Goal: Task Accomplishment & Management: Manage account settings

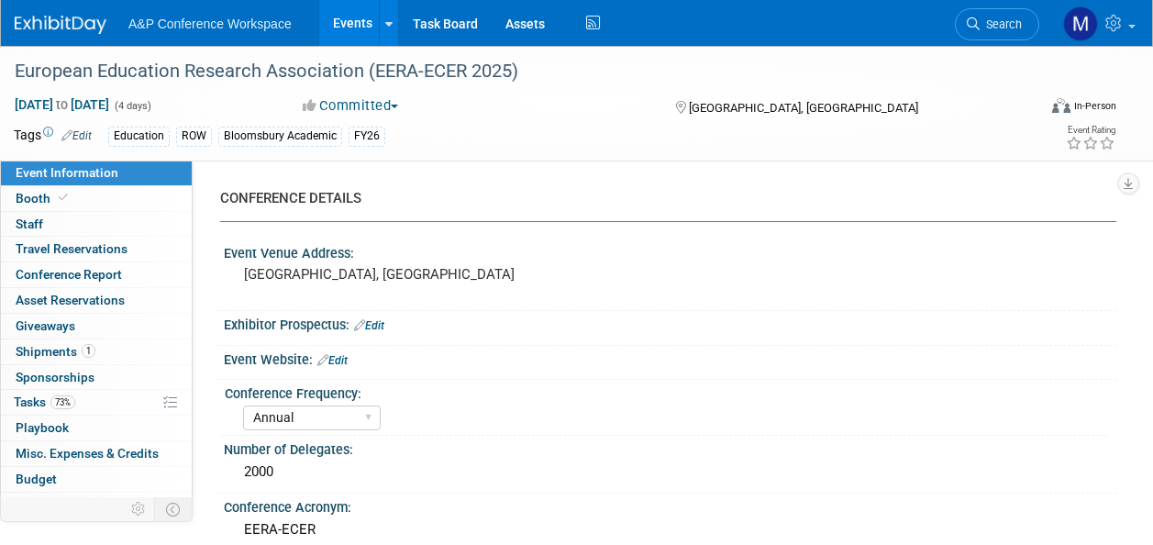
select select "Annual"
select select "Level 2"
select select "In-Person Booth"
select select "Education"
select select "Bloomsbury Academic"
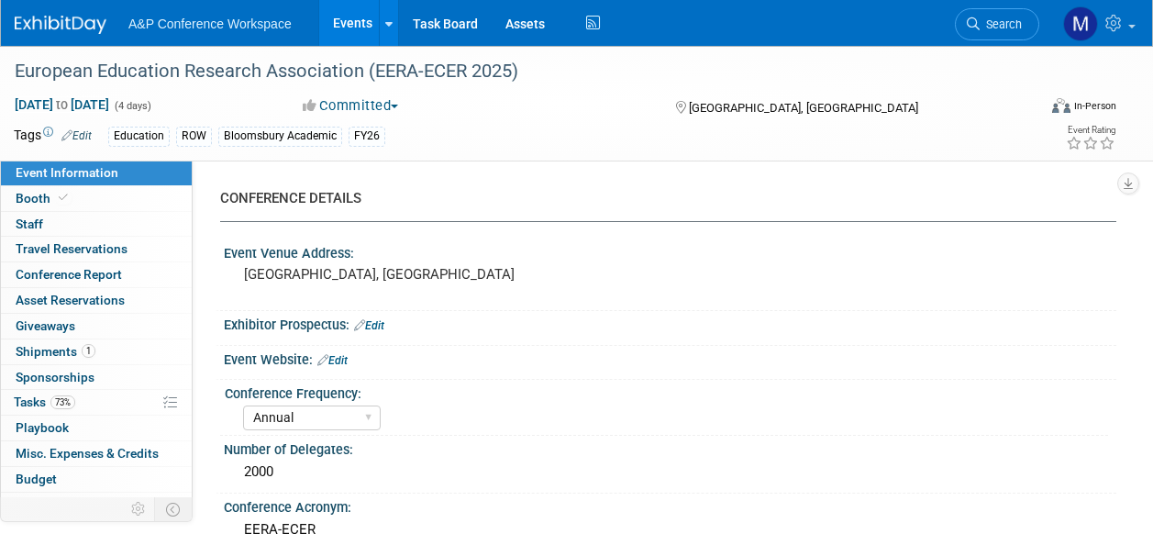
select select "[PERSON_NAME]"
select select "Networking/Commissioning"
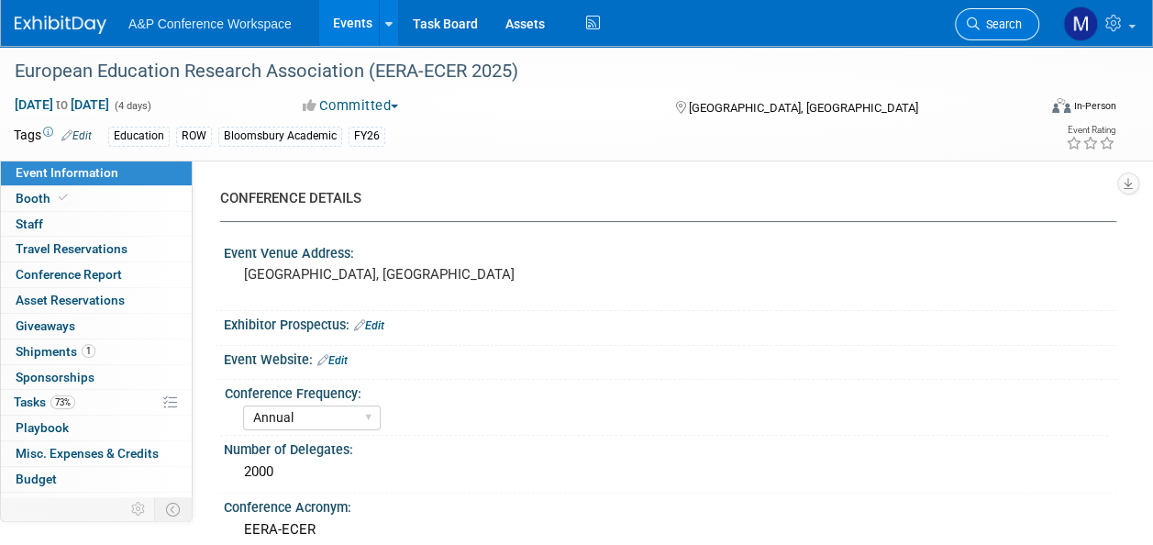
drag, startPoint x: 0, startPoint y: 0, endPoint x: 1003, endPoint y: 18, distance: 1003.4
click at [1003, 18] on span "Search" at bounding box center [1000, 24] width 42 height 14
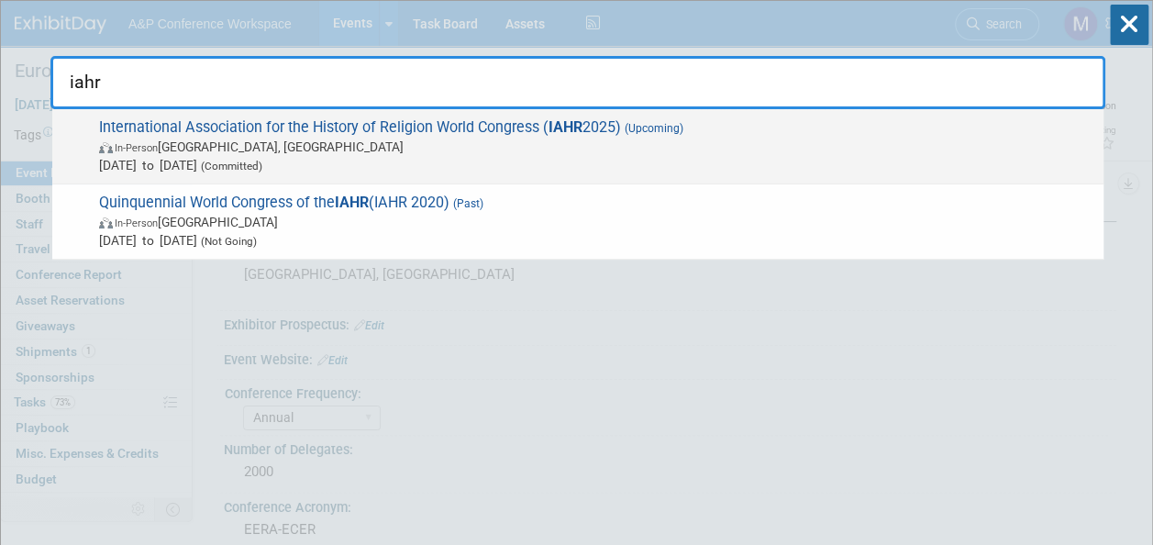
type input "iahr"
click at [567, 128] on strong "IAHR" at bounding box center [565, 126] width 34 height 17
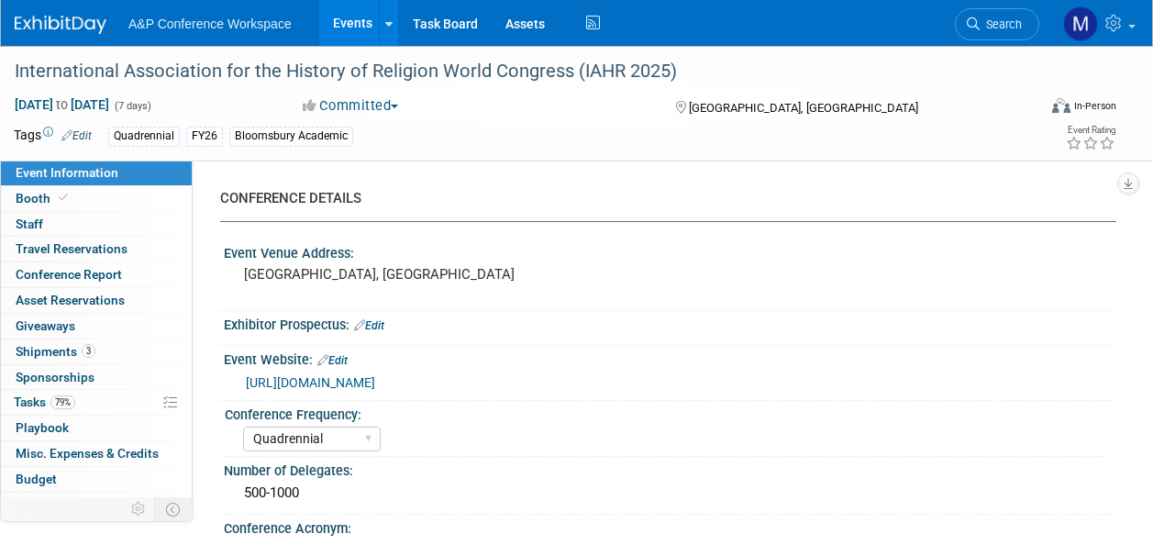
select select "Quadrennial"
select select "Level 2"
select select "In-Person Booth"
select select "Religious Studies"
select select "Bloomsbury Academic"
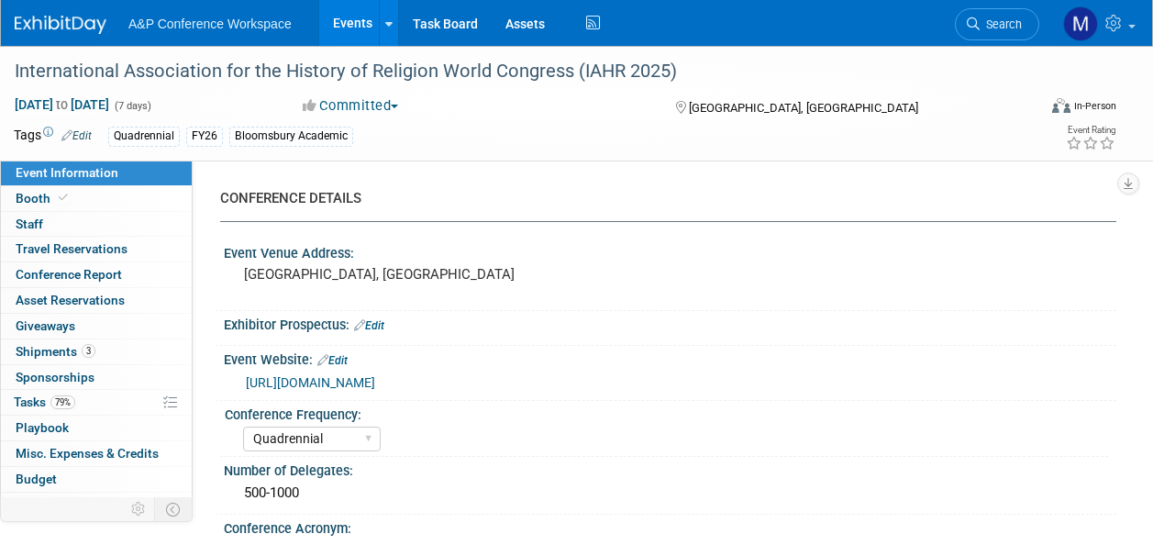
select select "[PERSON_NAME]"
select select "Networking/Commissioning"
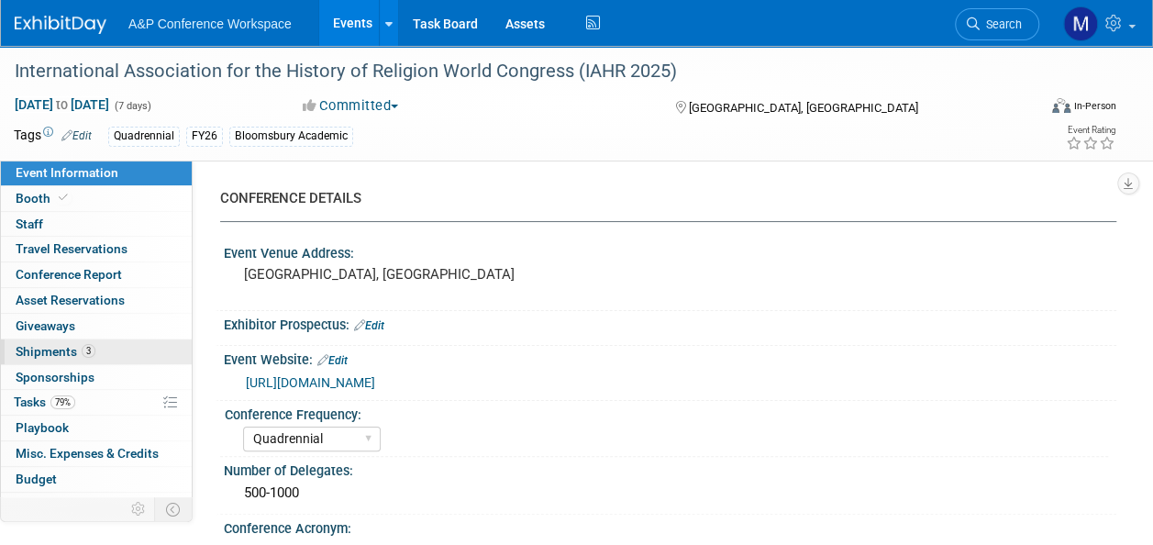
click at [97, 345] on link "3 Shipments 3" at bounding box center [96, 351] width 191 height 25
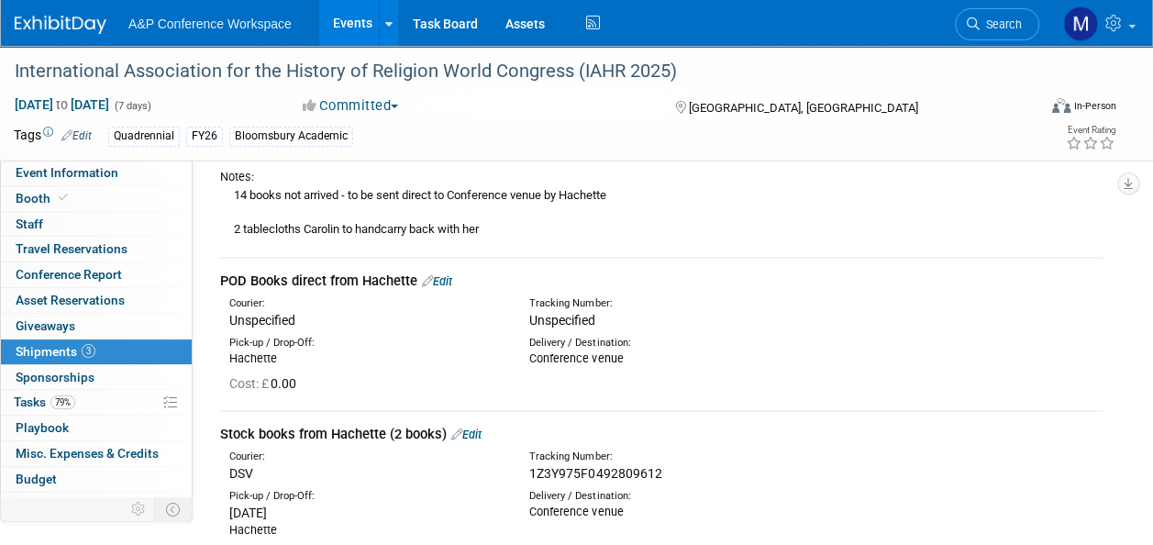
scroll to position [275, 0]
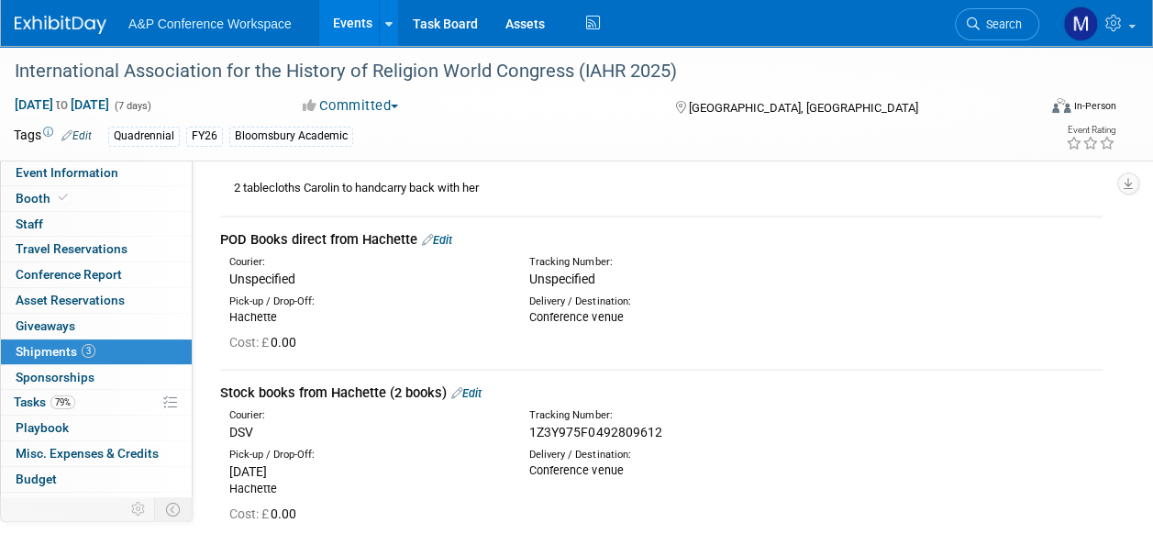
click at [449, 238] on link "Edit" at bounding box center [437, 240] width 30 height 14
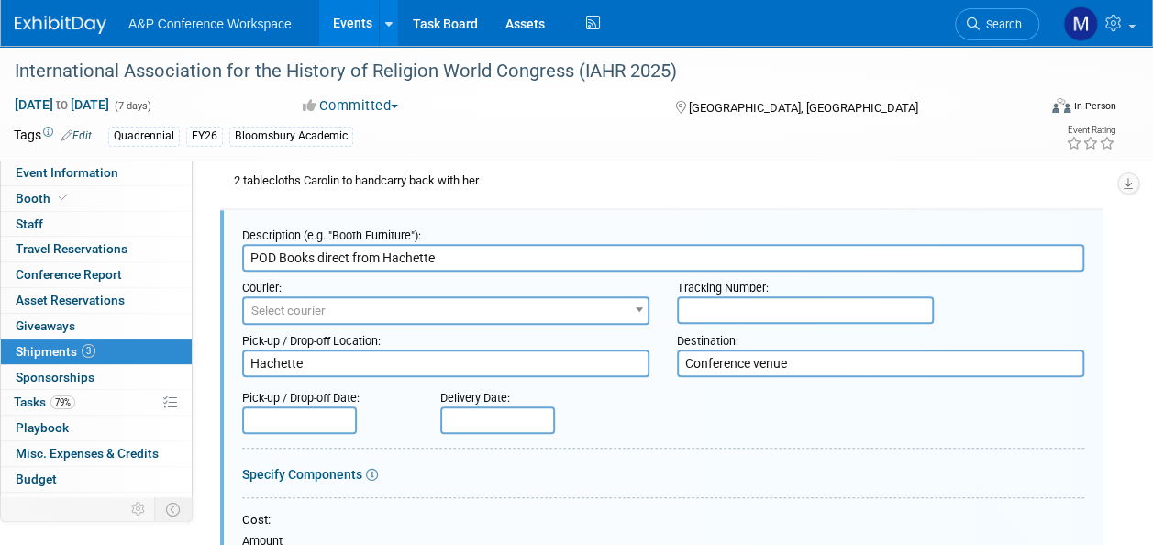
scroll to position [0, 0]
click at [701, 303] on input "text" at bounding box center [805, 310] width 257 height 28
paste input "1Z3Y975F0492809612"
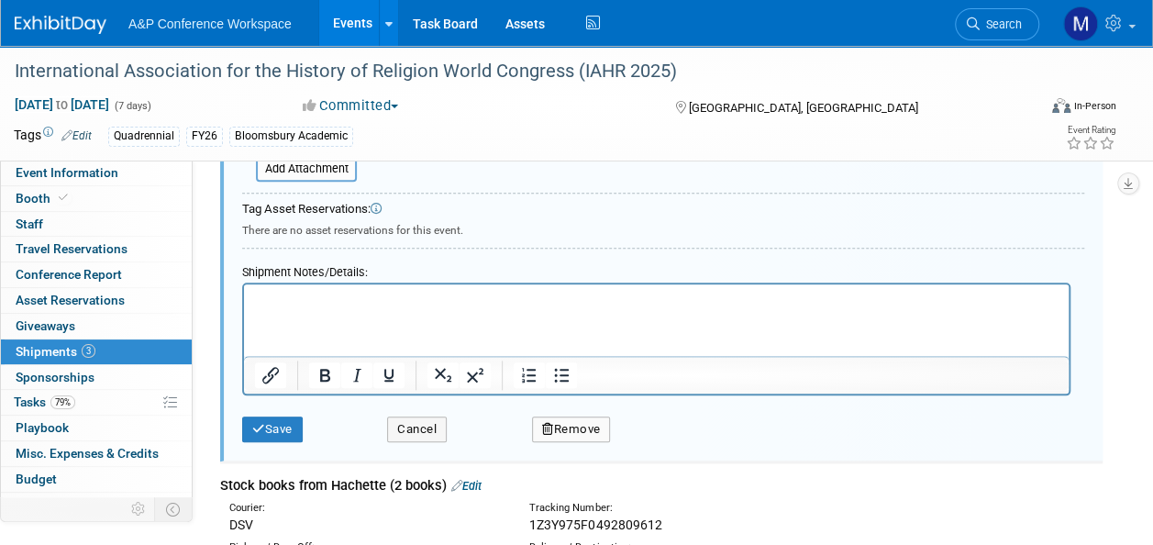
scroll to position [833, 0]
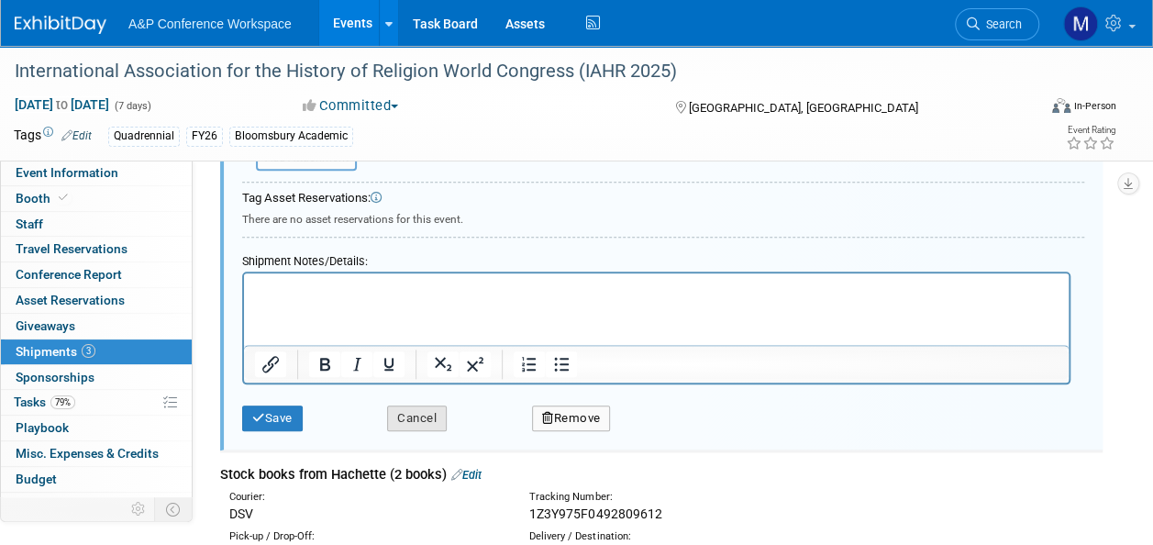
type input "1Z3Y975F0492809612"
click at [424, 417] on button "Cancel" at bounding box center [417, 418] width 60 height 26
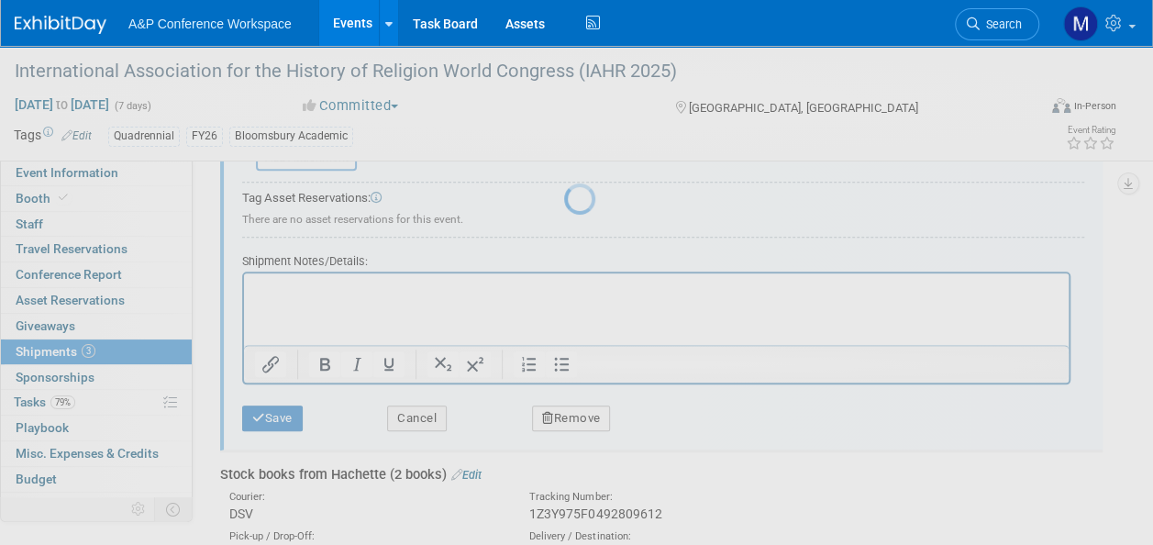
scroll to position [470, 0]
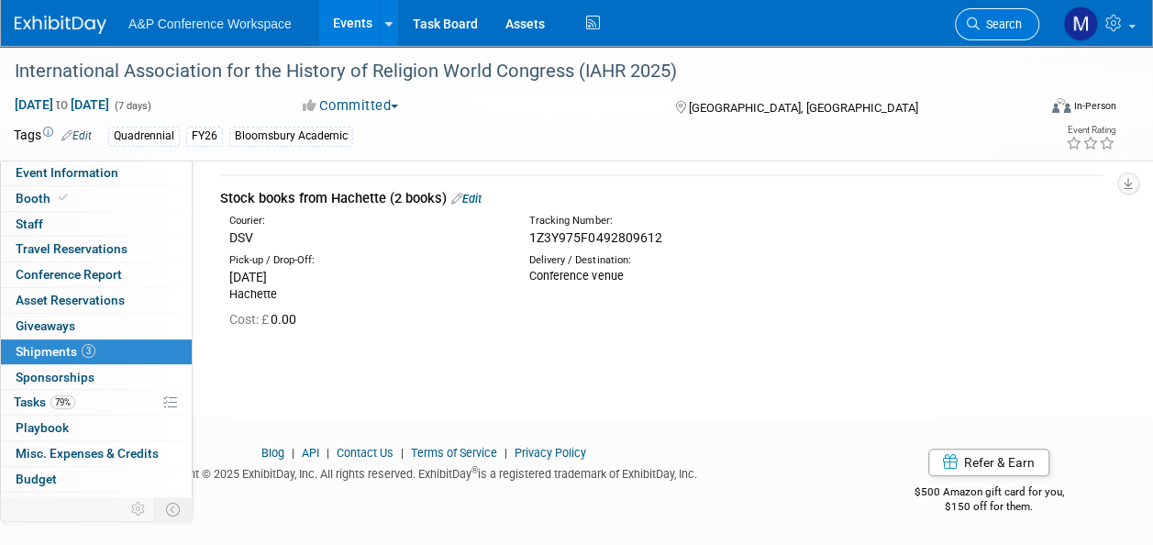
click at [991, 16] on link "Search" at bounding box center [997, 24] width 84 height 32
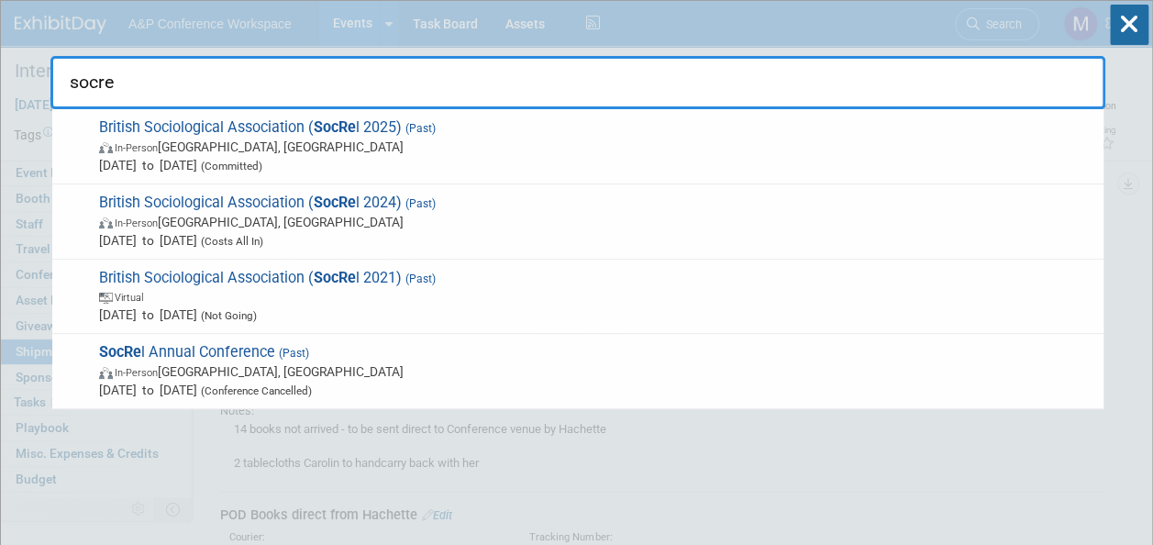
type input "socrel"
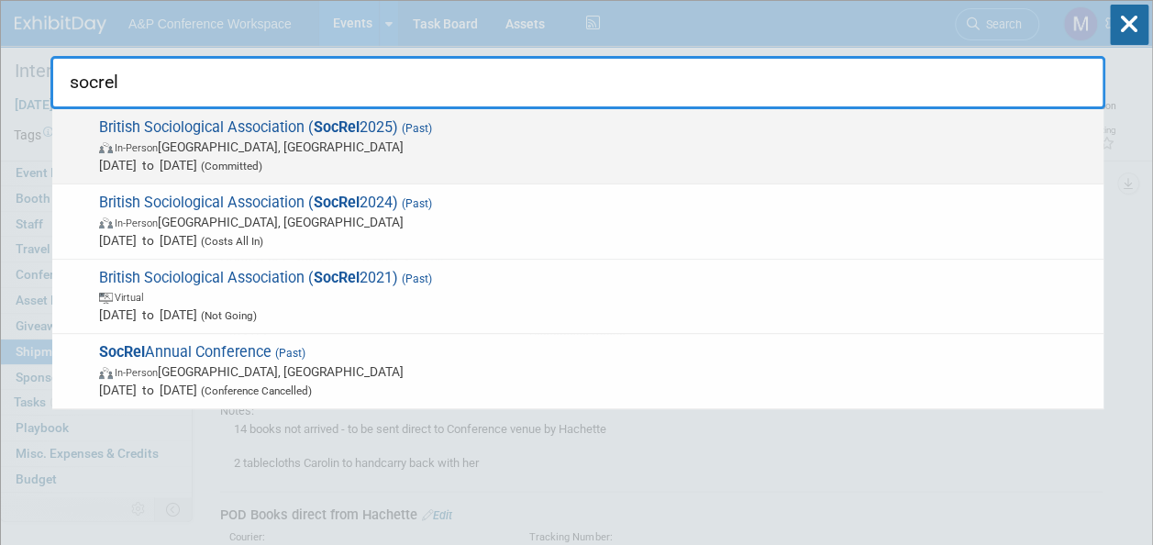
click at [354, 127] on strong "SocRel" at bounding box center [337, 126] width 46 height 17
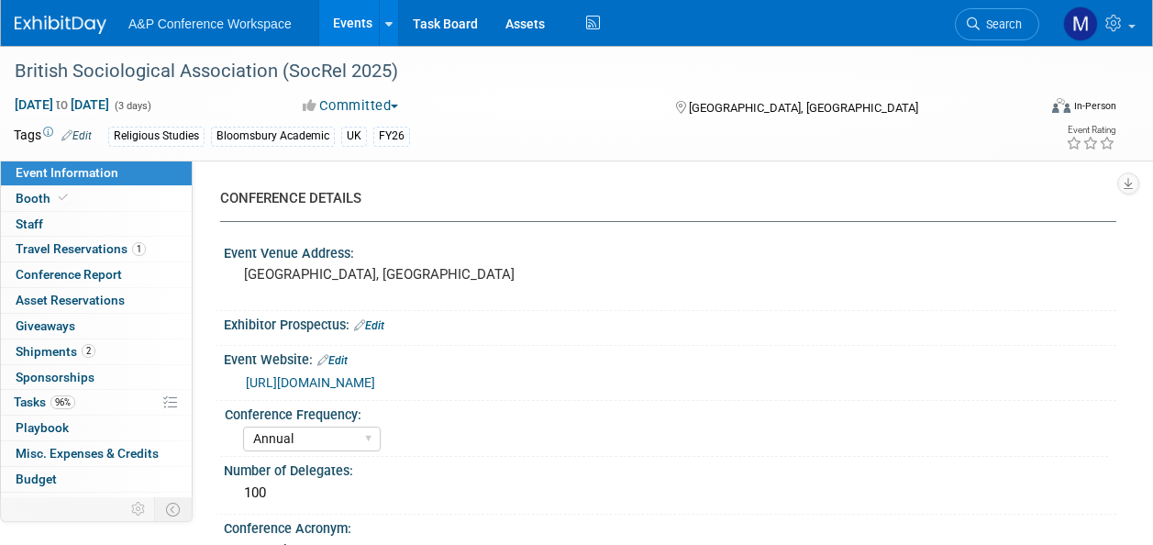
select select "Annual"
select select "Level 2"
select select "In-Person Booth"
select select "Religious Studies"
select select "Bloomsbury Academic"
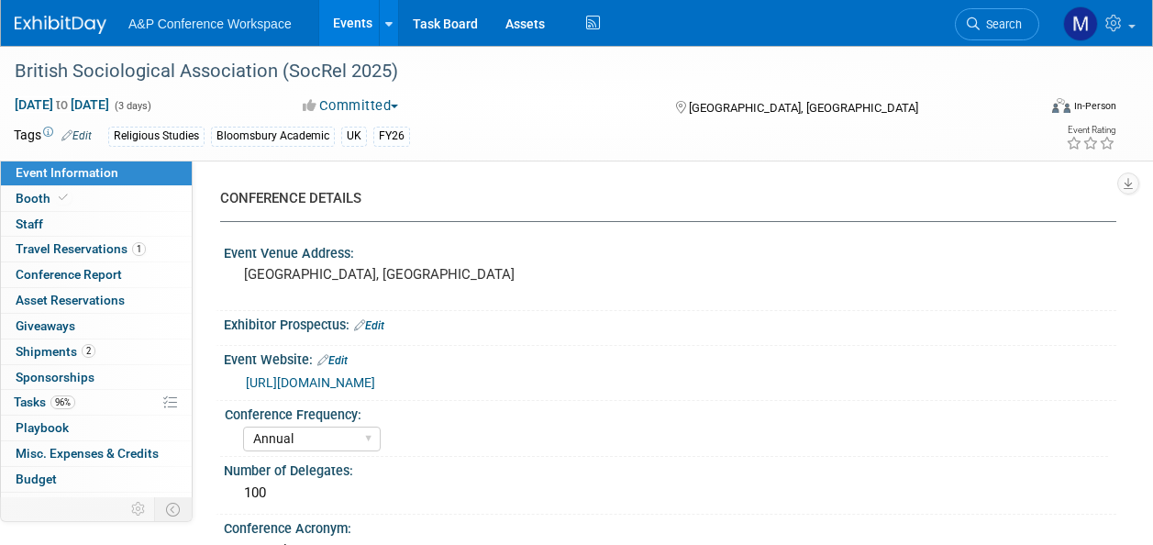
select select "[PERSON_NAME]"
select select "Networking/Commissioning"
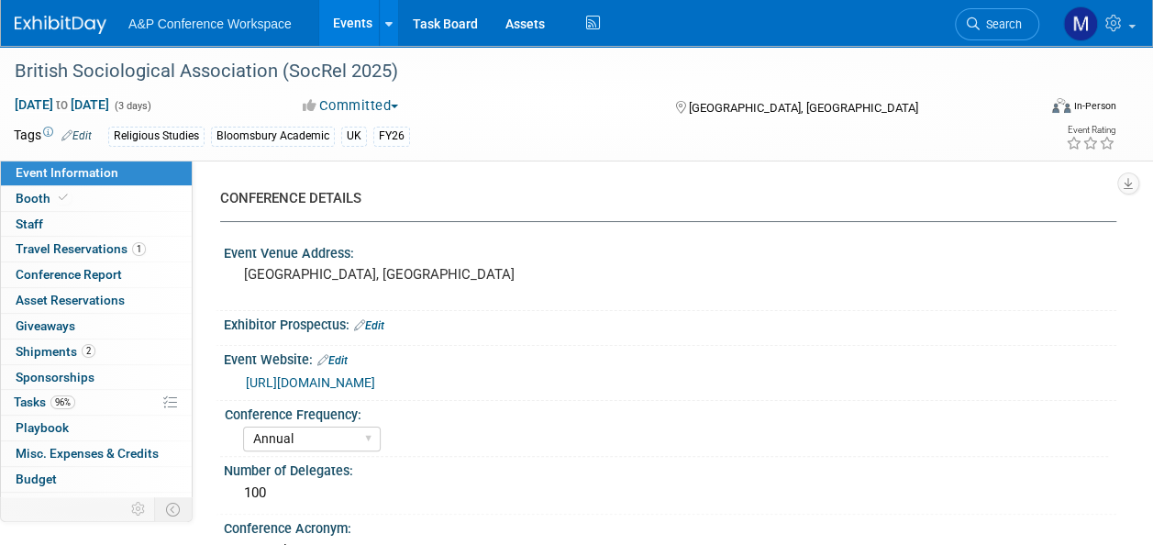
click at [88, 358] on link "2 Shipments 2" at bounding box center [96, 351] width 191 height 25
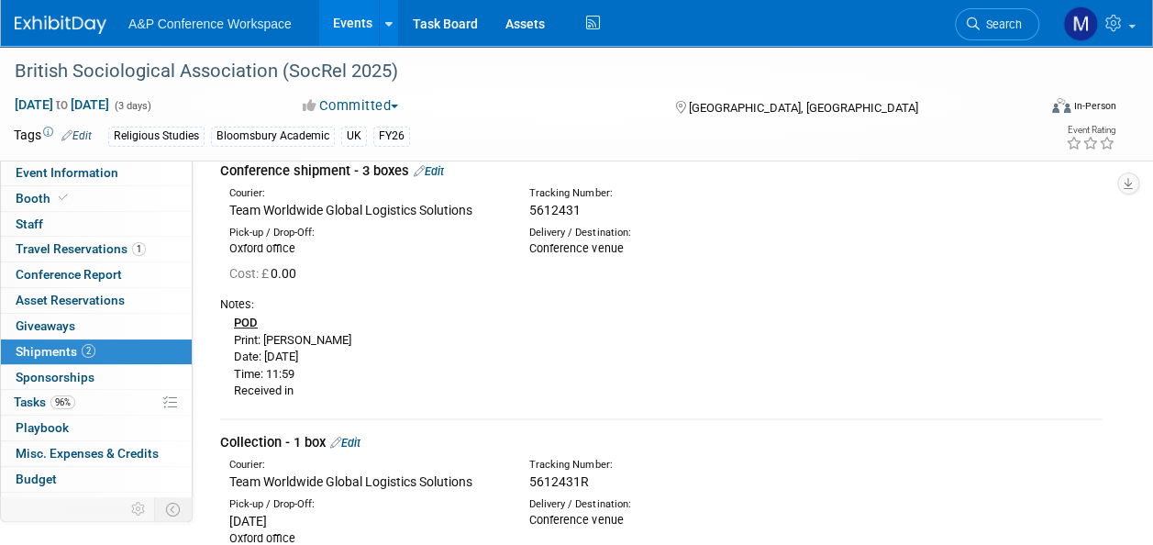
scroll to position [183, 0]
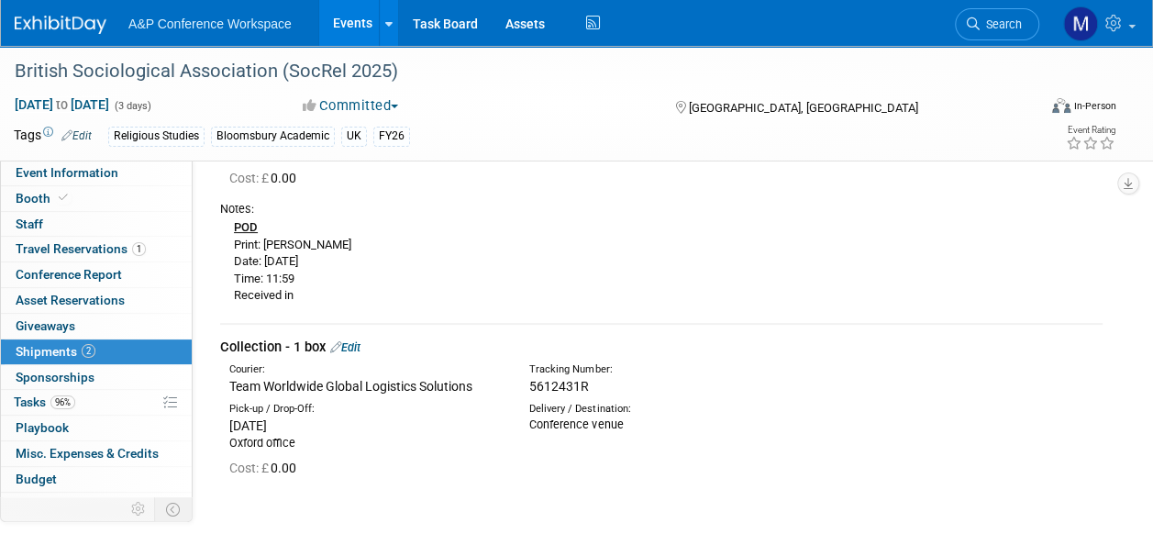
click at [353, 347] on link "Edit" at bounding box center [345, 347] width 30 height 14
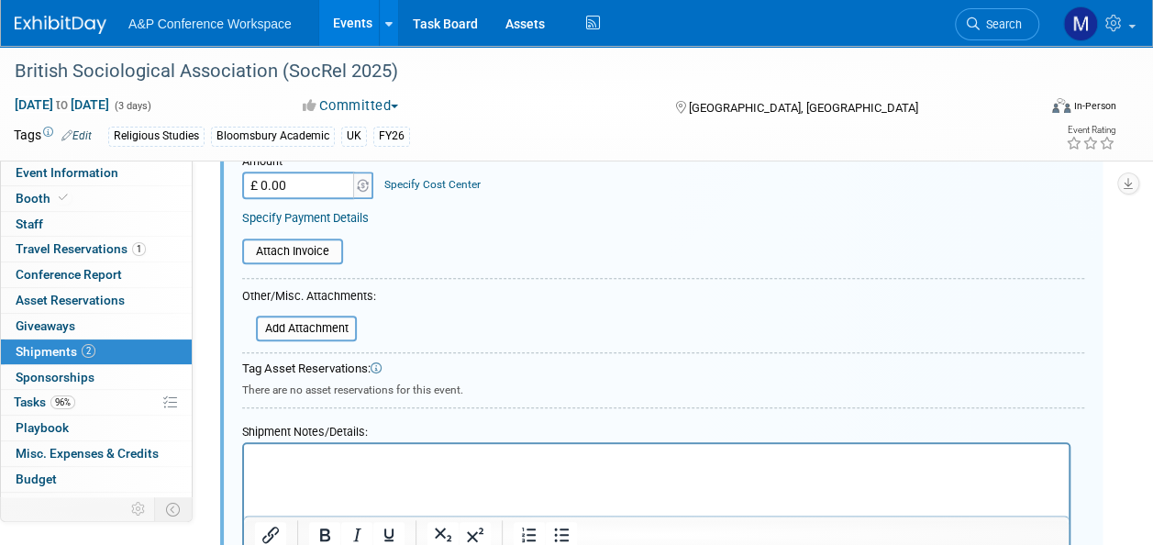
scroll to position [757, 0]
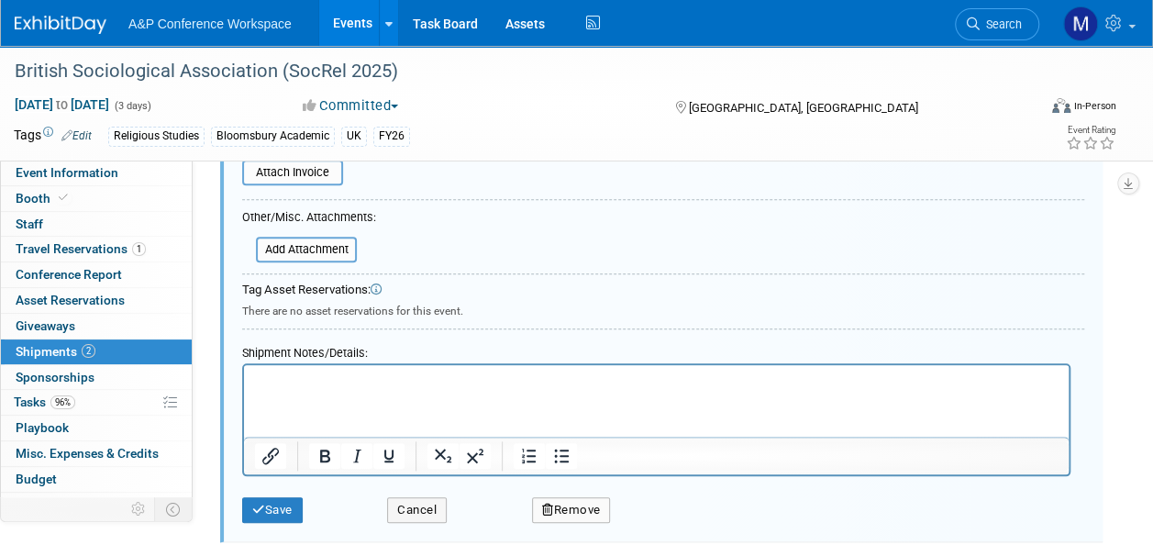
click at [277, 389] on p "Rich Text Area. Press ALT-0 for help." at bounding box center [656, 381] width 803 height 18
paste body "Rich Text Area. Press ALT-0 for help."
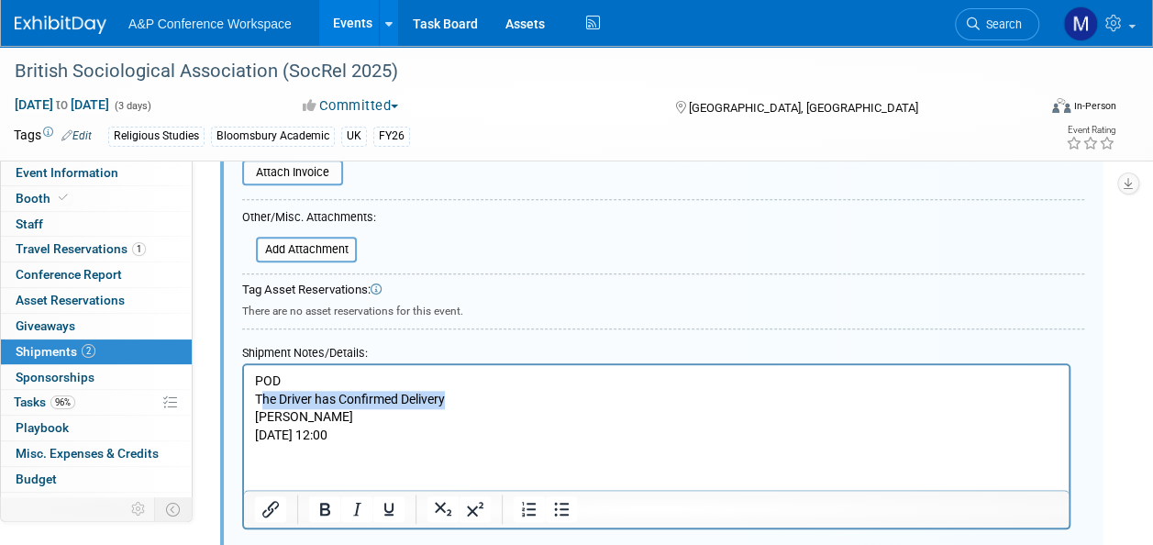
drag, startPoint x: 475, startPoint y: 400, endPoint x: 264, endPoint y: 404, distance: 211.0
click at [264, 404] on p "The Driver has Confirmed Delivery" at bounding box center [656, 400] width 803 height 18
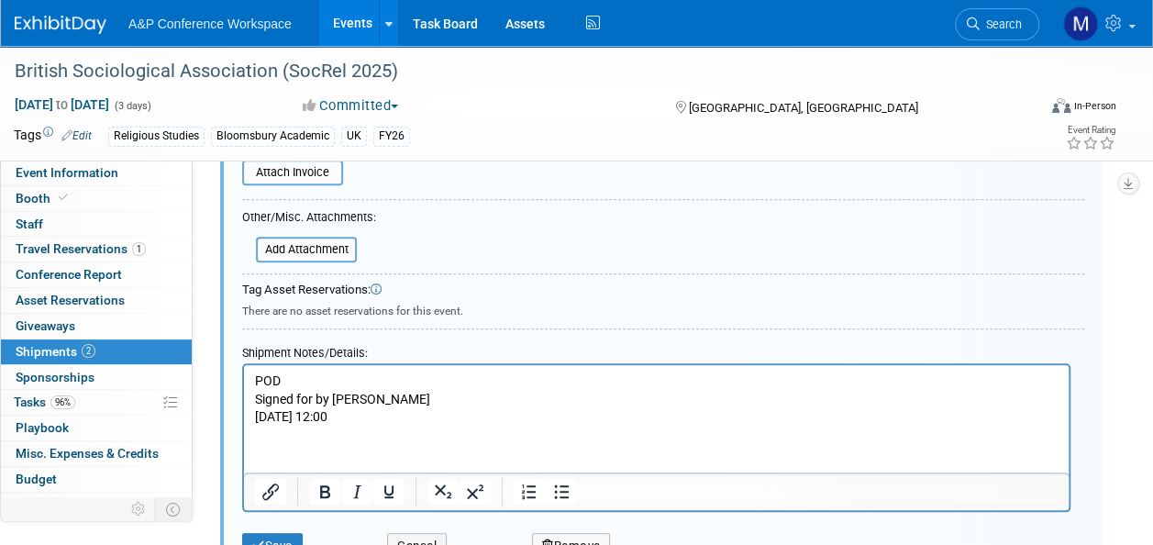
click at [293, 414] on p "Aug 14, 25 12:00" at bounding box center [656, 417] width 803 height 18
drag, startPoint x: 293, startPoint y: 375, endPoint x: 255, endPoint y: 377, distance: 37.6
click at [255, 377] on p "POD" at bounding box center [656, 381] width 803 height 18
click at [325, 485] on icon "Bold" at bounding box center [325, 491] width 10 height 13
click at [385, 485] on icon "Underline" at bounding box center [388, 491] width 9 height 13
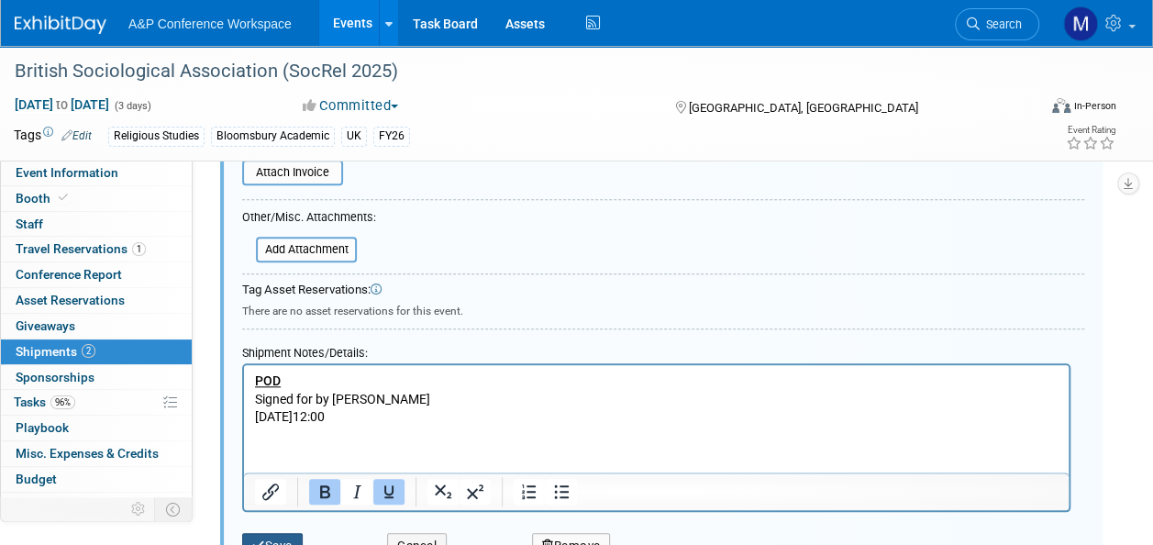
click at [295, 533] on button "Save" at bounding box center [272, 546] width 61 height 26
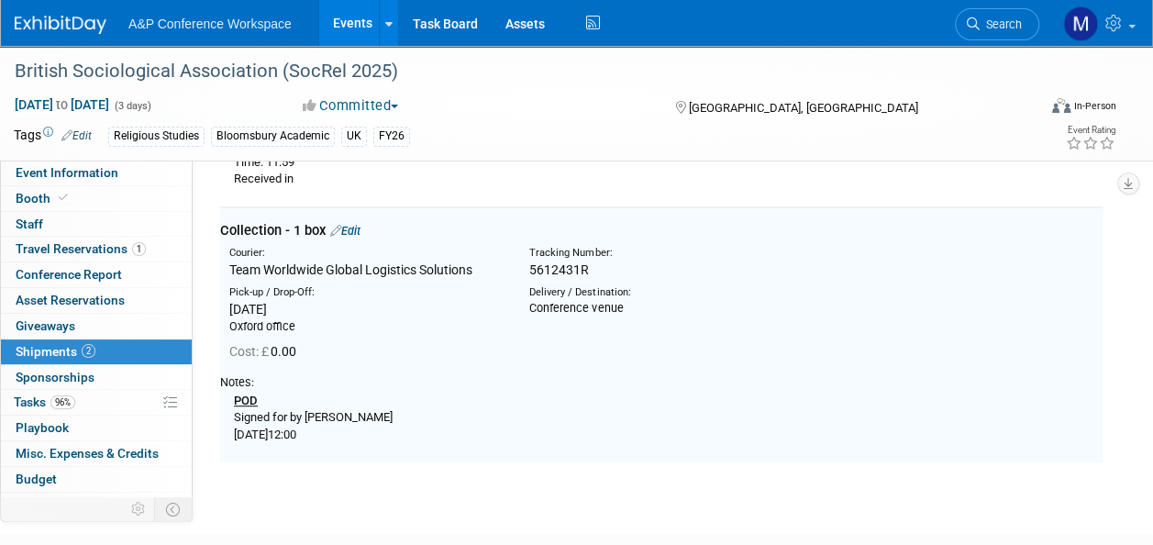
scroll to position [298, 0]
drag, startPoint x: 298, startPoint y: 426, endPoint x: 222, endPoint y: 404, distance: 79.2
click at [222, 404] on div "POD Signed for by Matt Aug 14th 2025 @12:00" at bounding box center [661, 419] width 882 height 53
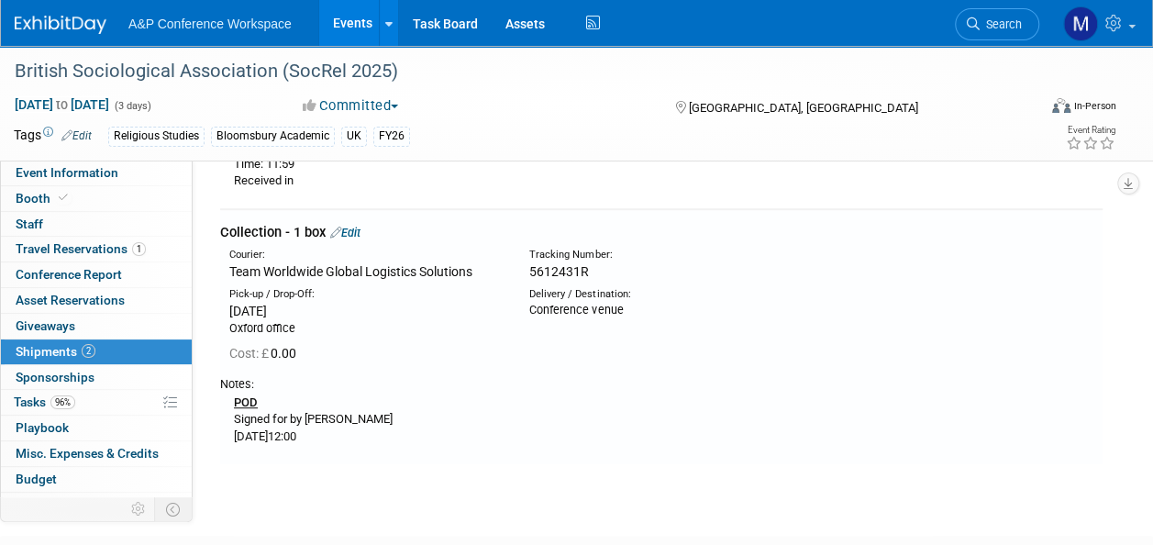
drag, startPoint x: 222, startPoint y: 404, endPoint x: 248, endPoint y: 423, distance: 32.1
copy div "POD Signed for by Matt Aug 14th 2025 @12:00"
click at [356, 231] on link "Edit" at bounding box center [345, 233] width 30 height 14
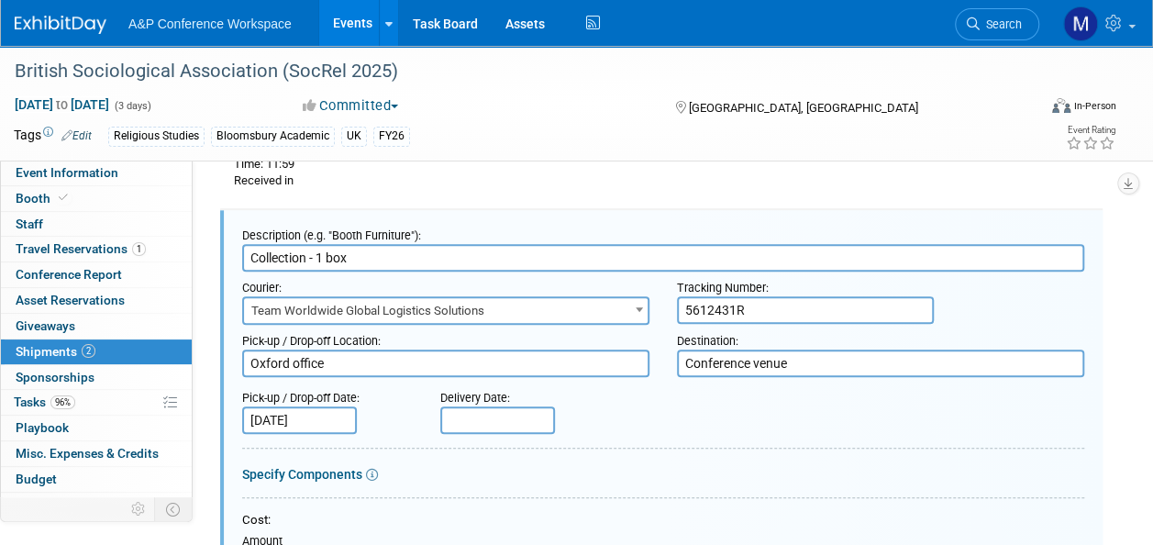
scroll to position [0, 0]
click at [504, 419] on input "text" at bounding box center [497, 420] width 115 height 28
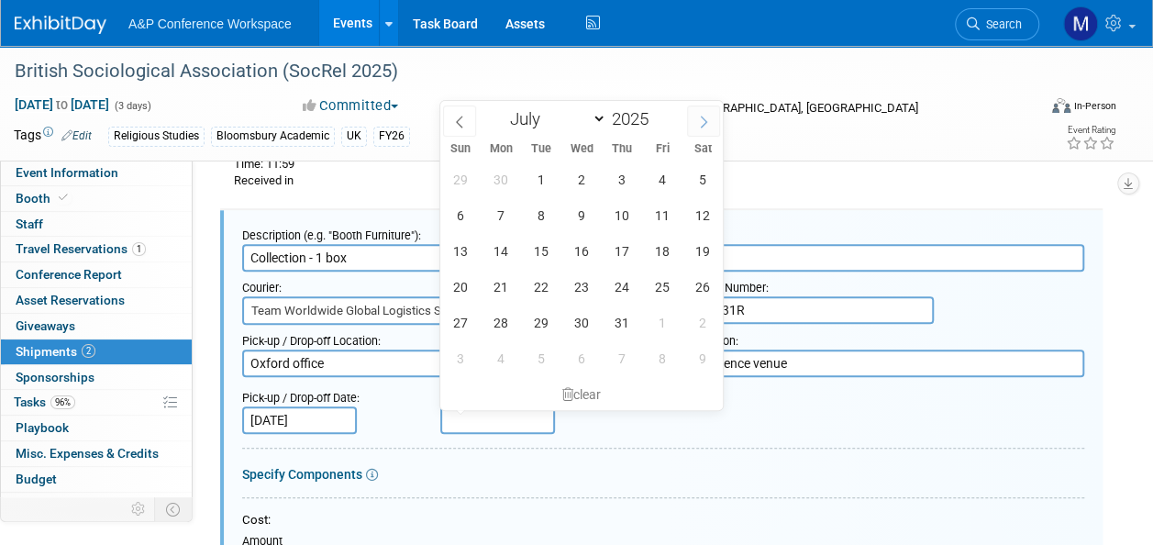
click at [695, 123] on span at bounding box center [703, 120] width 33 height 31
select select "7"
click at [624, 253] on span "14" at bounding box center [621, 251] width 36 height 36
type input "Aug 14, 2025"
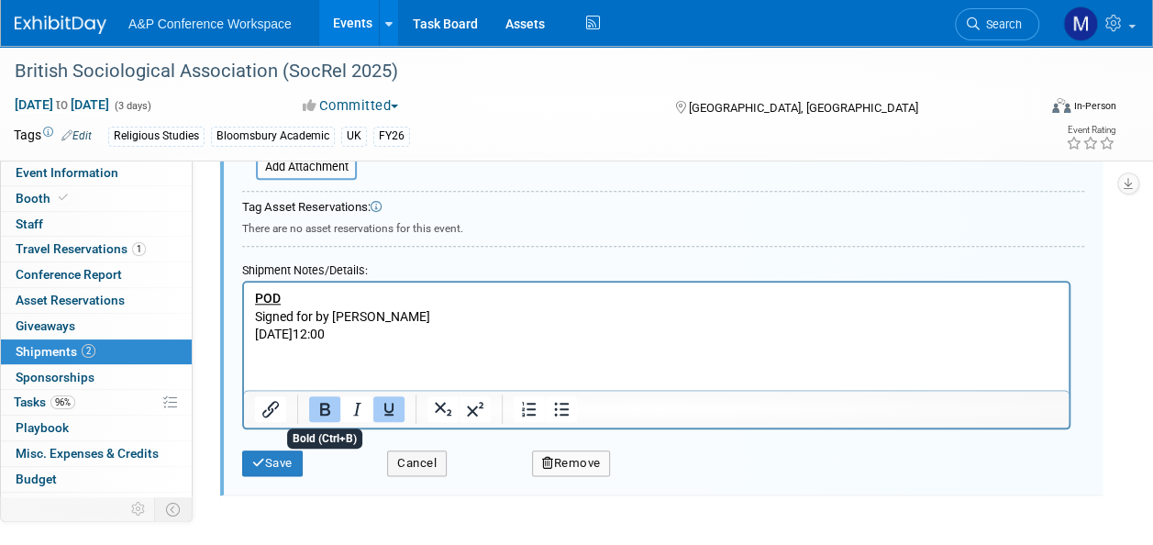
scroll to position [940, 0]
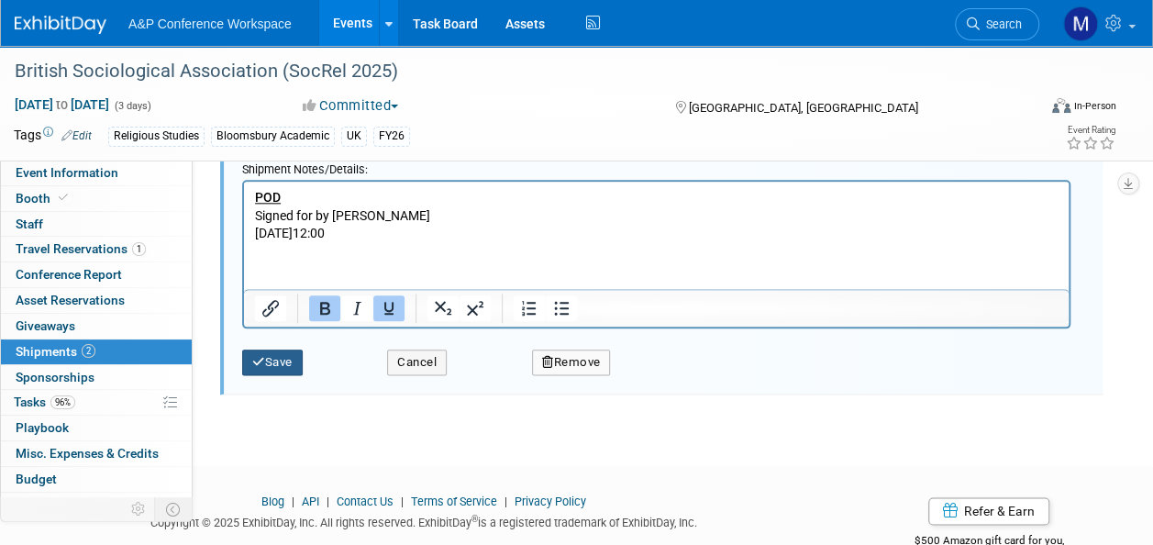
click at [279, 367] on button "Save" at bounding box center [272, 362] width 61 height 26
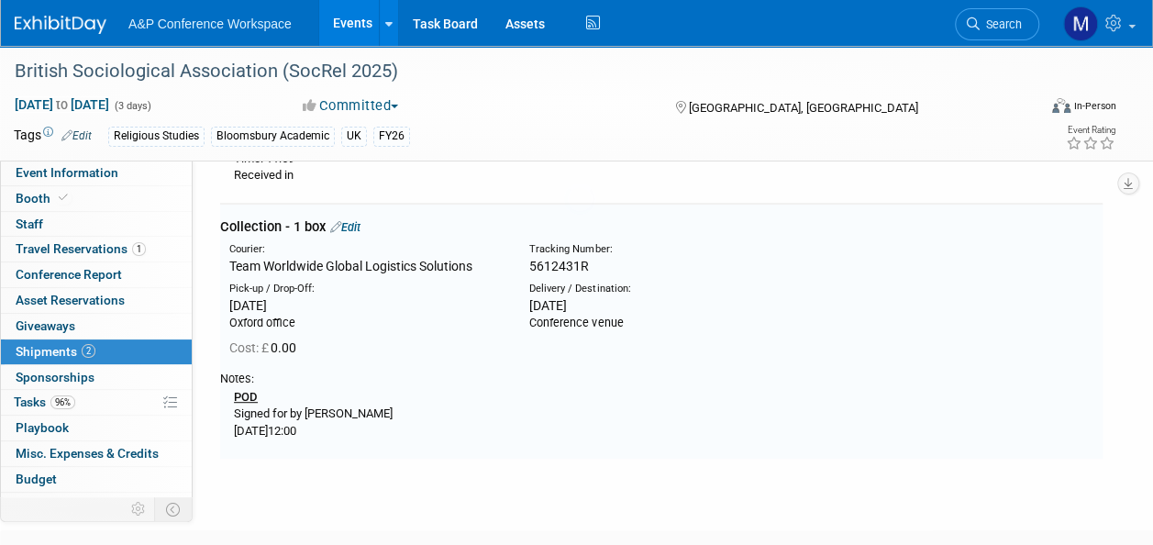
scroll to position [298, 0]
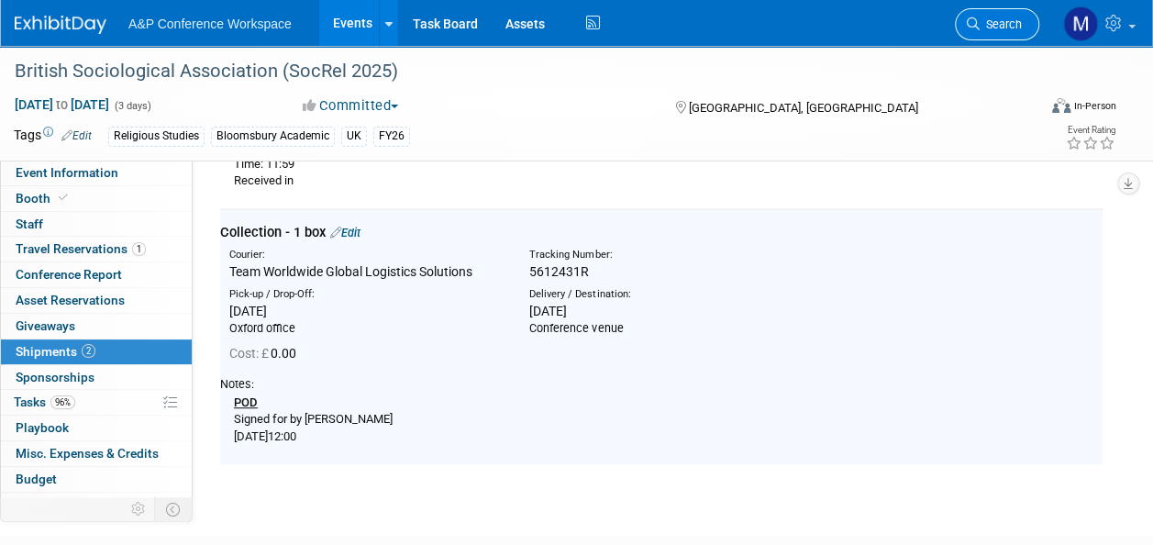
click at [1012, 28] on span "Search" at bounding box center [1000, 24] width 42 height 14
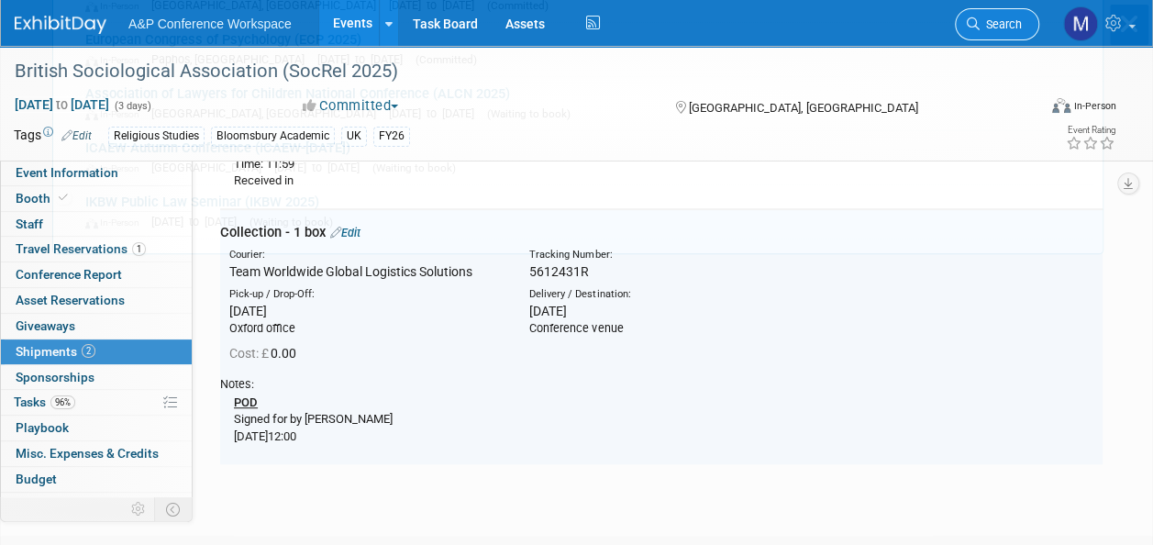
scroll to position [0, 0]
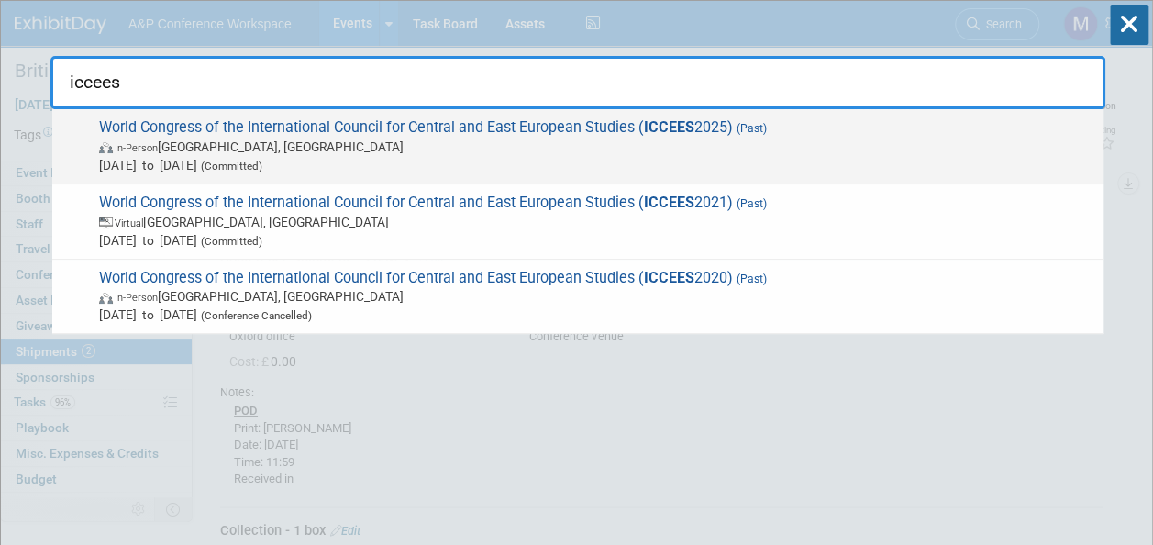
type input "iccees"
click at [686, 122] on strong "ICCEES" at bounding box center [669, 126] width 50 height 17
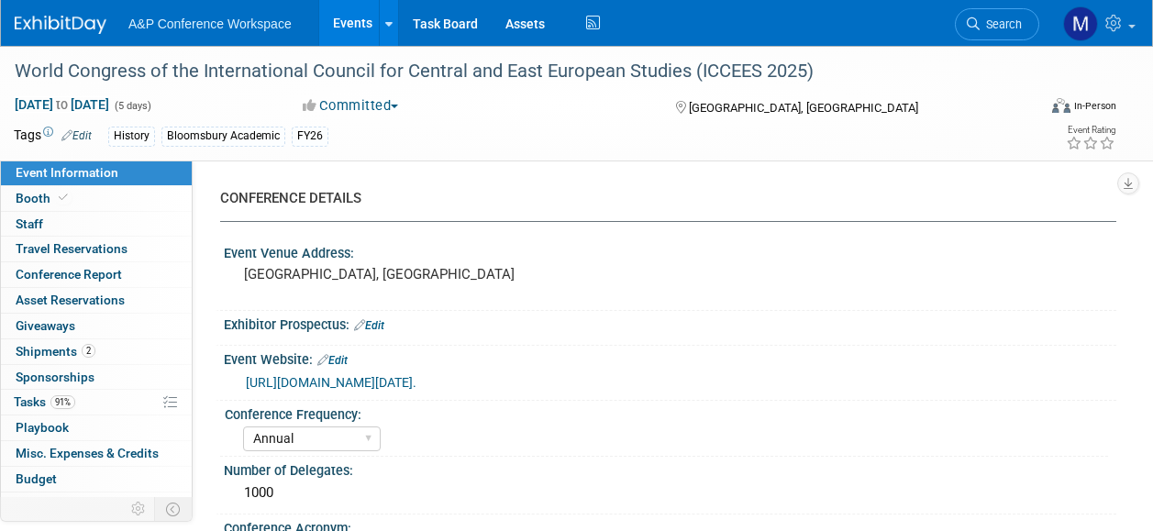
select select "Annual"
select select "Level 2"
select select "In-Person Booth"
select select "History"
select select "Bloomsbury Academic"
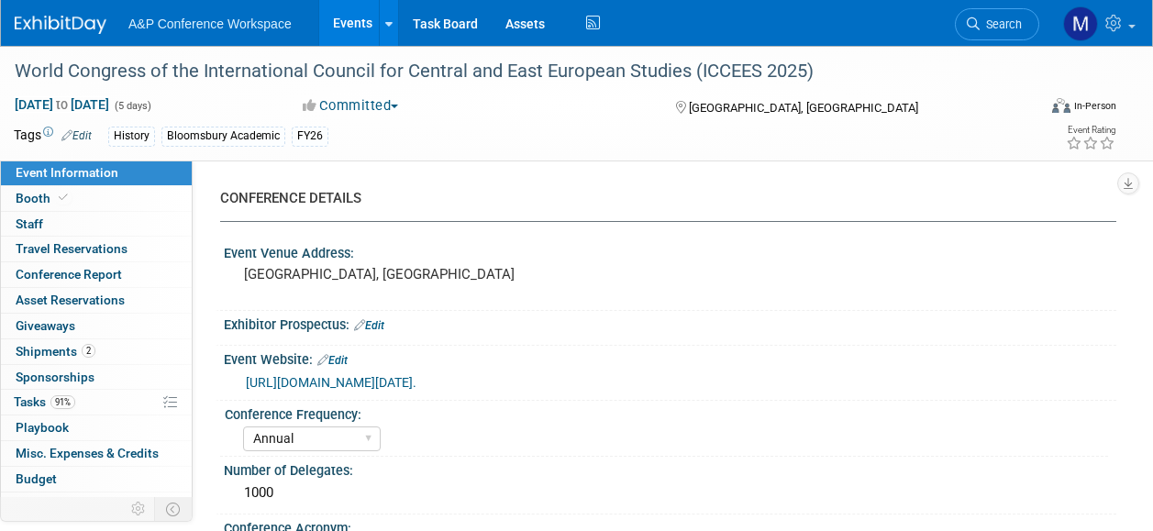
select select "[PERSON_NAME]"
select select "Networking/Commissioning"
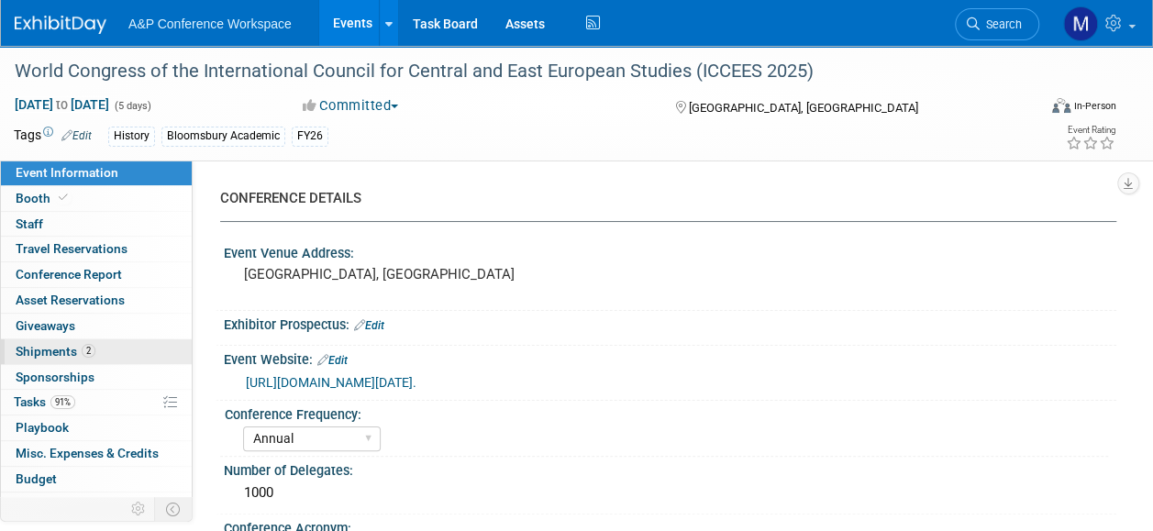
click at [92, 354] on span "Shipments 2" at bounding box center [56, 351] width 80 height 15
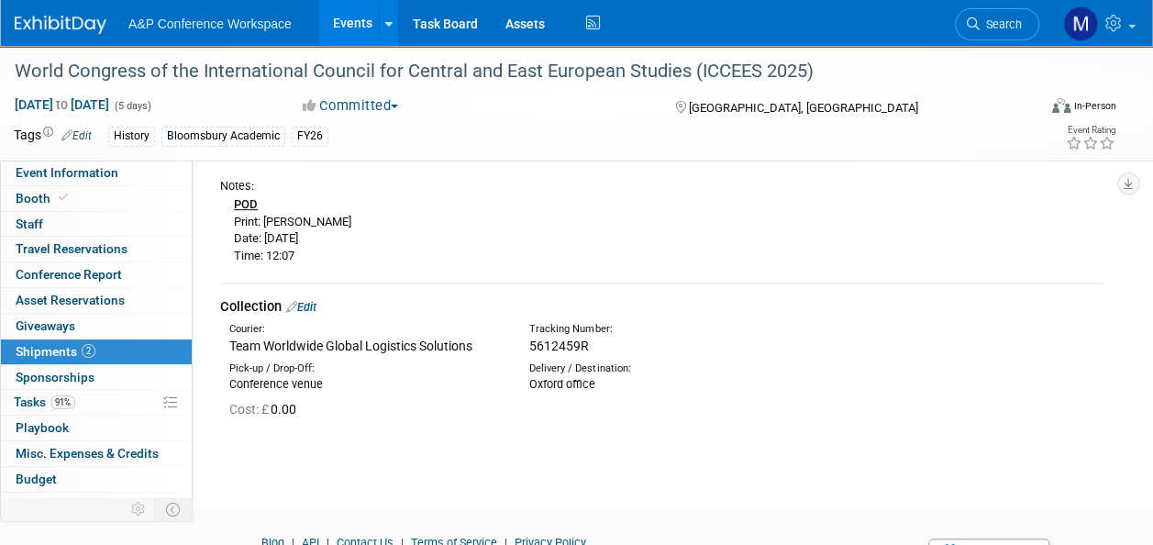
scroll to position [275, 0]
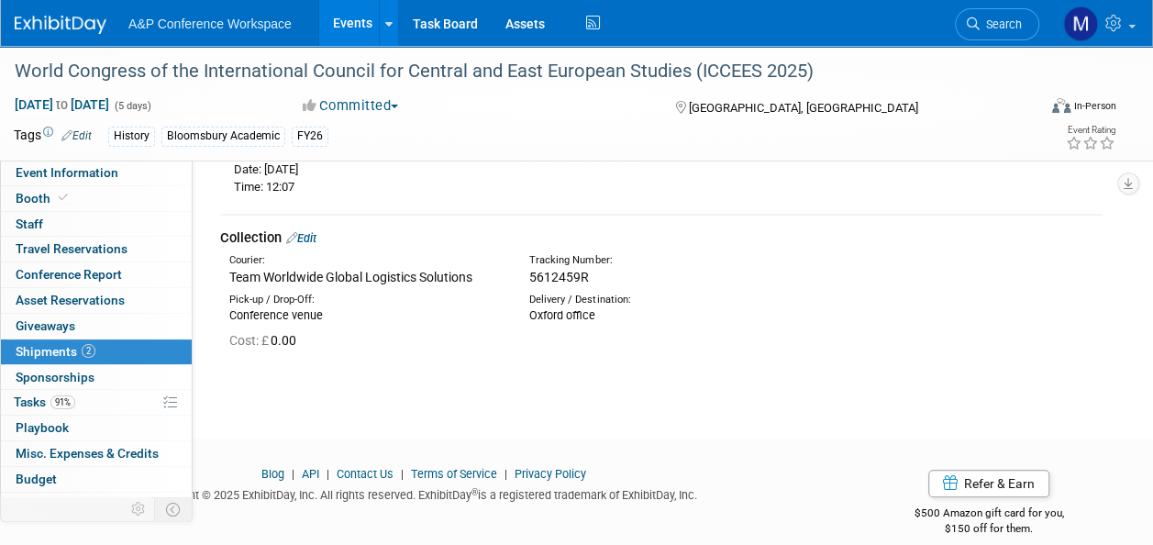
click at [314, 237] on link "Edit" at bounding box center [301, 238] width 30 height 14
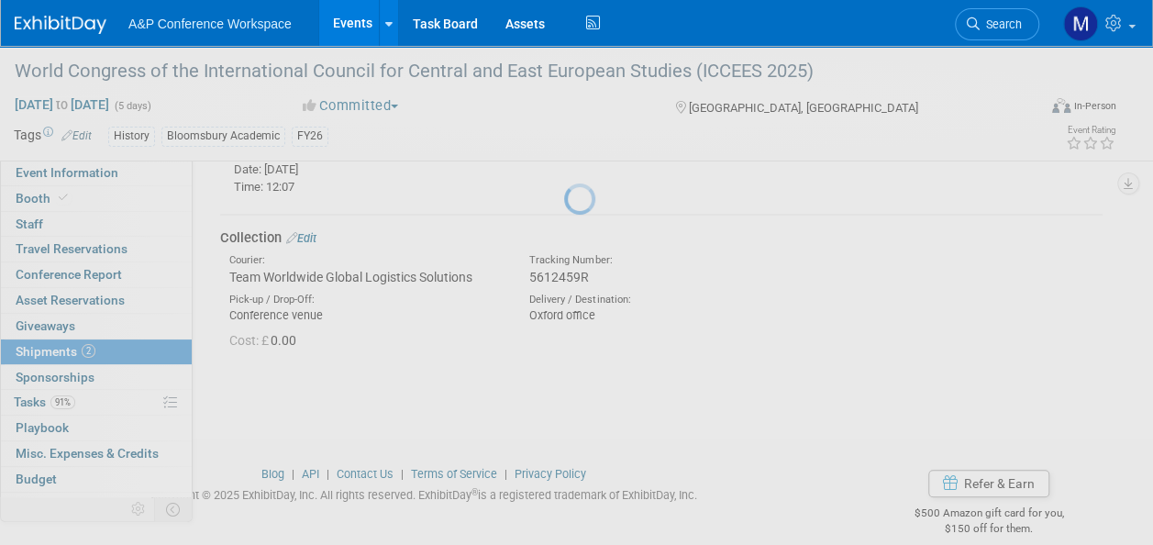
select select "6"
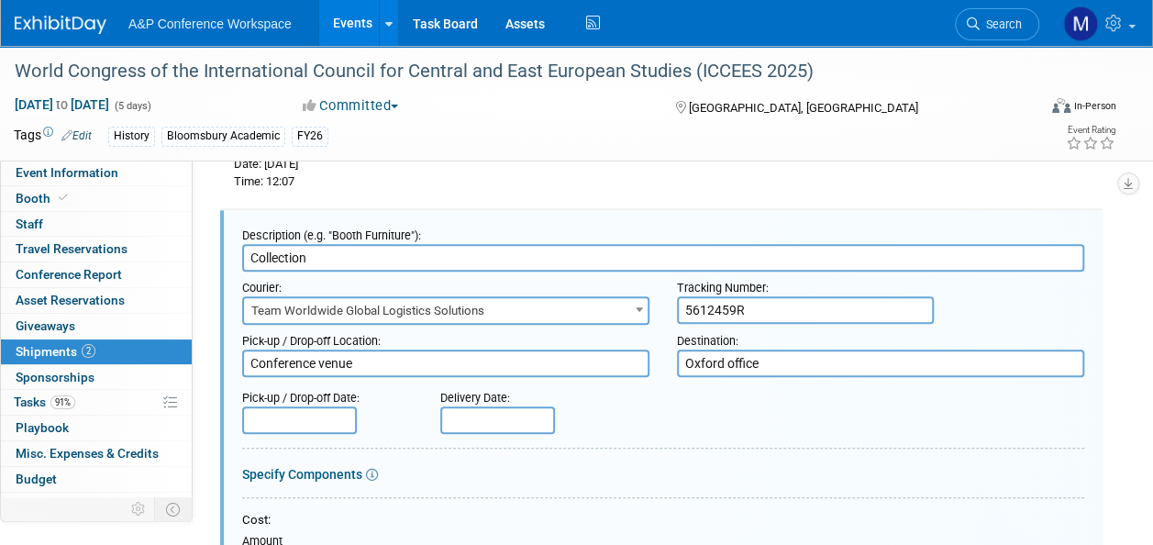
scroll to position [0, 0]
click at [309, 432] on input "text" at bounding box center [299, 420] width 115 height 28
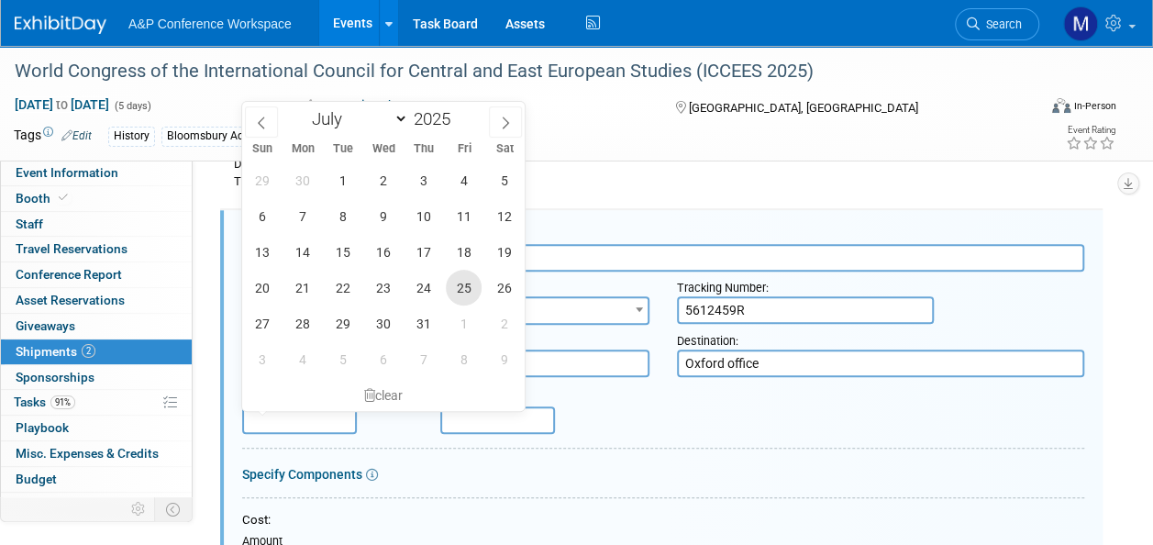
click at [458, 288] on span "25" at bounding box center [464, 288] width 36 height 36
type input "Jul 25, 2025"
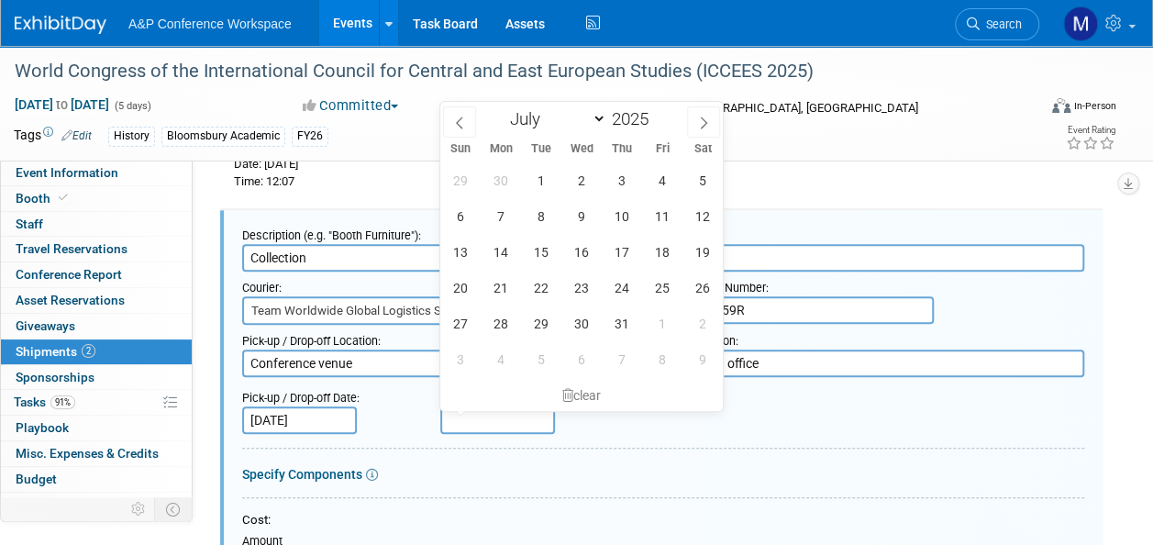
click at [468, 422] on input "text" at bounding box center [497, 420] width 115 height 28
click at [701, 119] on icon at bounding box center [703, 122] width 13 height 13
select select "7"
click at [631, 251] on span "14" at bounding box center [621, 252] width 36 height 36
type input "Aug 14, 2025"
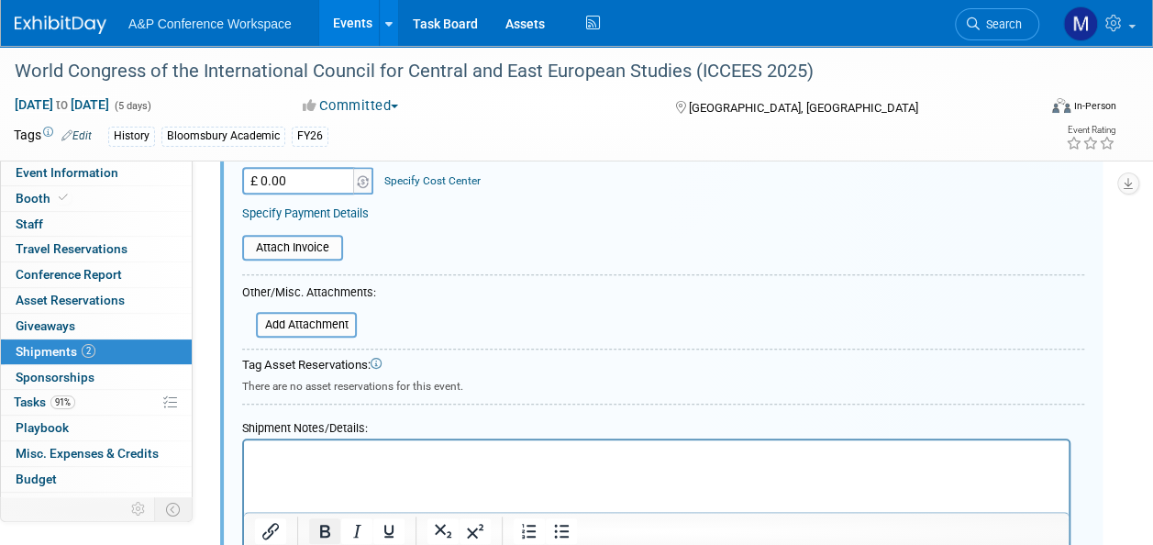
scroll to position [739, 0]
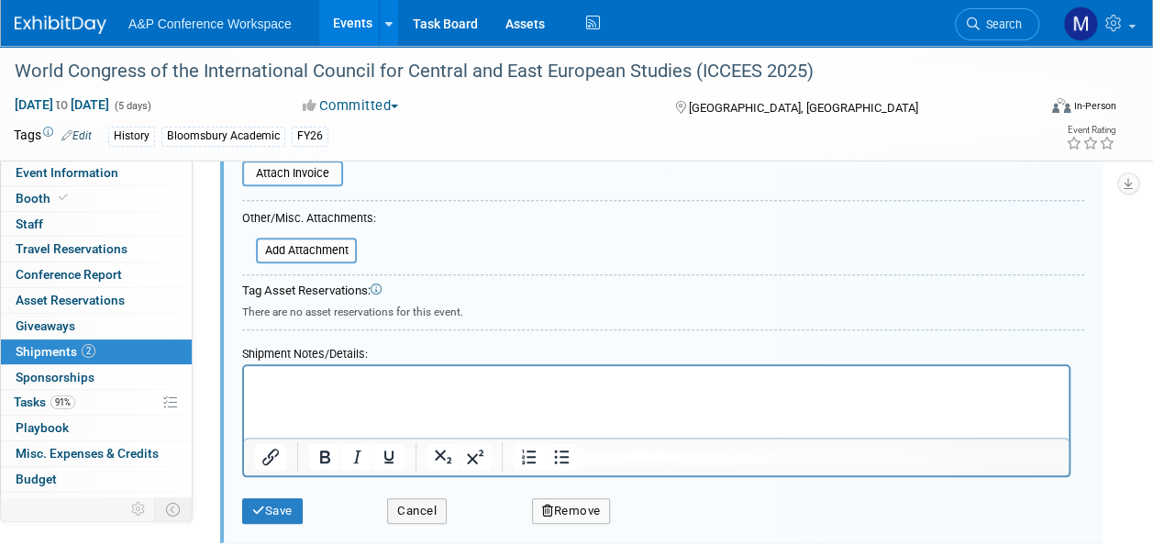
click at [277, 385] on p "Rich Text Area. Press ALT-0 for help." at bounding box center [656, 381] width 803 height 18
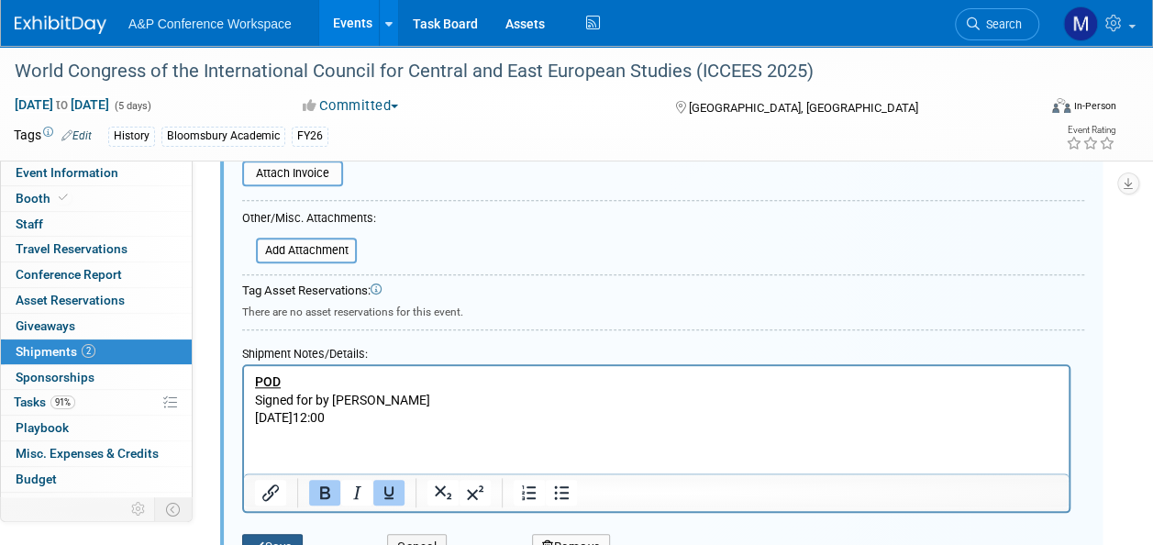
click at [280, 530] on button "Save" at bounding box center [272, 547] width 61 height 26
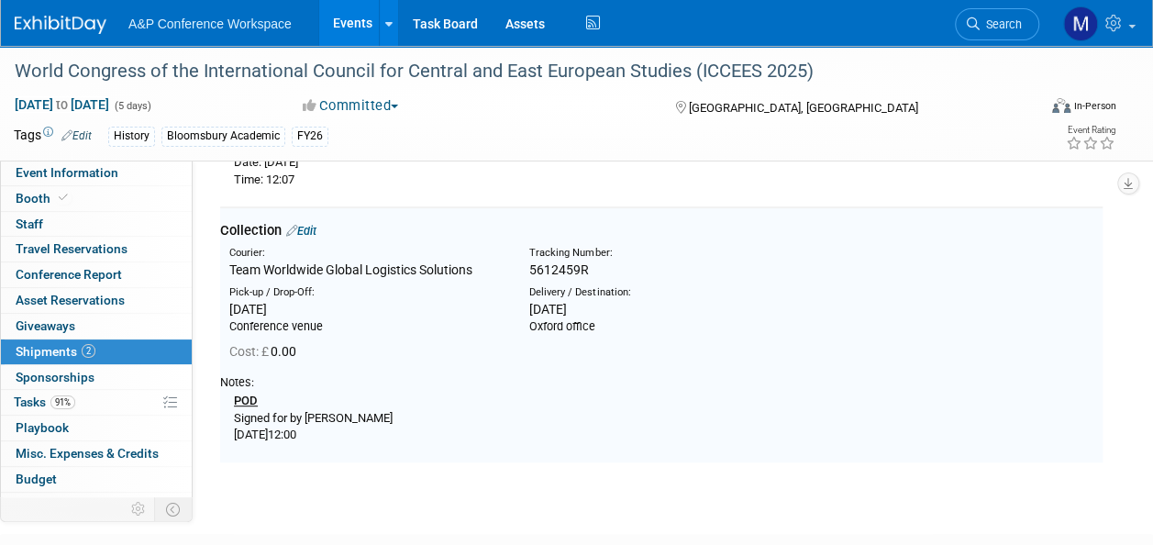
scroll to position [281, 0]
click at [981, 18] on span "Search" at bounding box center [1000, 24] width 42 height 14
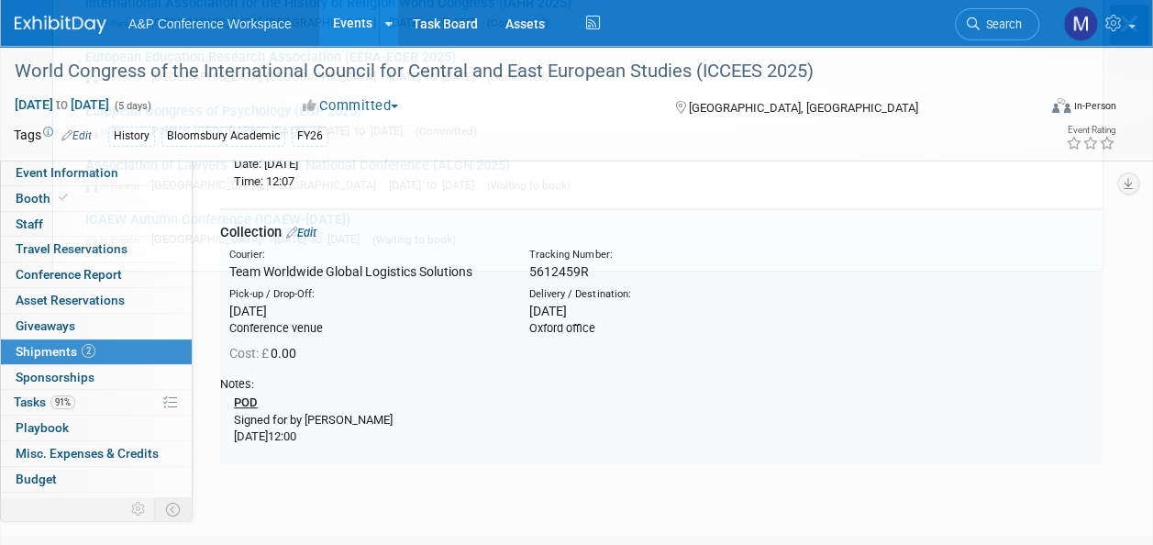
scroll to position [0, 0]
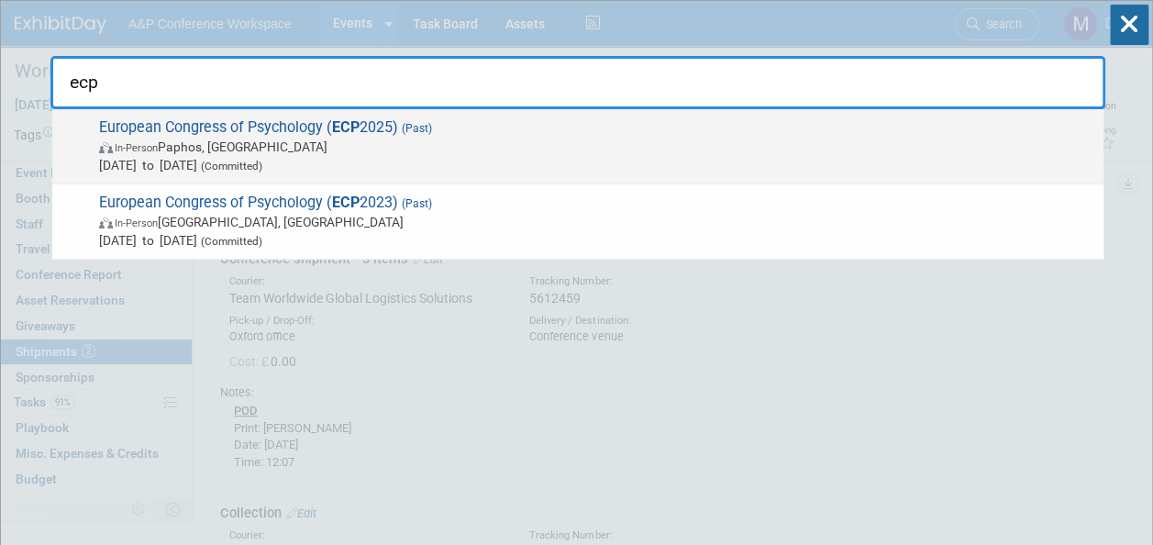
type input "ecp"
click at [373, 125] on span "European Congress of Psychology ( ECP 2025) (Past) In-Person Paphos, Cyprus Jul…" at bounding box center [594, 146] width 1001 height 56
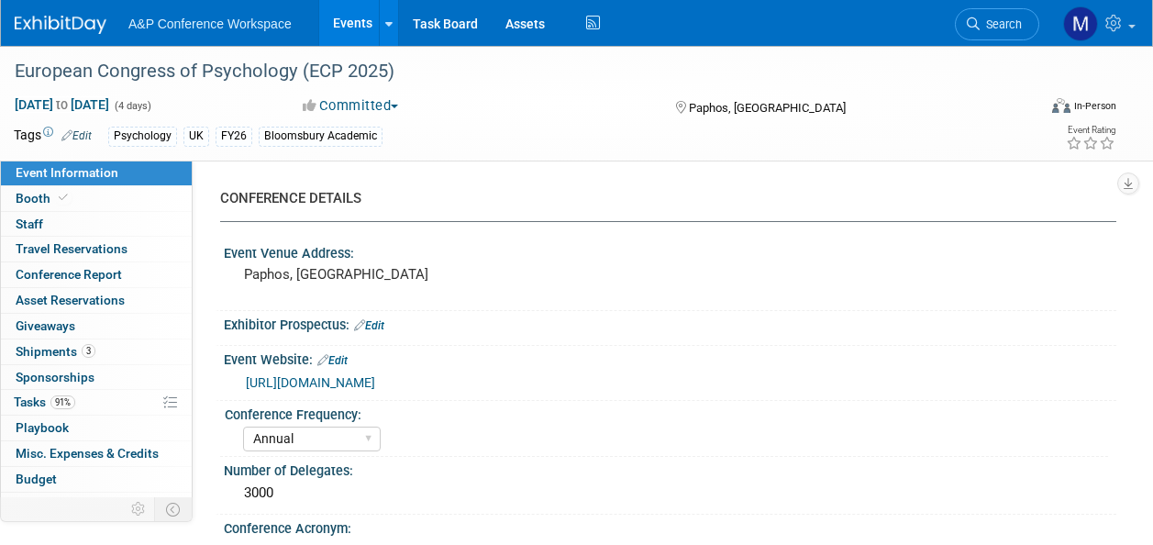
select select "Annual"
select select "Level 2"
select select "In-Person Booth"
select select "Psychology"
select select "Bloomsbury Academic"
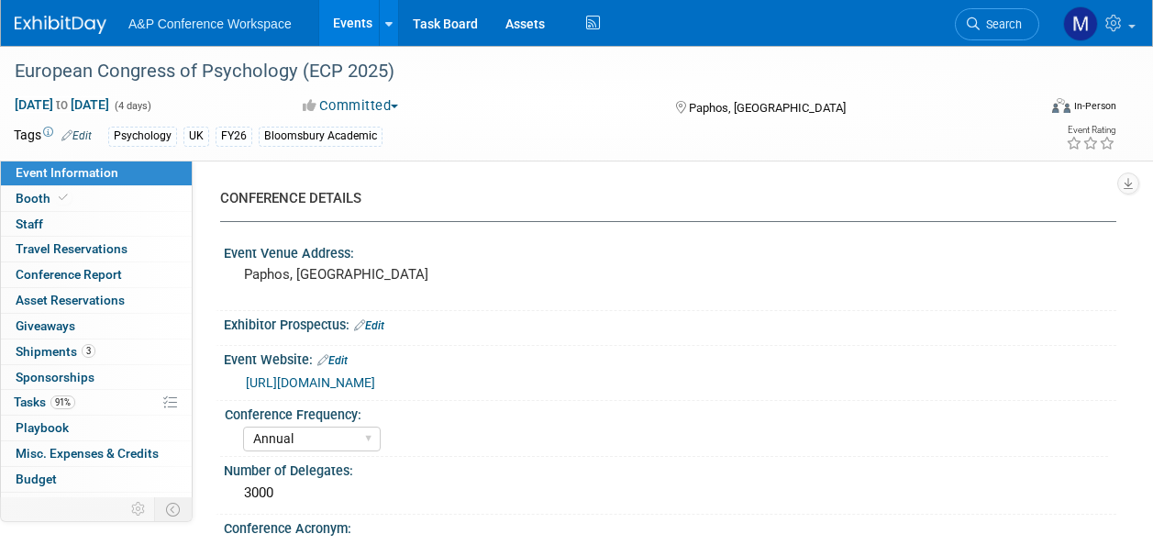
select select "[PERSON_NAME]"
select select "Networking/Commissioning"
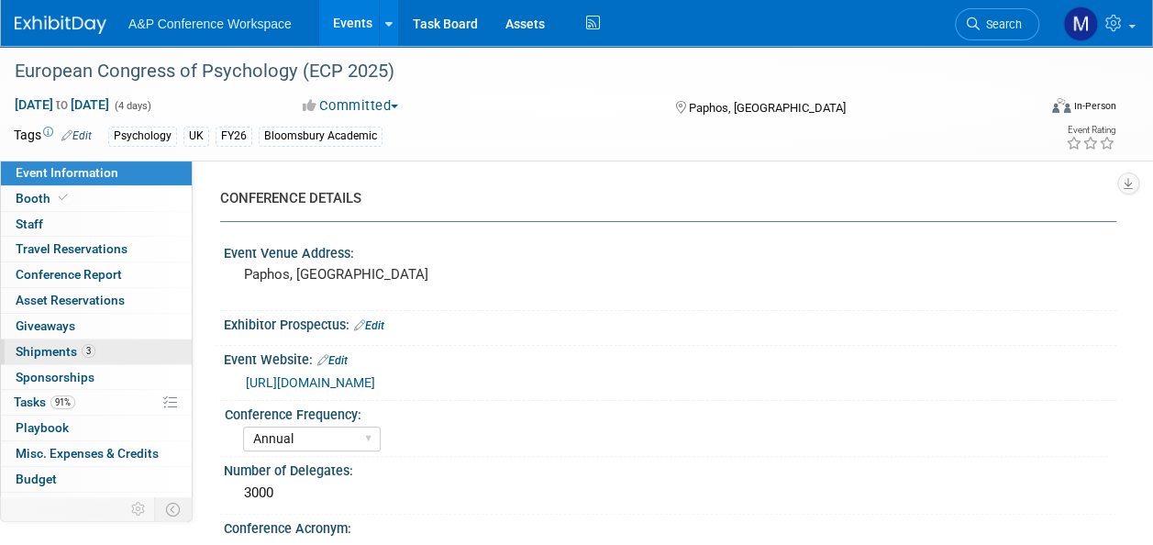
click at [121, 348] on link "3 Shipments 3" at bounding box center [96, 351] width 191 height 25
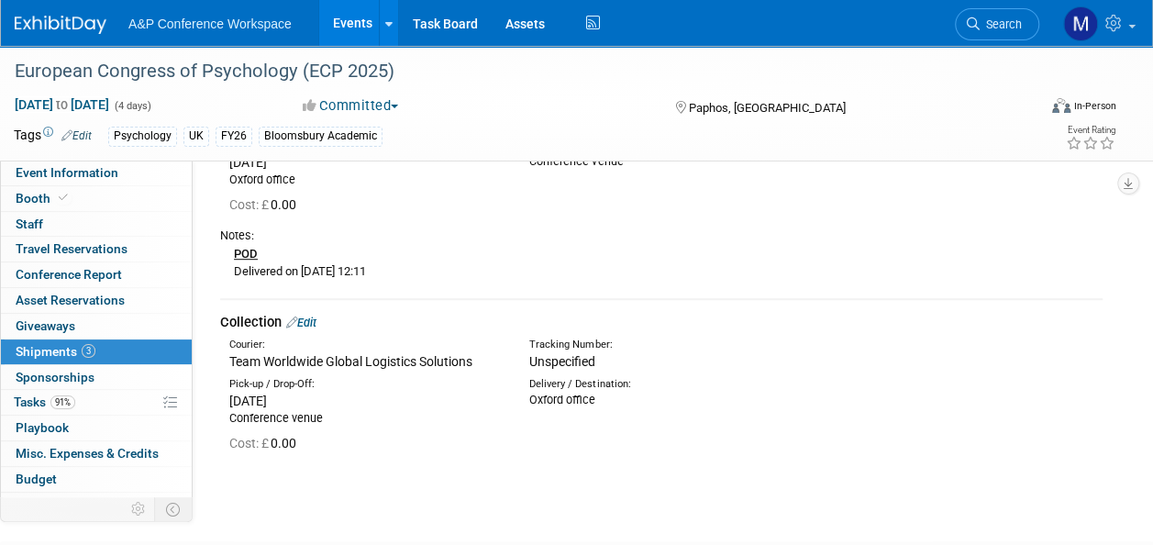
scroll to position [459, 0]
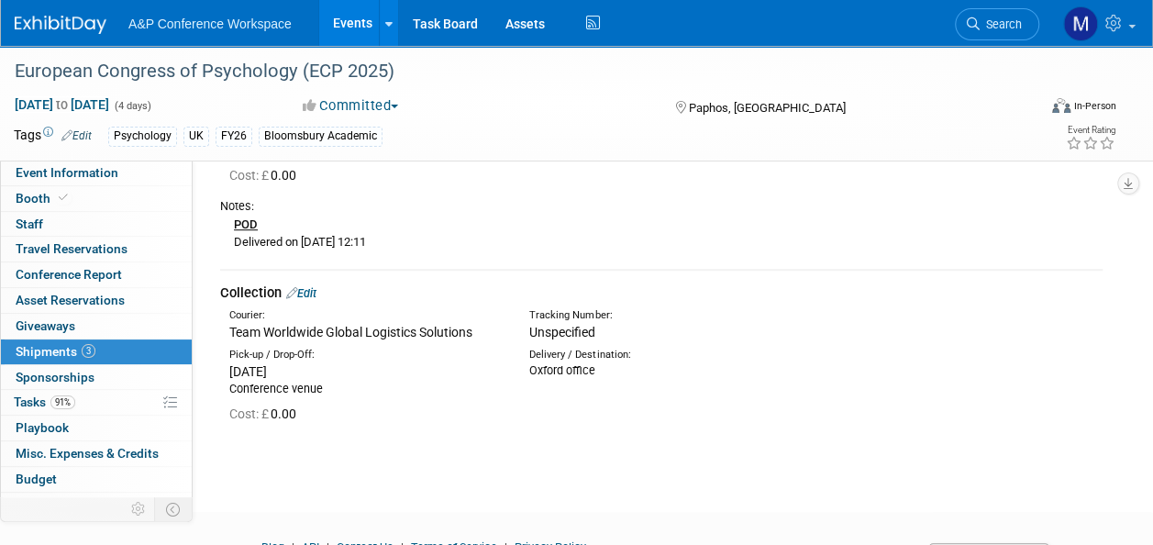
click at [316, 296] on link "Edit" at bounding box center [301, 293] width 30 height 14
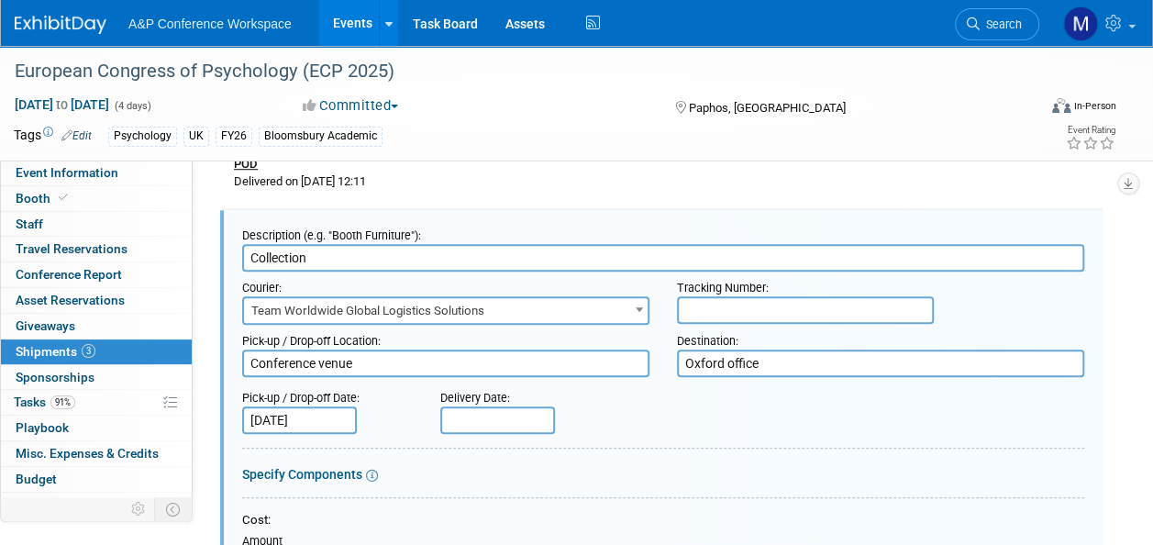
scroll to position [0, 0]
click at [467, 418] on input "text" at bounding box center [497, 420] width 115 height 28
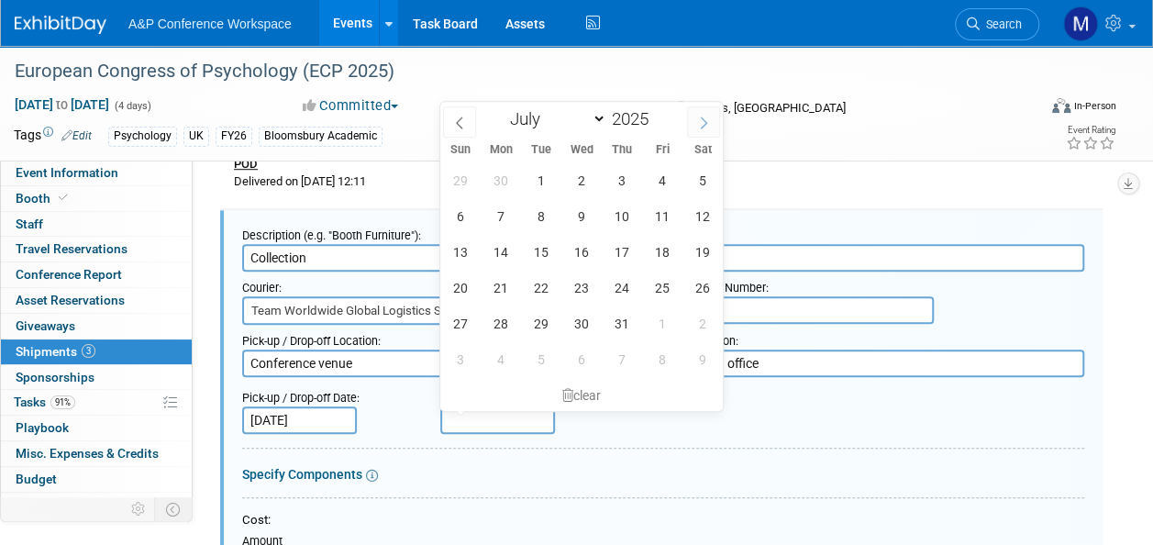
click at [708, 125] on icon at bounding box center [703, 122] width 13 height 13
select select "7"
click at [653, 249] on span "15" at bounding box center [662, 252] width 36 height 36
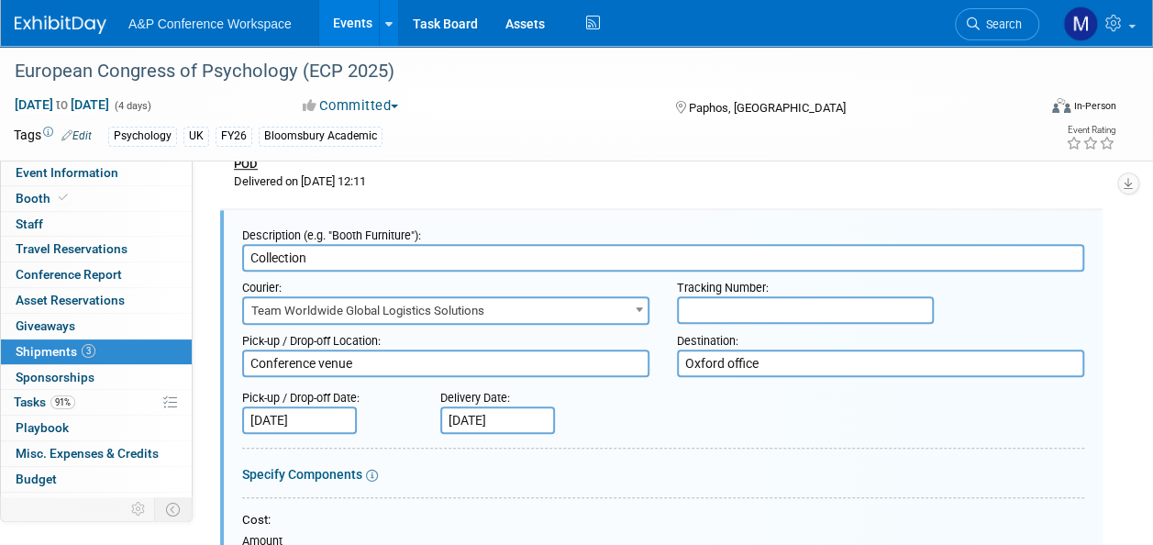
click at [521, 409] on input "Aug 15, 2025" at bounding box center [497, 420] width 115 height 28
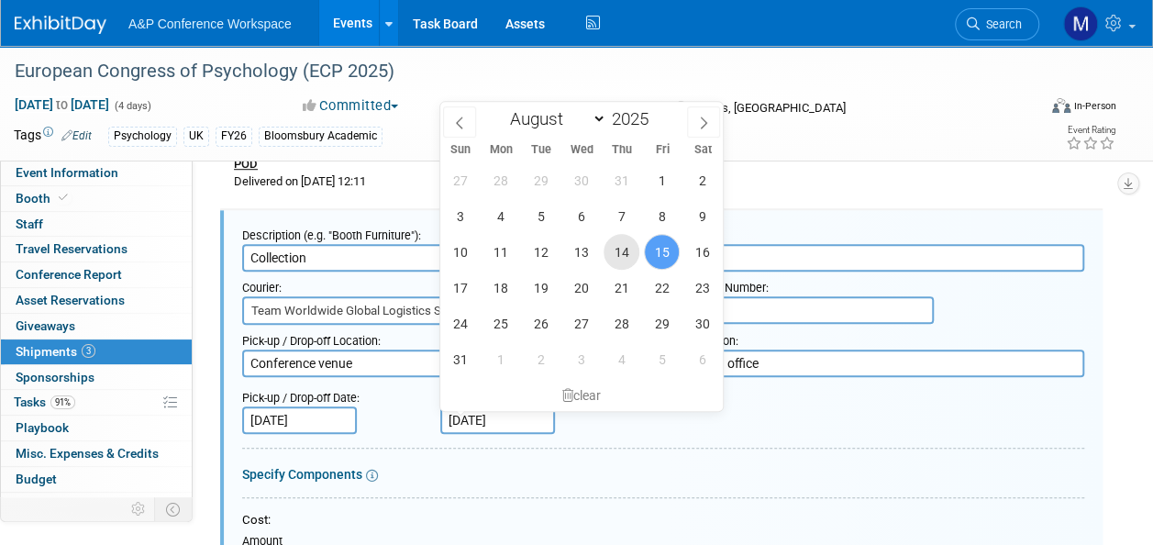
click at [632, 244] on span "14" at bounding box center [621, 252] width 36 height 36
type input "Aug 14, 2025"
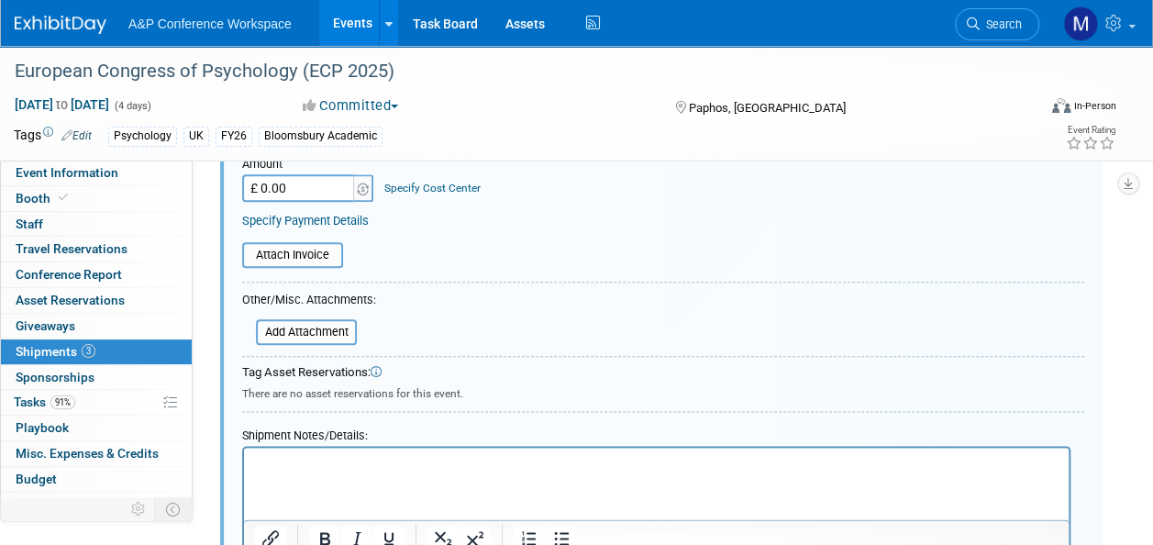
scroll to position [978, 0]
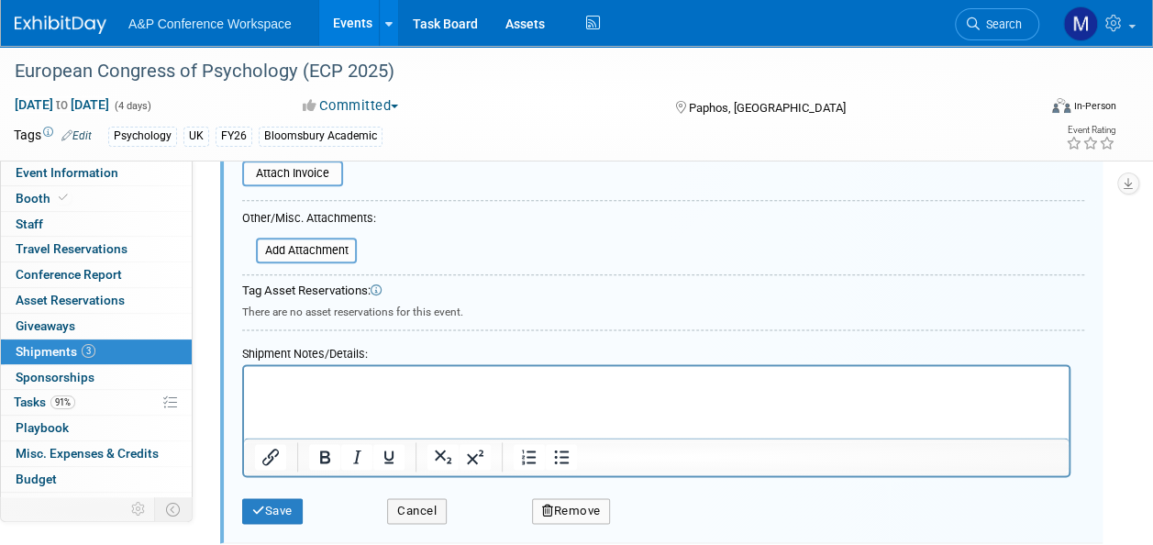
click at [279, 385] on p "Rich Text Area. Press ALT-0 for help." at bounding box center [656, 381] width 803 height 18
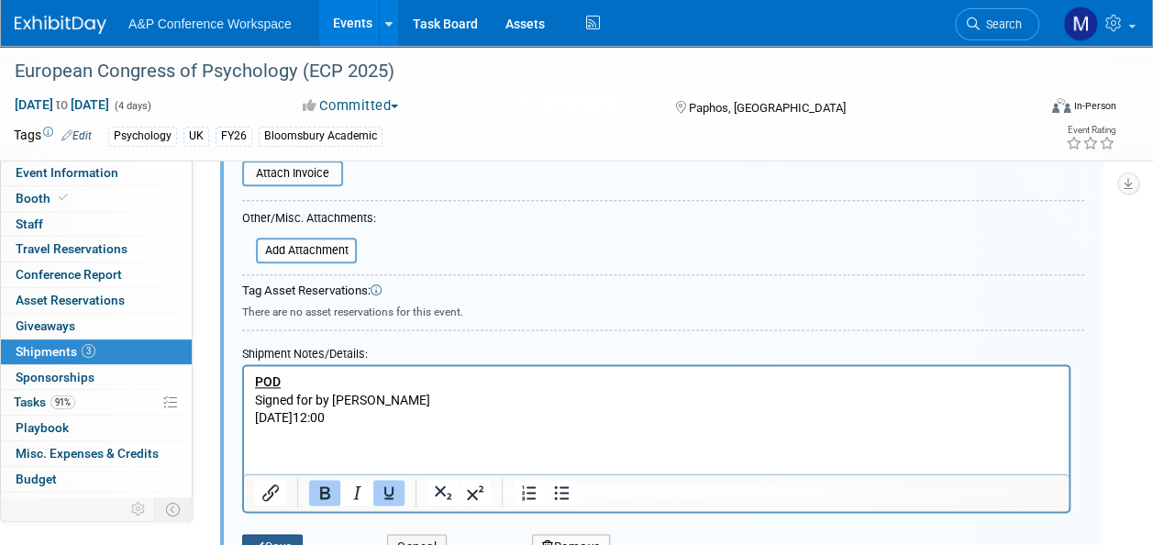
click at [292, 537] on button "Save" at bounding box center [272, 547] width 61 height 26
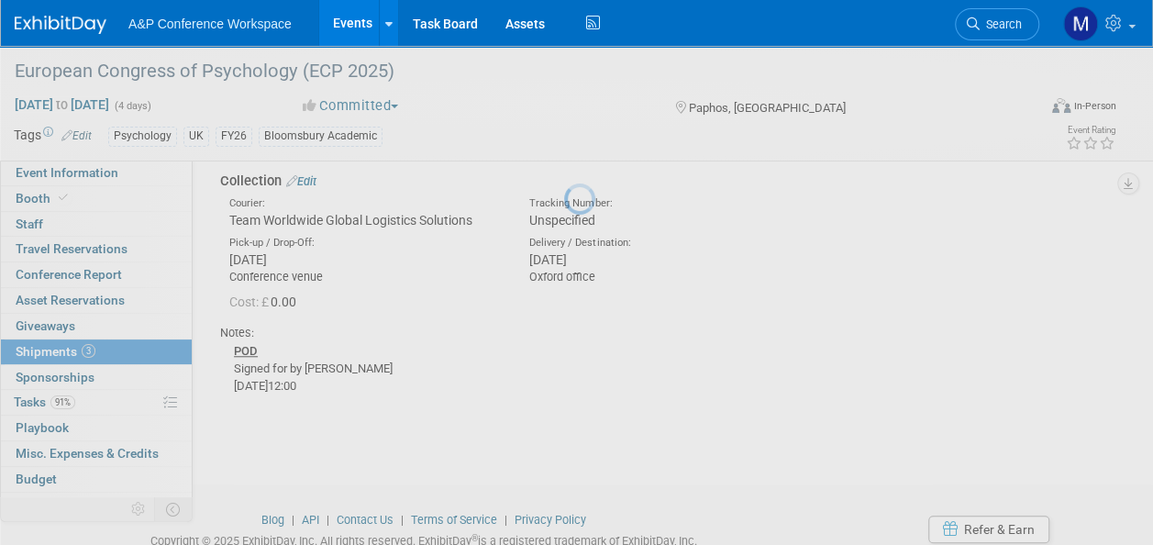
scroll to position [519, 0]
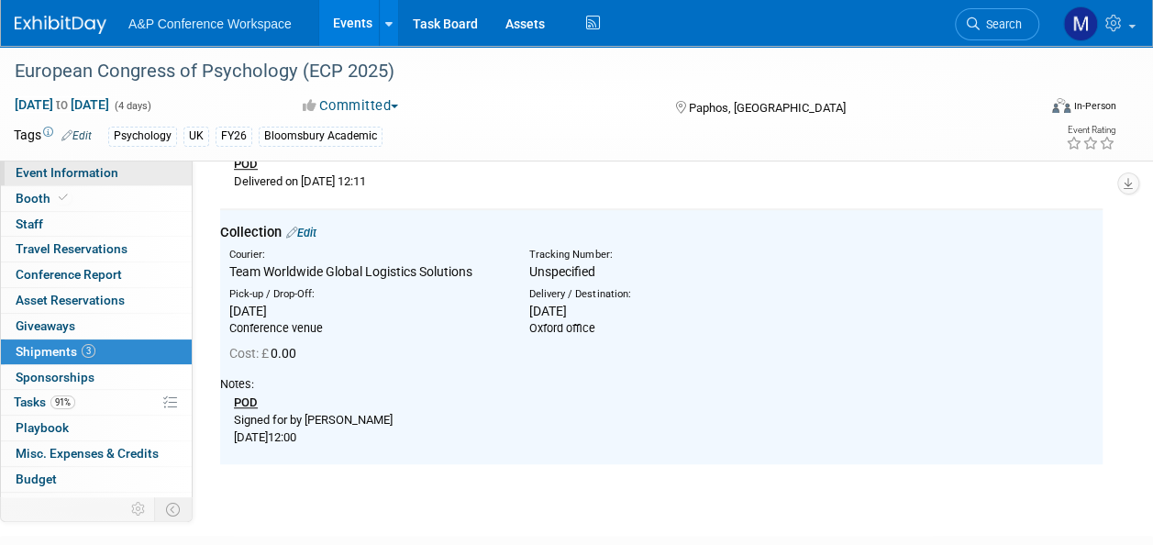
click at [136, 167] on link "Event Information" at bounding box center [96, 172] width 191 height 25
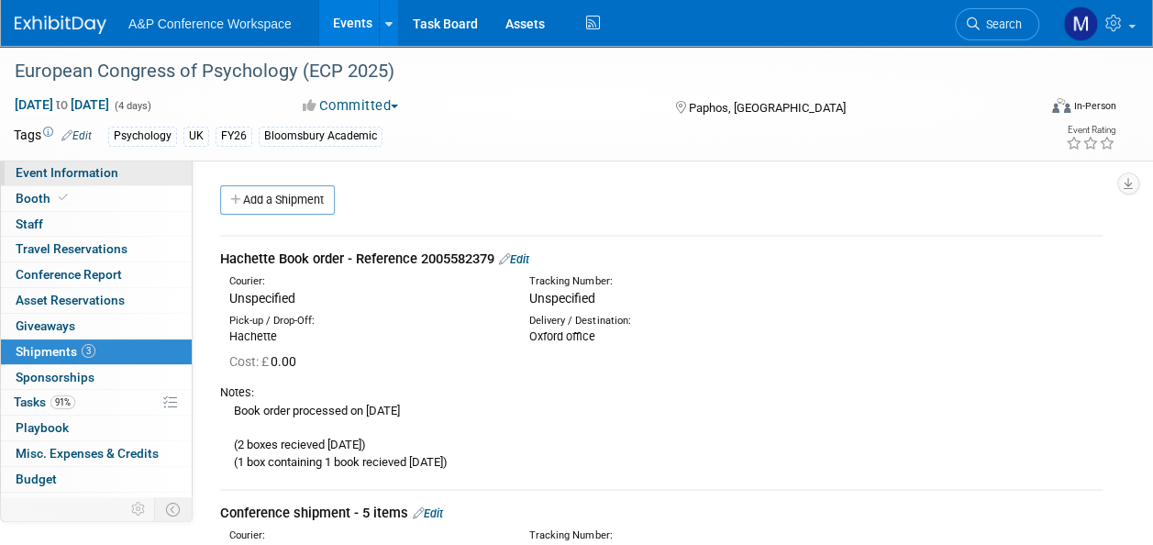
select select "Annual"
select select "Level 2"
select select "In-Person Booth"
select select "Psychology"
select select "Bloomsbury Academic"
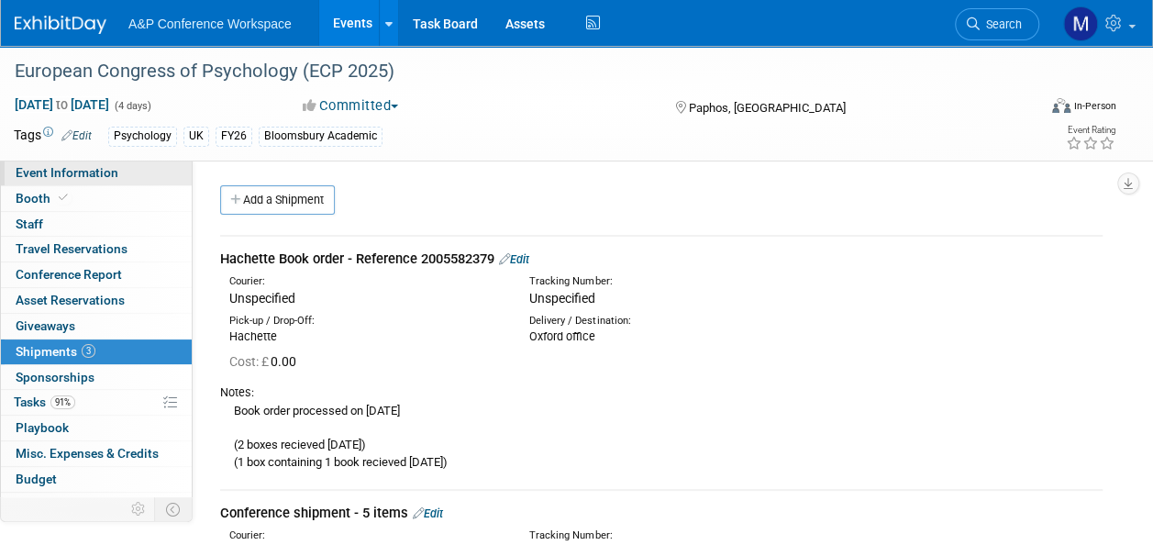
select select "[PERSON_NAME]"
select select "Networking/Commissioning"
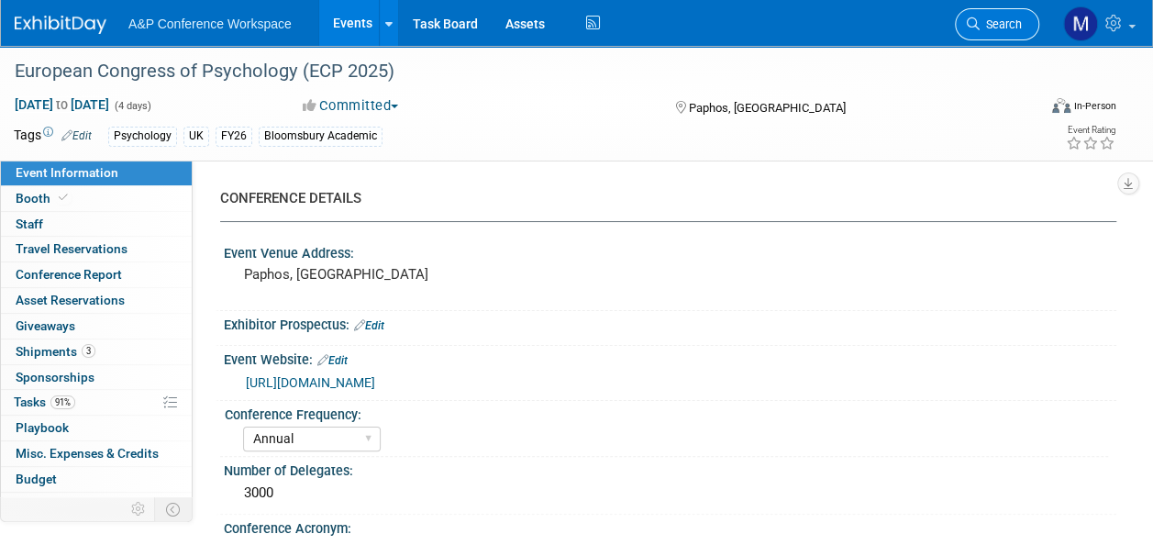
click at [1009, 22] on span "Search" at bounding box center [1000, 24] width 42 height 14
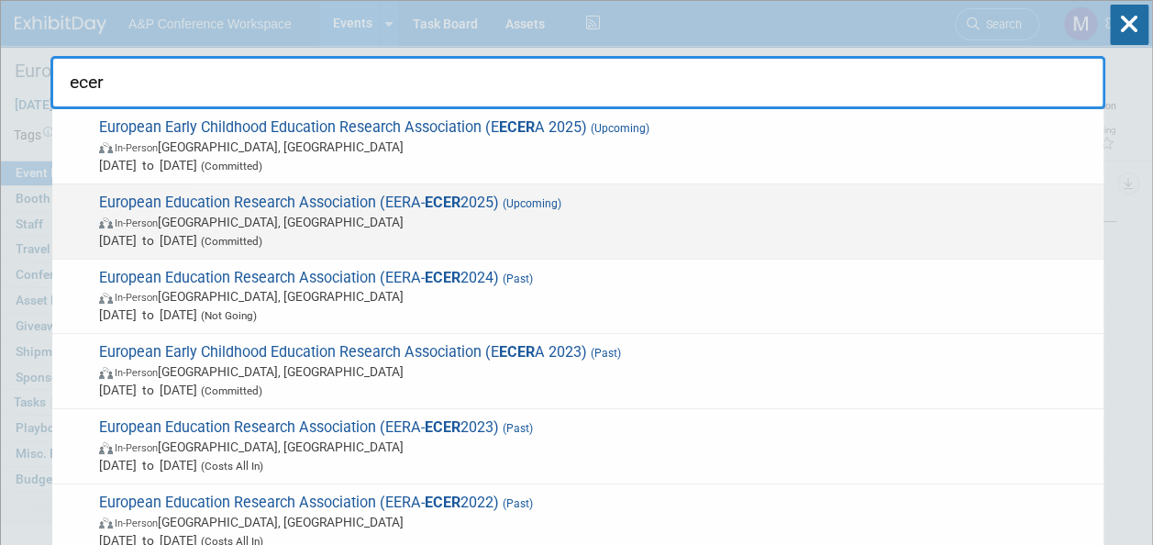
type input "ecer"
click at [382, 205] on span "European Education Research Association (EERA- ECER 2025) (Upcoming) In-Person …" at bounding box center [594, 222] width 1001 height 56
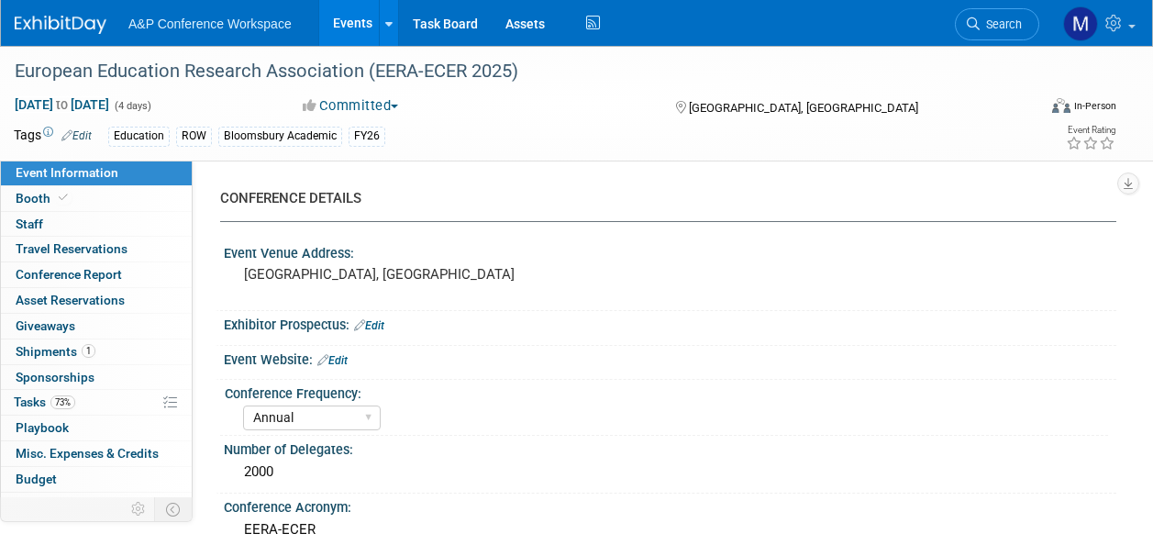
select select "Annual"
select select "Level 2"
select select "In-Person Booth"
select select "Education"
select select "Bloomsbury Academic"
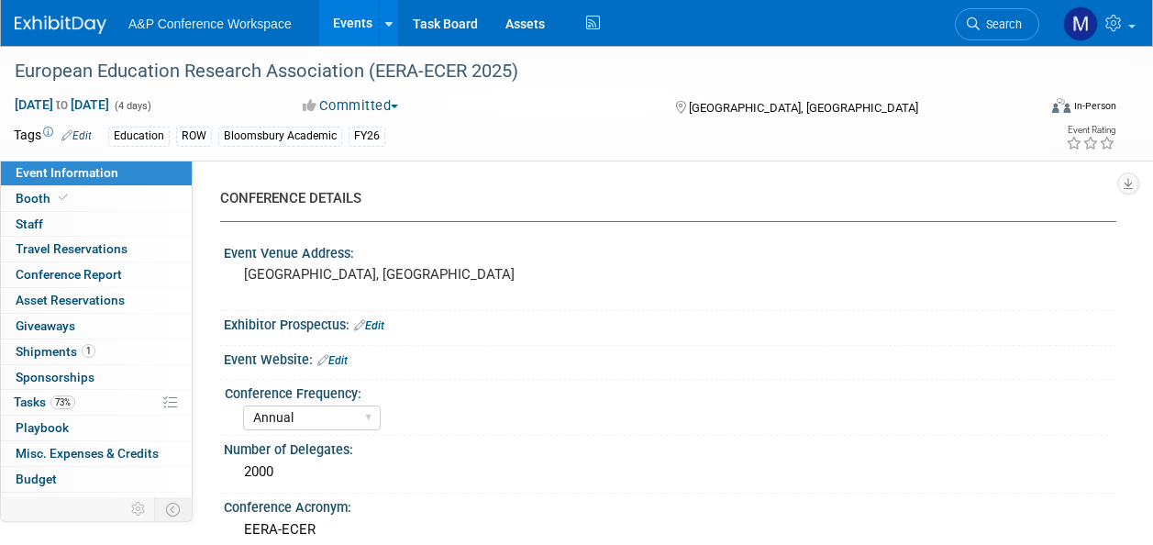
select select "[PERSON_NAME]"
select select "Networking/Commissioning"
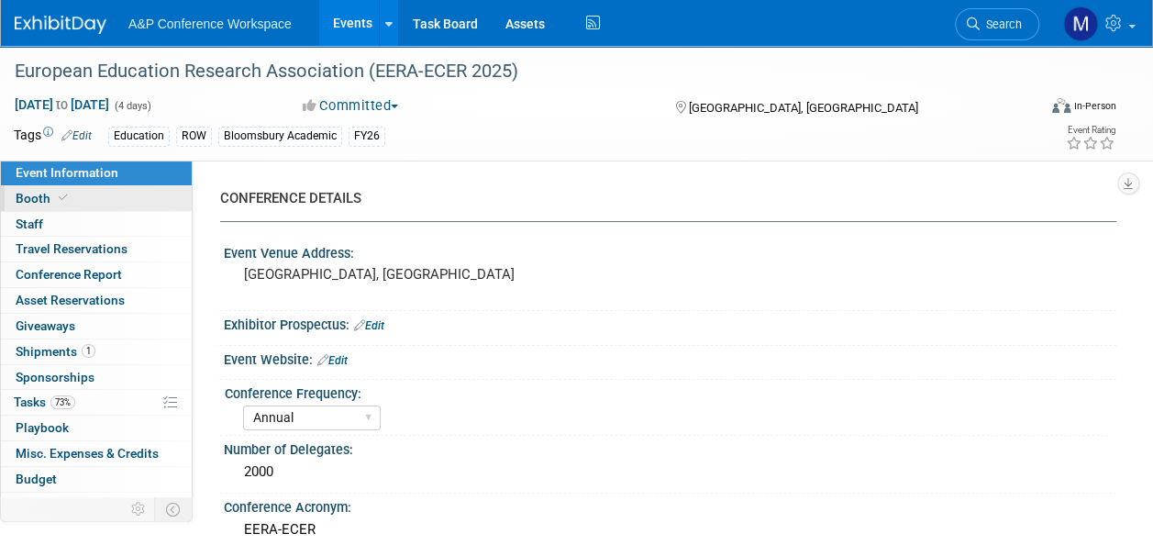
click at [139, 205] on link "Booth" at bounding box center [96, 198] width 191 height 25
select select "COBA"
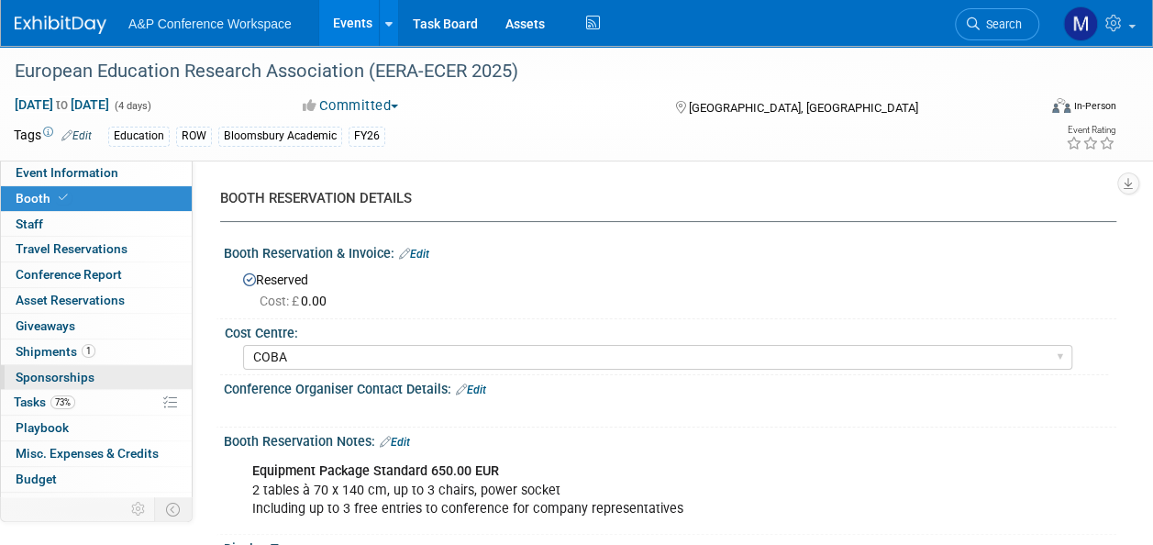
click at [119, 383] on link "0 Sponsorships 0" at bounding box center [96, 377] width 191 height 25
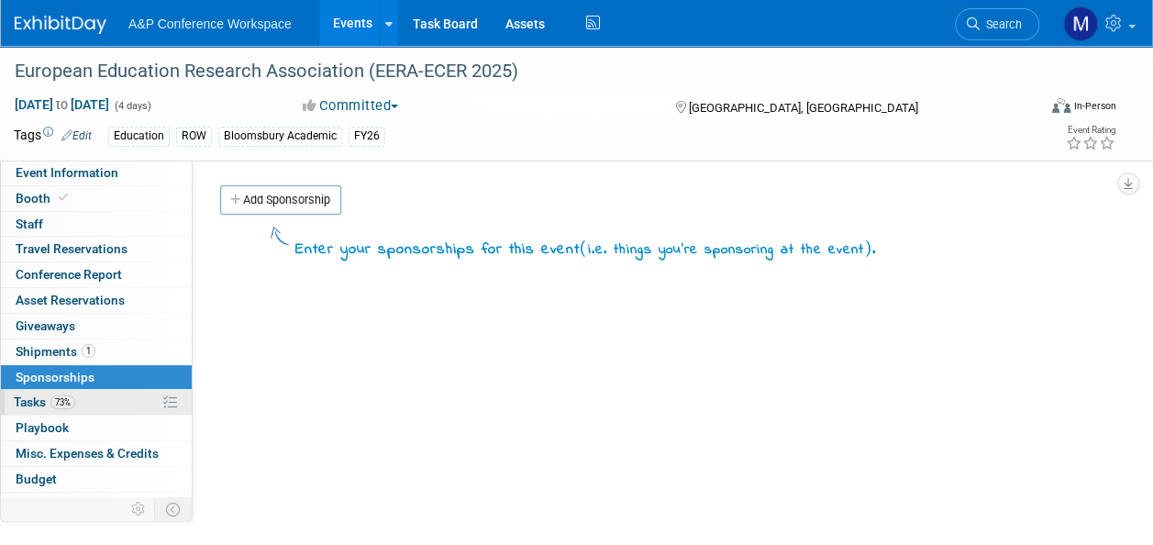
click at [123, 398] on link "73% Tasks 73%" at bounding box center [96, 402] width 191 height 25
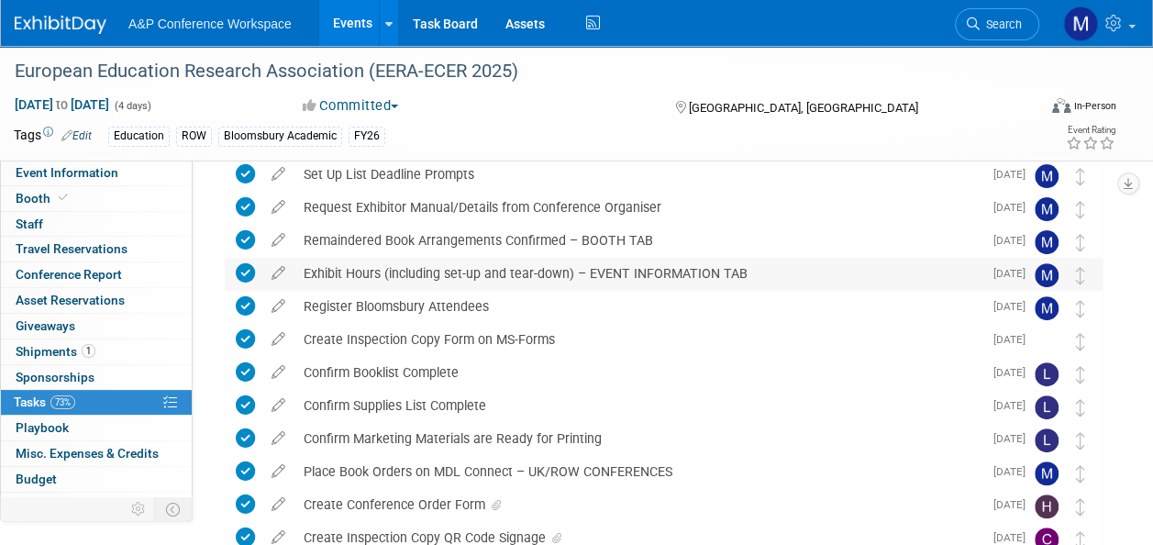
scroll to position [183, 0]
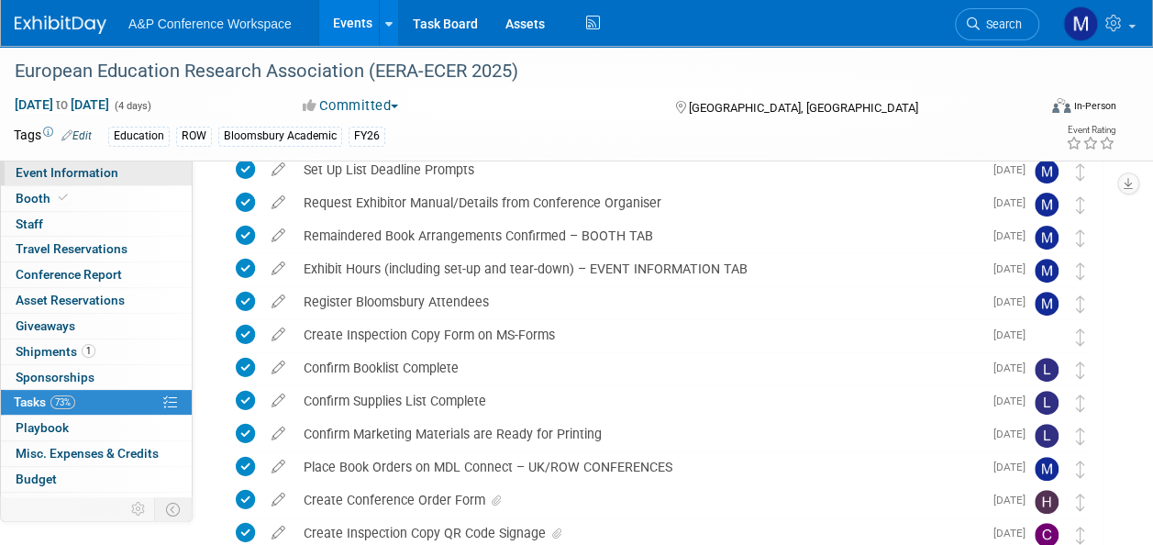
click at [129, 178] on link "Event Information" at bounding box center [96, 172] width 191 height 25
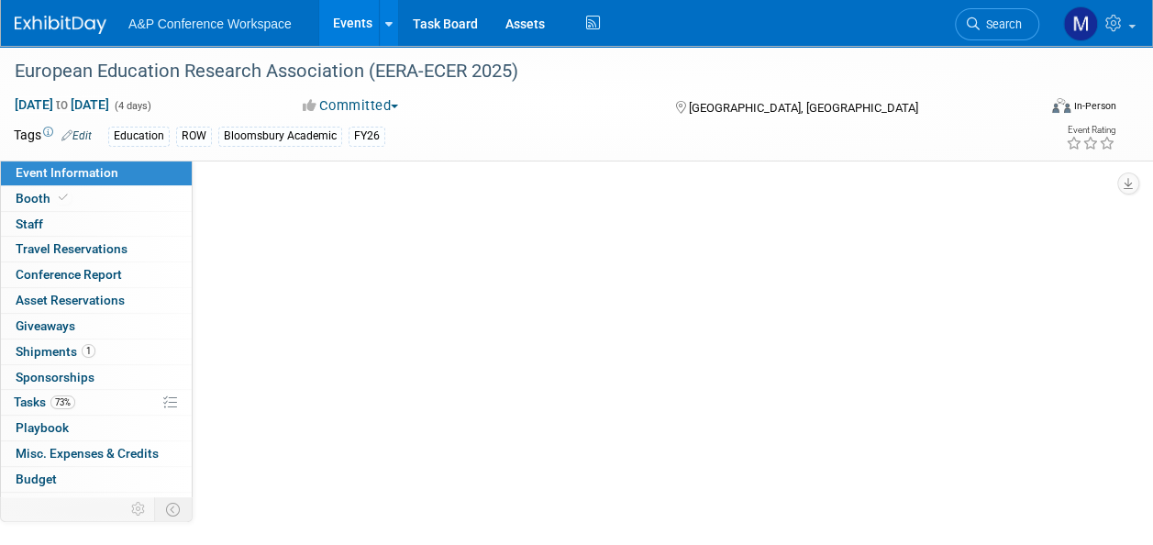
scroll to position [0, 0]
select select "Annual"
select select "Level 2"
select select "In-Person Booth"
select select "Education"
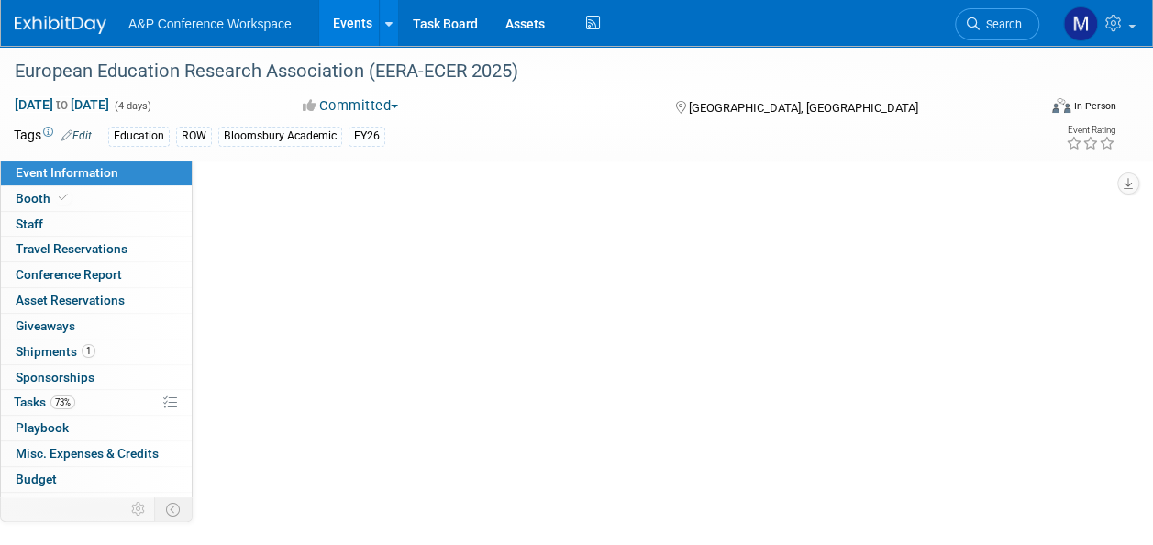
select select "Bloomsbury Academic"
select select "[PERSON_NAME]"
select select "Networking/Commissioning"
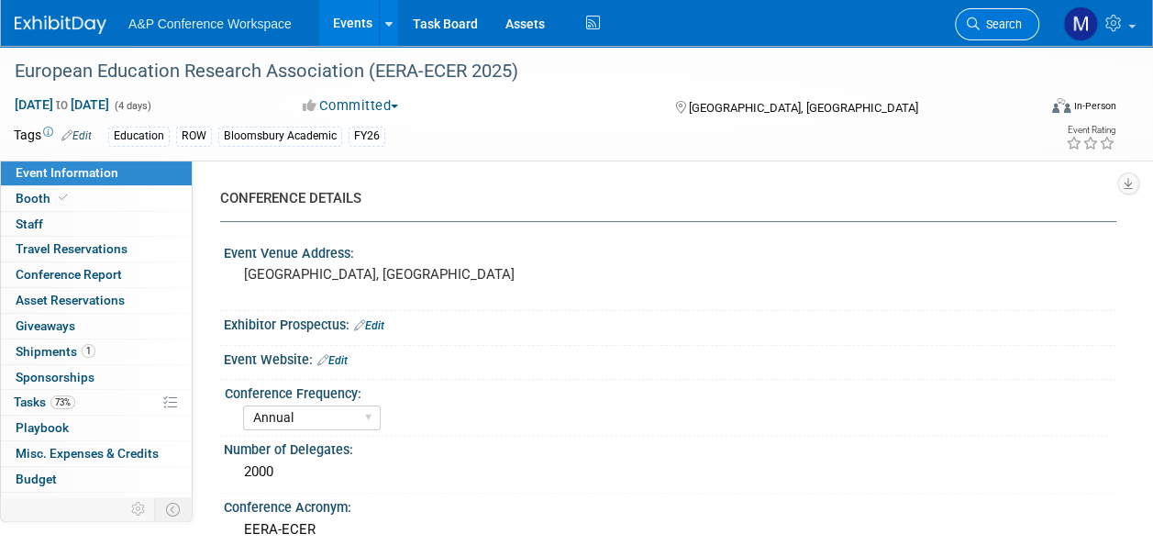
click at [1001, 18] on span "Search" at bounding box center [1000, 24] width 42 height 14
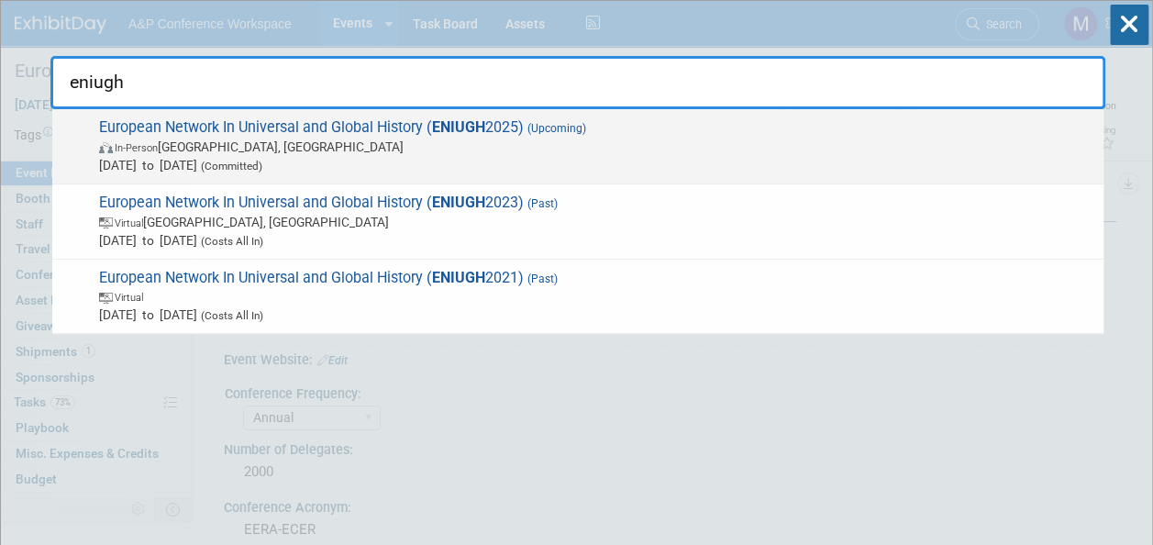
type input "eniugh"
click at [420, 119] on span "European Network In Universal and Global History ( ENIUGH 2025) (Upcoming) In-P…" at bounding box center [594, 146] width 1001 height 56
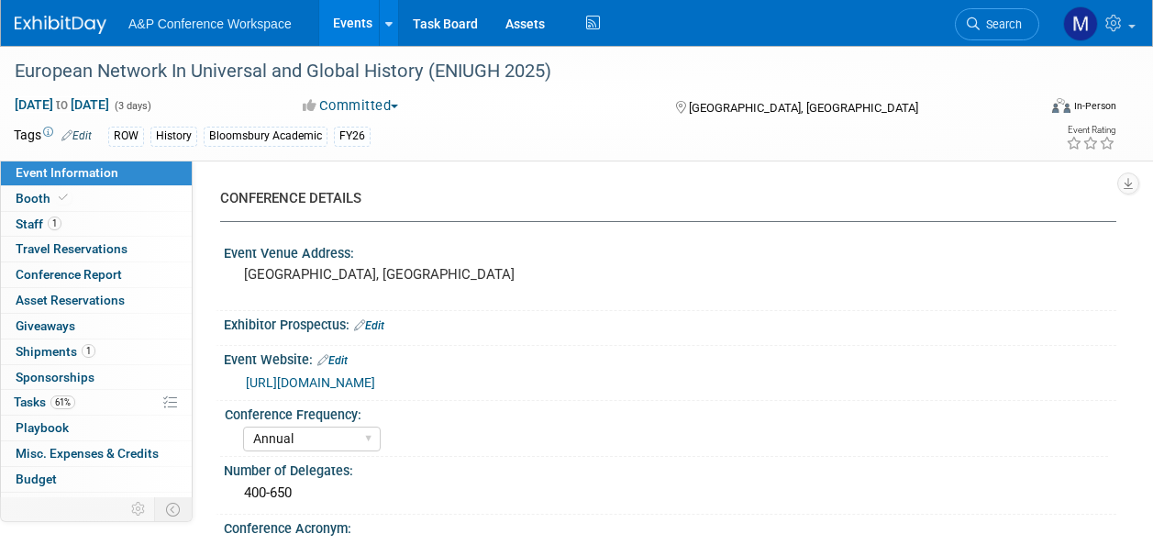
select select "Annual"
select select "Level 2"
select select "In-Person Booth"
select select "History"
select select "Bloomsbury Academic"
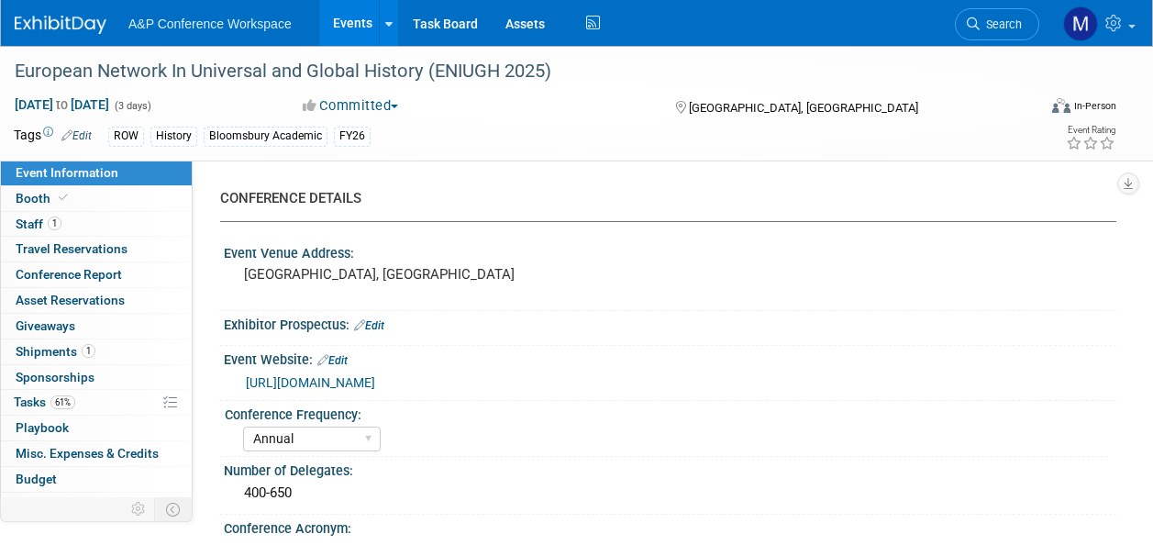
select select "[PERSON_NAME]"
select select "Brand/Subject Presence​"
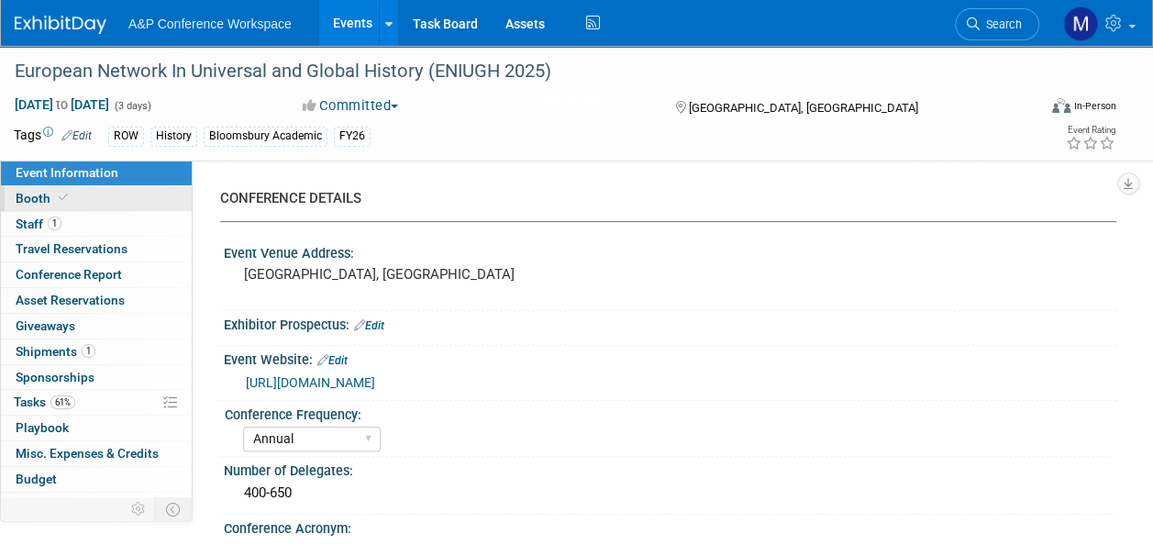
click at [134, 204] on link "Booth" at bounding box center [96, 198] width 191 height 25
select select "COBA"
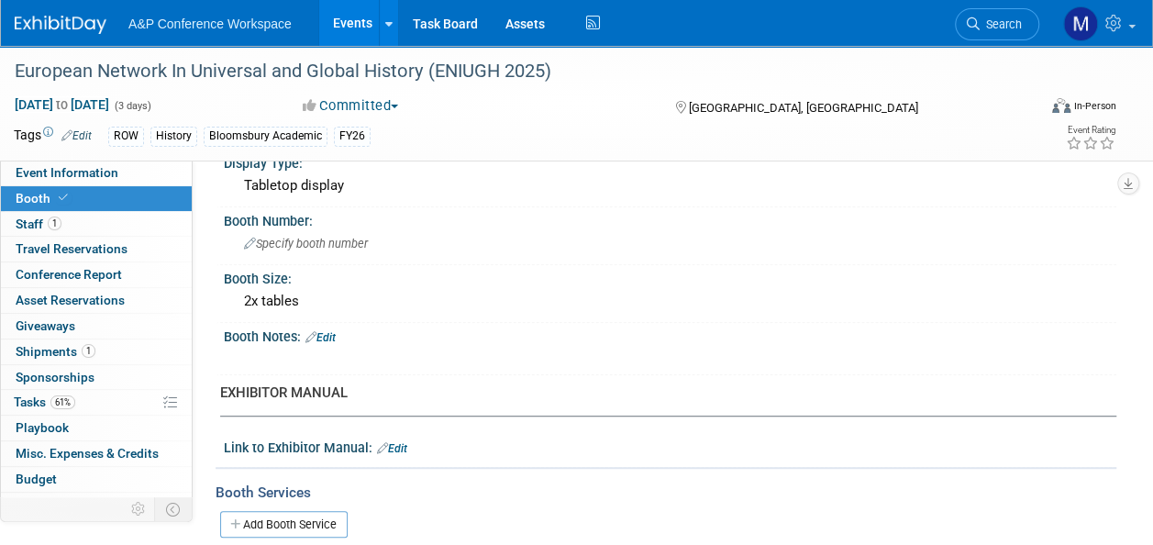
scroll to position [183, 0]
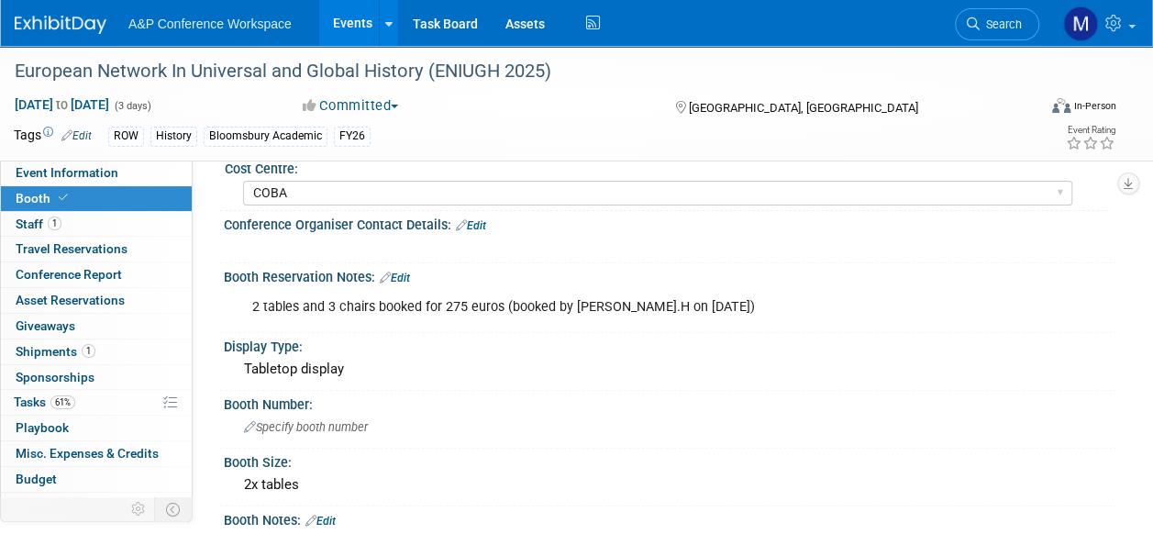
click at [407, 272] on link "Edit" at bounding box center [395, 277] width 30 height 13
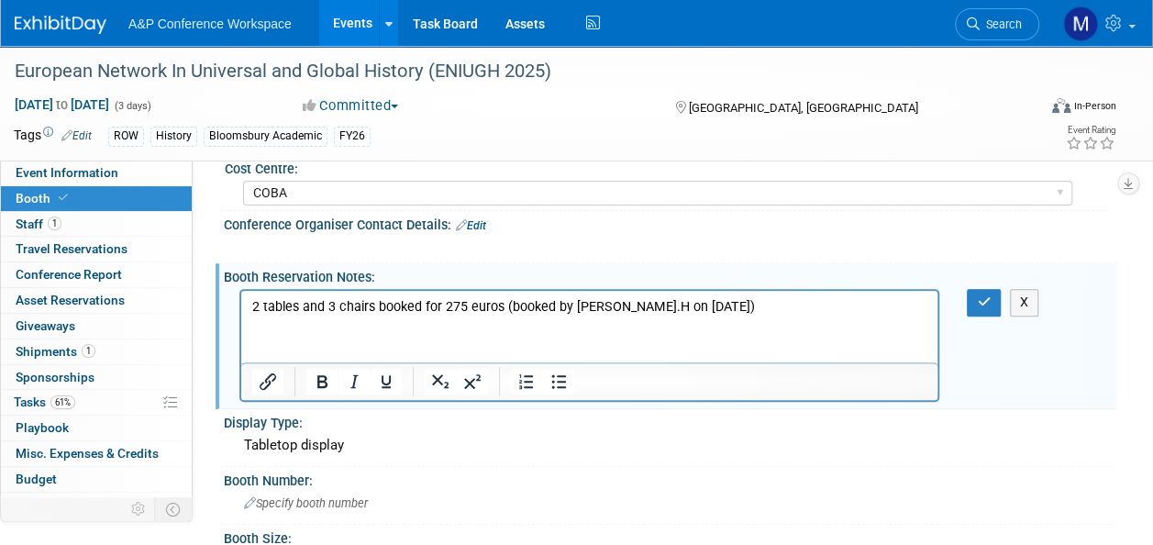
scroll to position [0, 0]
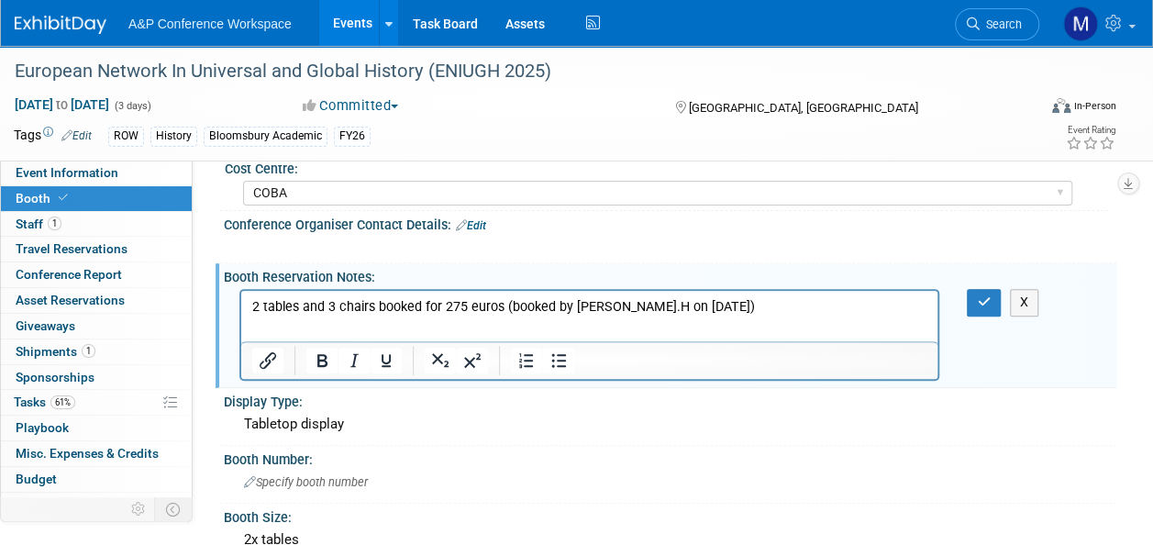
click at [754, 304] on p "2 tables and 3 chairs booked for 275 euros (booked by Matt.H on 11th March 2025)" at bounding box center [589, 307] width 675 height 18
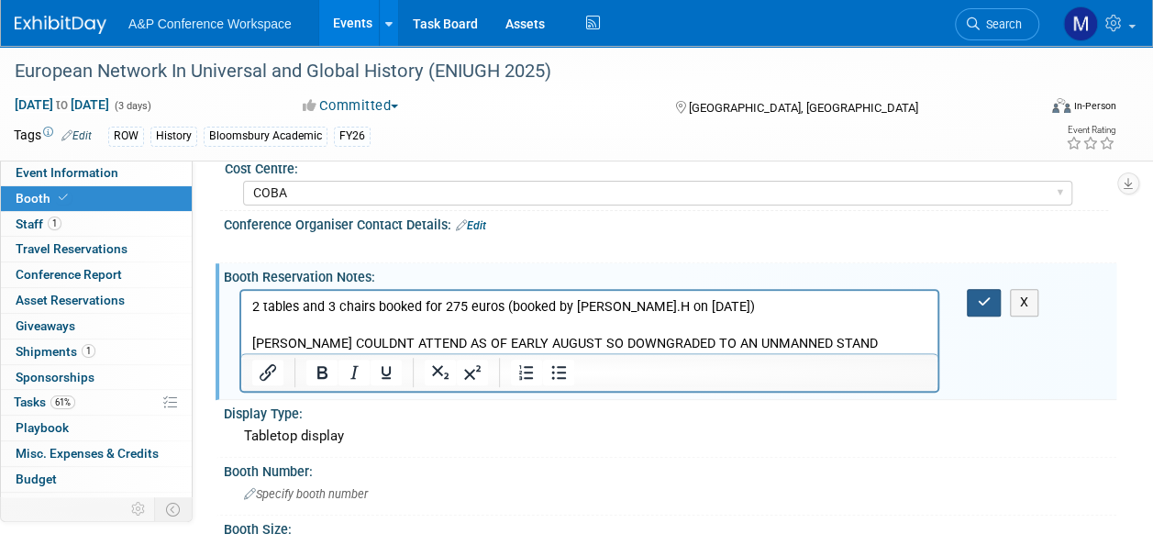
click at [990, 299] on button "button" at bounding box center [984, 302] width 34 height 27
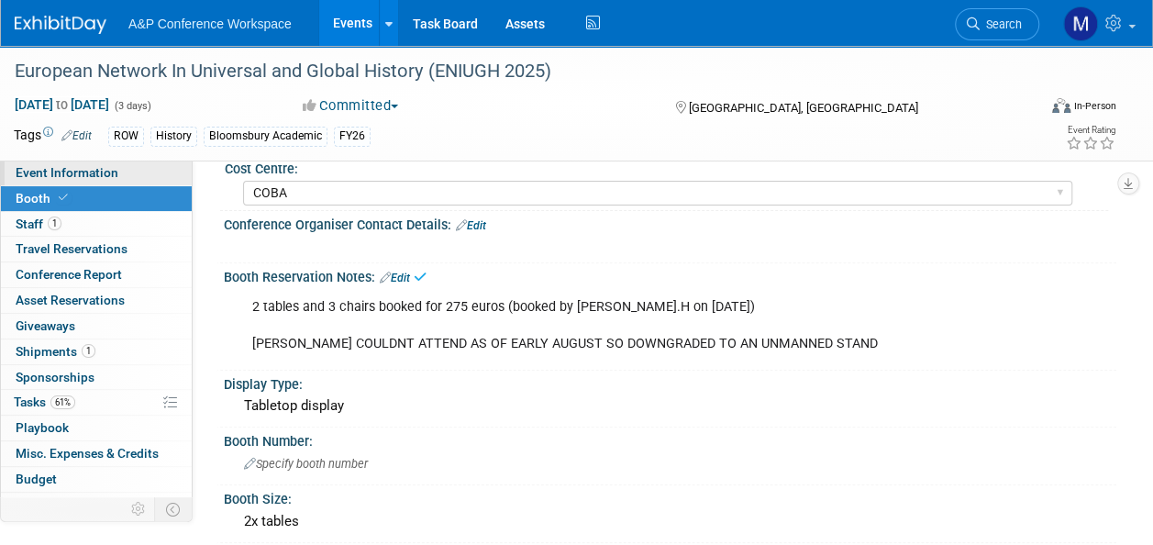
click at [121, 184] on link "Event Information" at bounding box center [96, 172] width 191 height 25
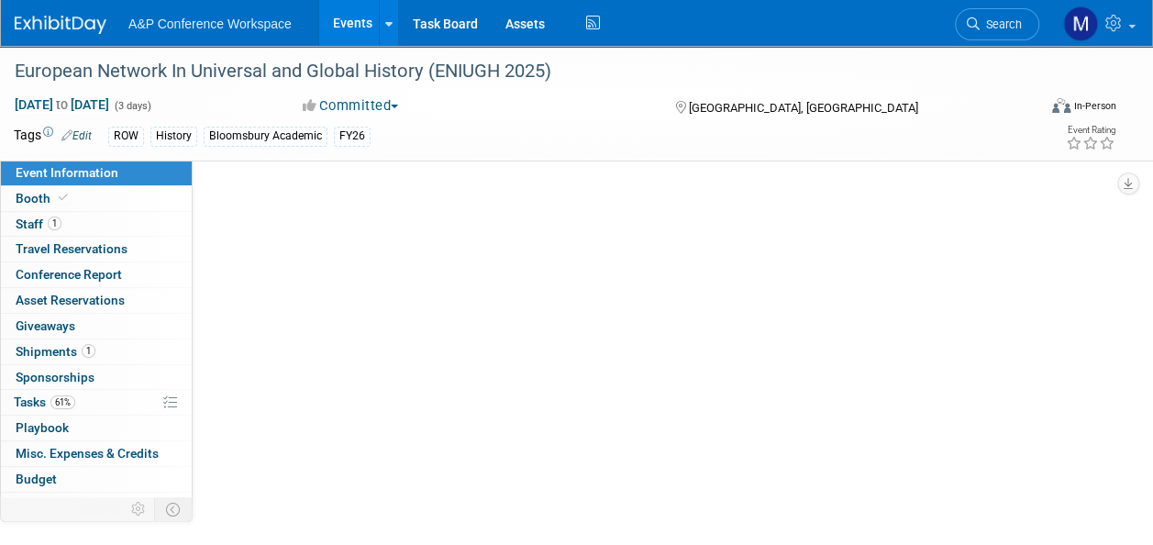
select select "Annual"
select select "Level 2"
select select "In-Person Booth"
select select "History"
select select "Bloomsbury Academic"
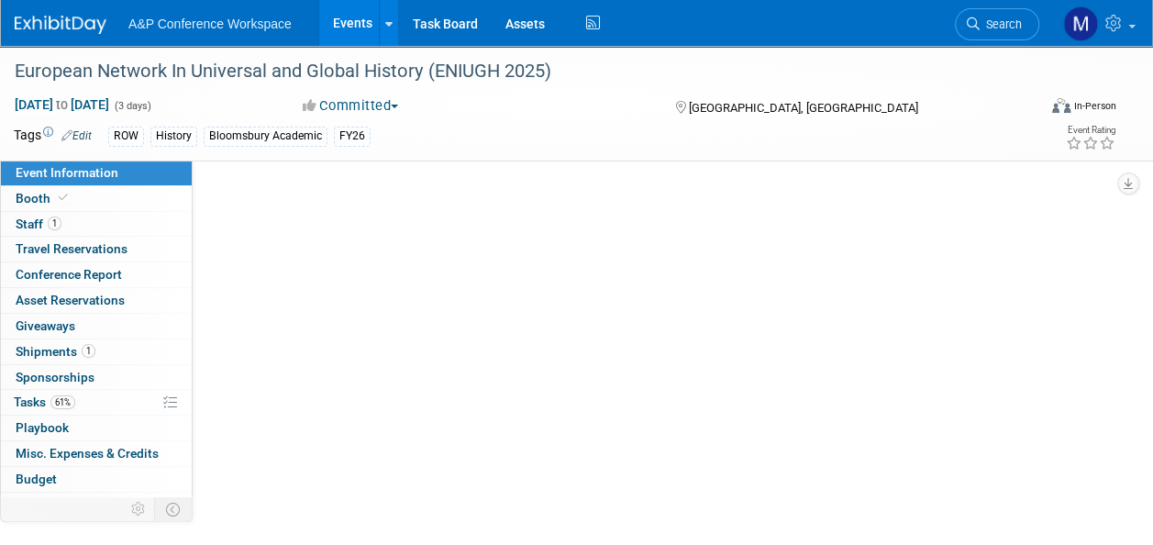
select select "[PERSON_NAME]"
select select "Brand/Subject Presence​"
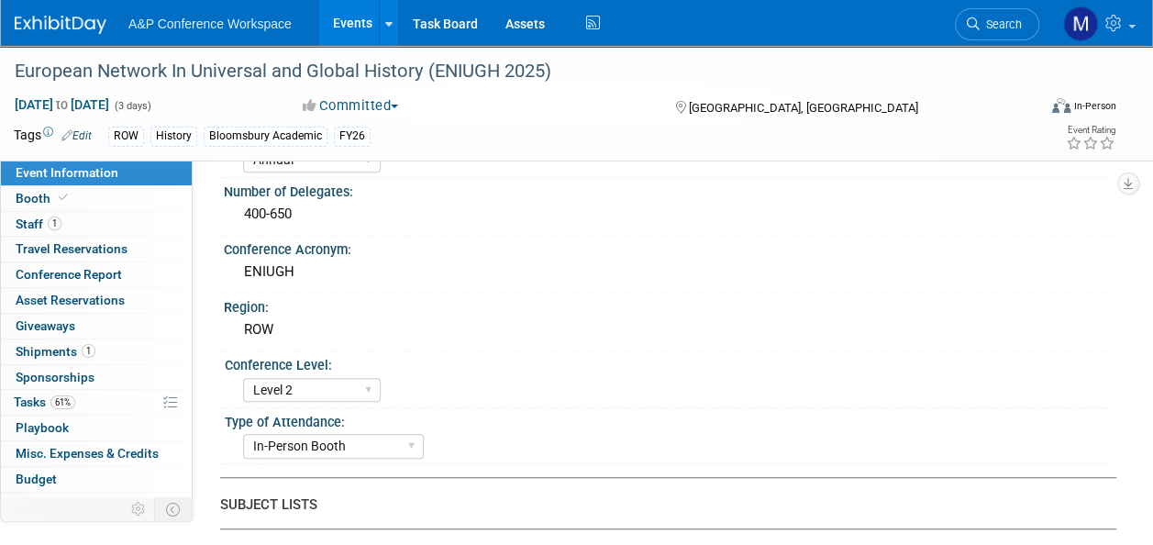
scroll to position [367, 0]
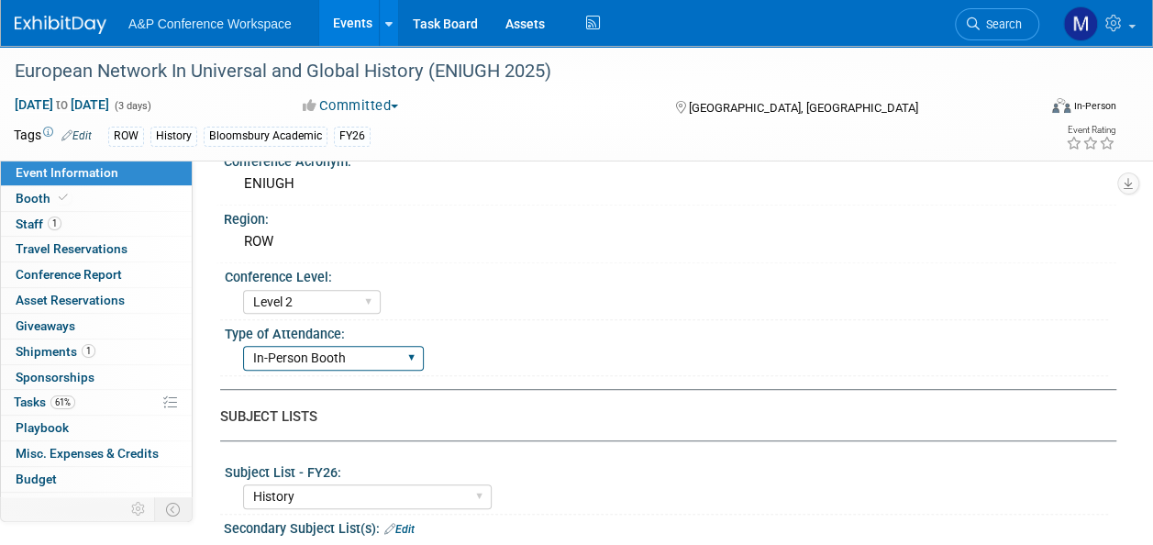
click at [372, 356] on select "In-Person Booth Virtual Booth Sponsorship Insert Only - DO NOT USE Program Adve…" at bounding box center [333, 358] width 181 height 25
select select "Unmanned Display"
click at [243, 346] on select "In-Person Booth Virtual Booth Sponsorship Insert Only - DO NOT USE Program Adve…" at bounding box center [333, 358] width 181 height 25
click at [370, 300] on select "Level 1 Level 2 Level 3 Level 4" at bounding box center [312, 302] width 138 height 25
select select "Level 3"
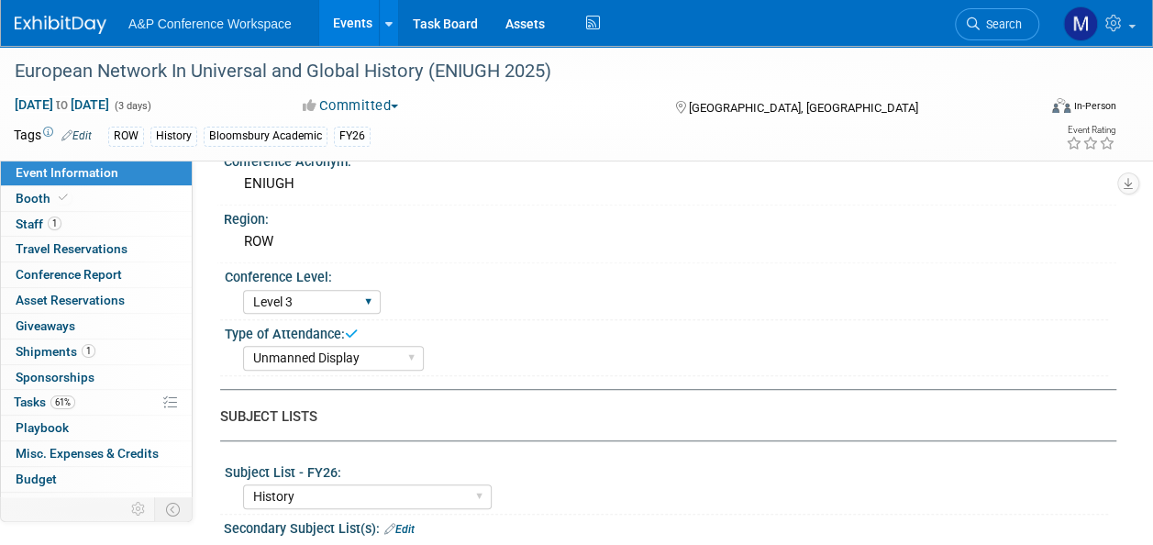
click at [243, 290] on select "Level 1 Level 2 Level 3 Level 4" at bounding box center [312, 302] width 138 height 25
click at [86, 137] on link "Edit" at bounding box center [76, 135] width 30 height 13
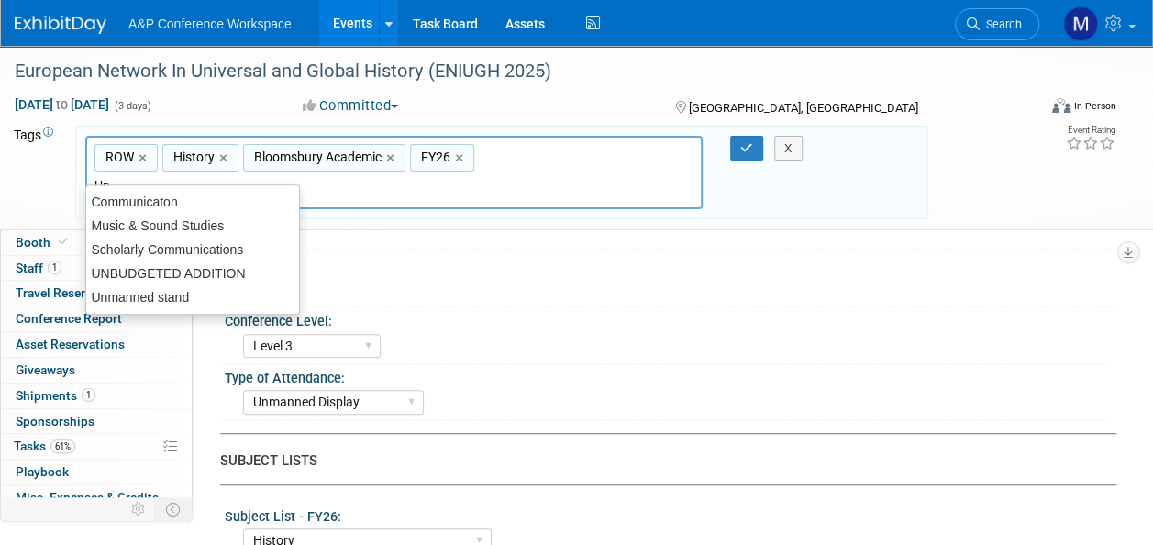
type input "Unm"
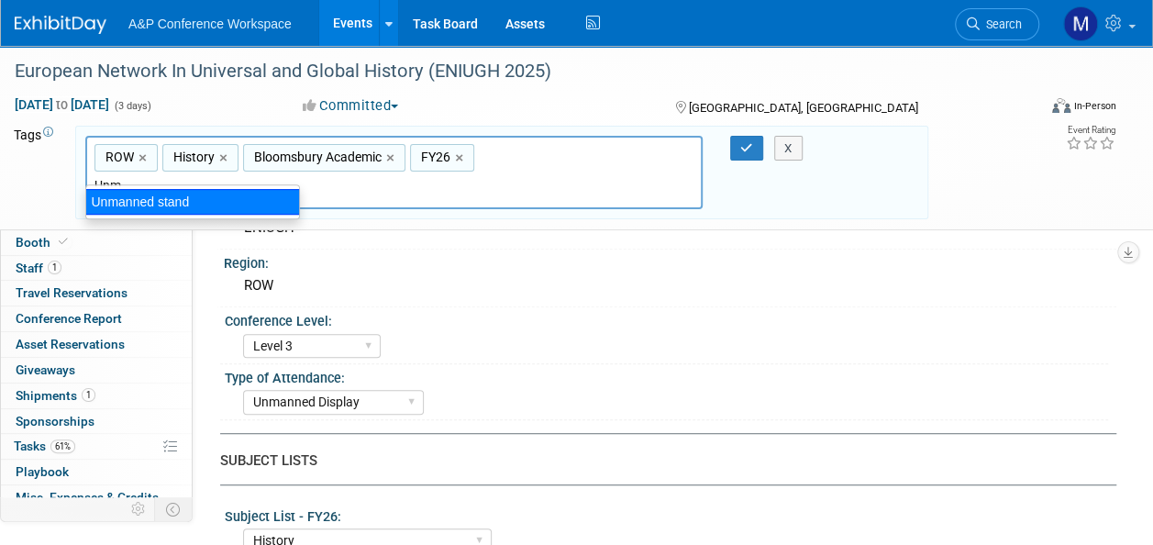
click at [177, 215] on ul "Unmanned stand" at bounding box center [192, 201] width 215 height 35
click at [236, 198] on div "Unmanned stand" at bounding box center [192, 202] width 215 height 26
type input "ROW, History, Bloomsbury Academic, FY26, Unmanned stand"
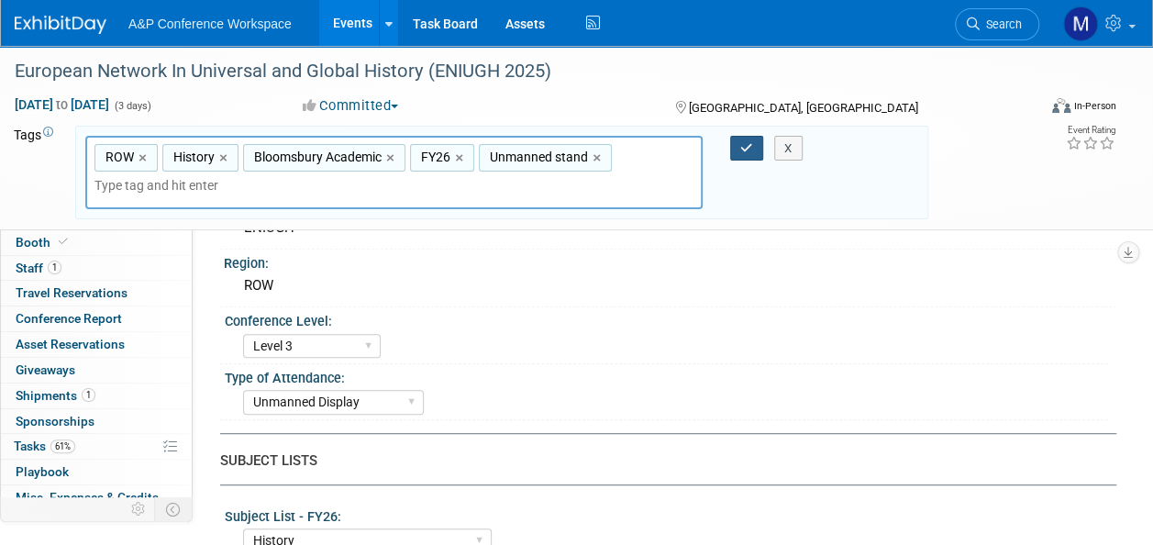
click at [735, 147] on button "button" at bounding box center [746, 149] width 33 height 26
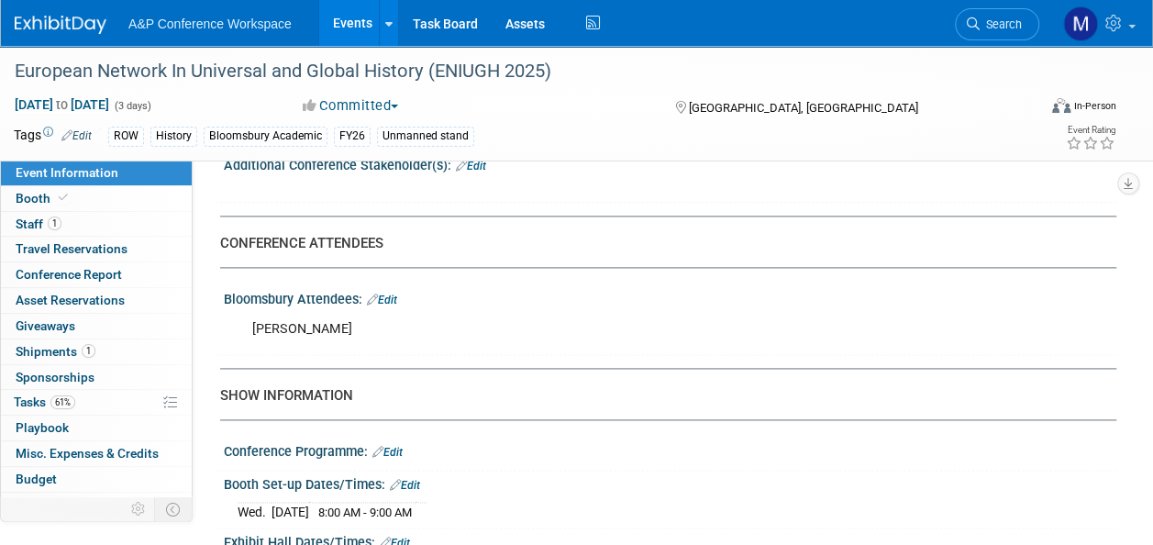
scroll to position [1100, 0]
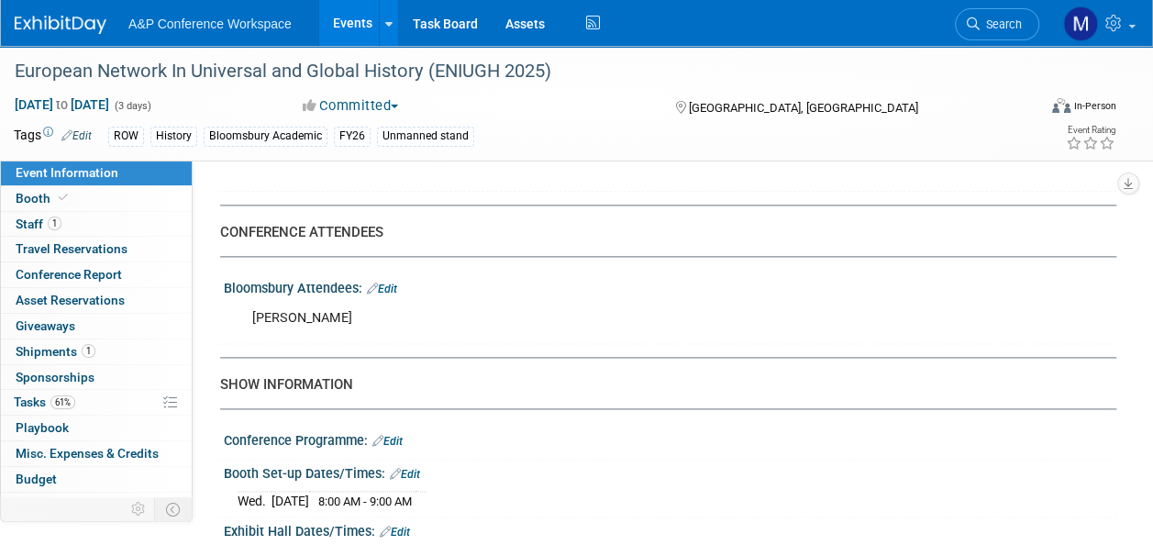
click at [396, 284] on link "Edit" at bounding box center [382, 288] width 30 height 13
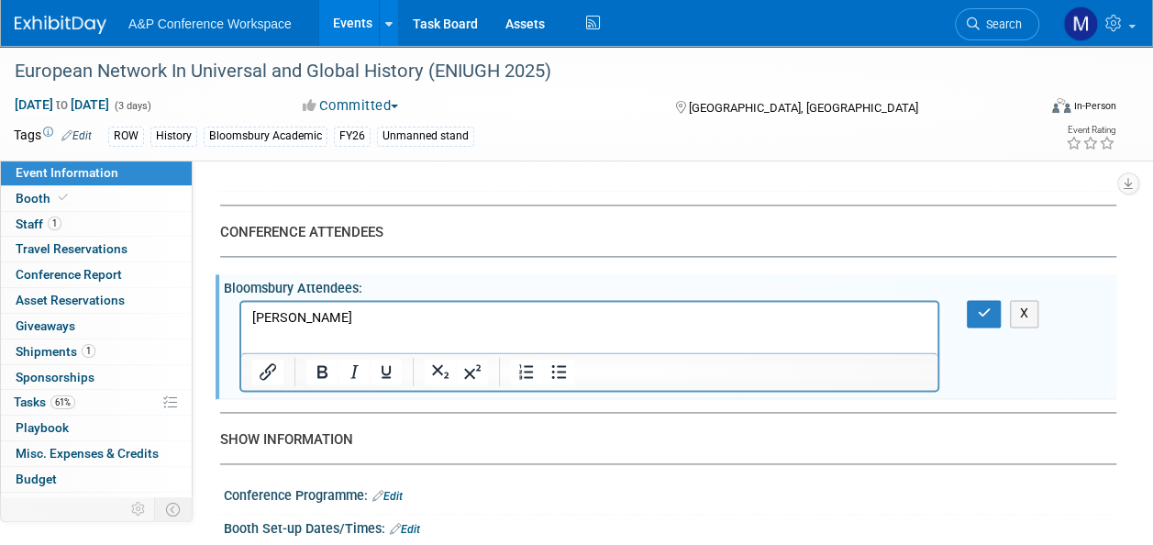
scroll to position [0, 0]
drag, startPoint x: 365, startPoint y: 314, endPoint x: 355, endPoint y: 617, distance: 303.7
click at [241, 320] on html "Maddie Smith" at bounding box center [589, 315] width 696 height 26
click at [997, 306] on button "button" at bounding box center [984, 313] width 34 height 27
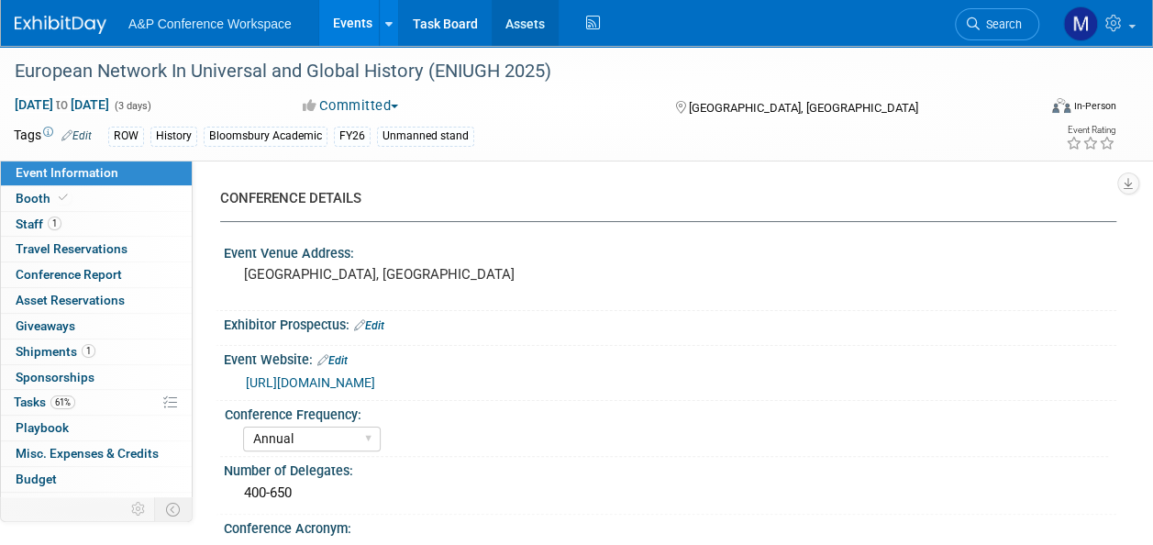
click at [530, 23] on link "Assets" at bounding box center [525, 23] width 67 height 46
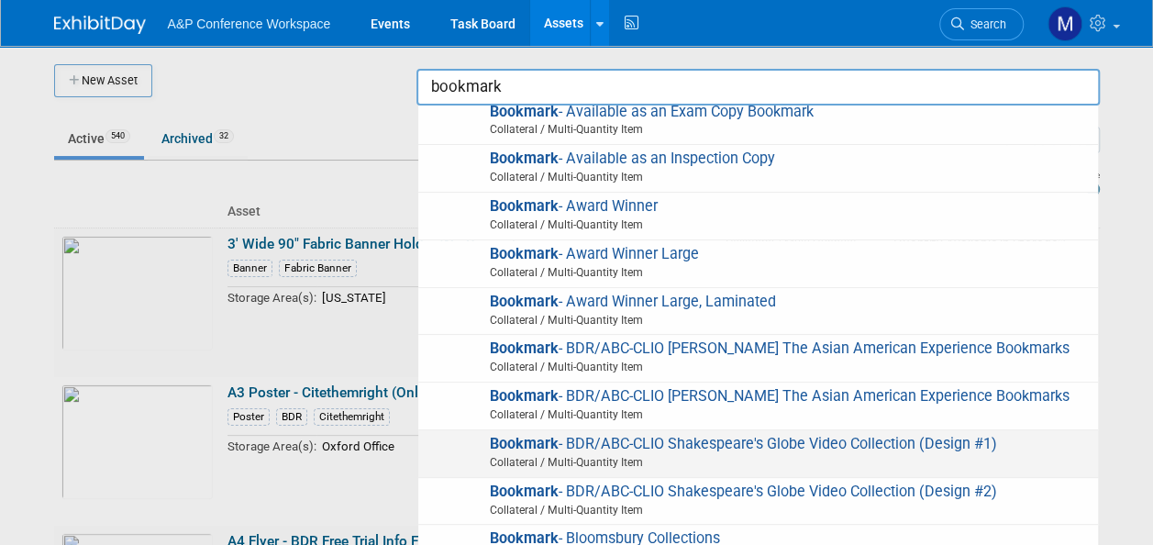
scroll to position [275, 0]
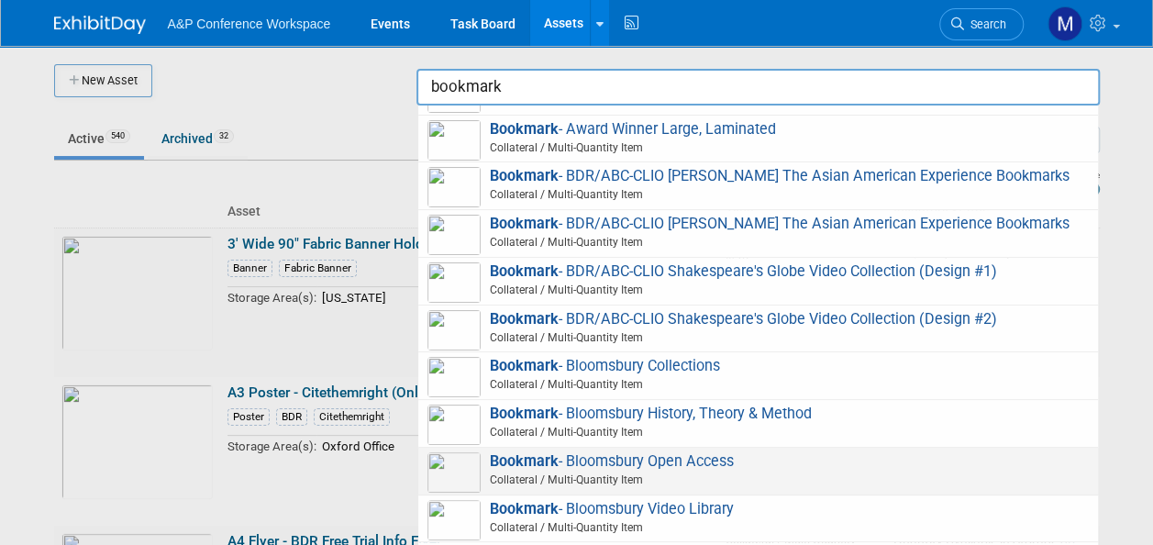
click at [587, 485] on span "Bookmark - Bloomsbury Open Access Collateral / Multi-Quantity Item" at bounding box center [757, 471] width 661 height 38
type input "Bookmark - Bloomsbury Open Access"
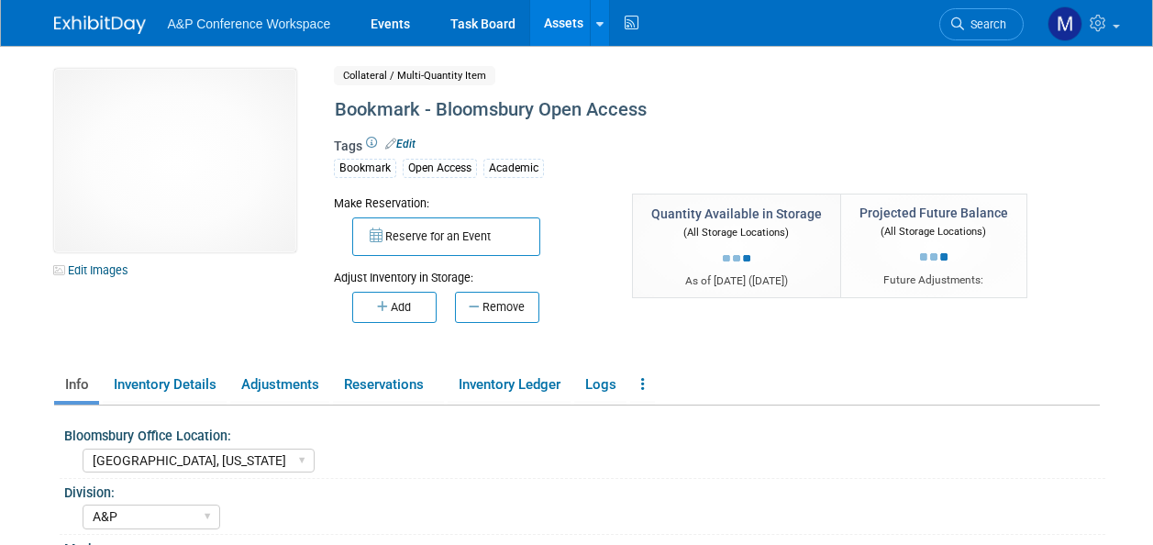
select select "[GEOGRAPHIC_DATA], [US_STATE]"
select select "A&P"
select select "[PERSON_NAME]"
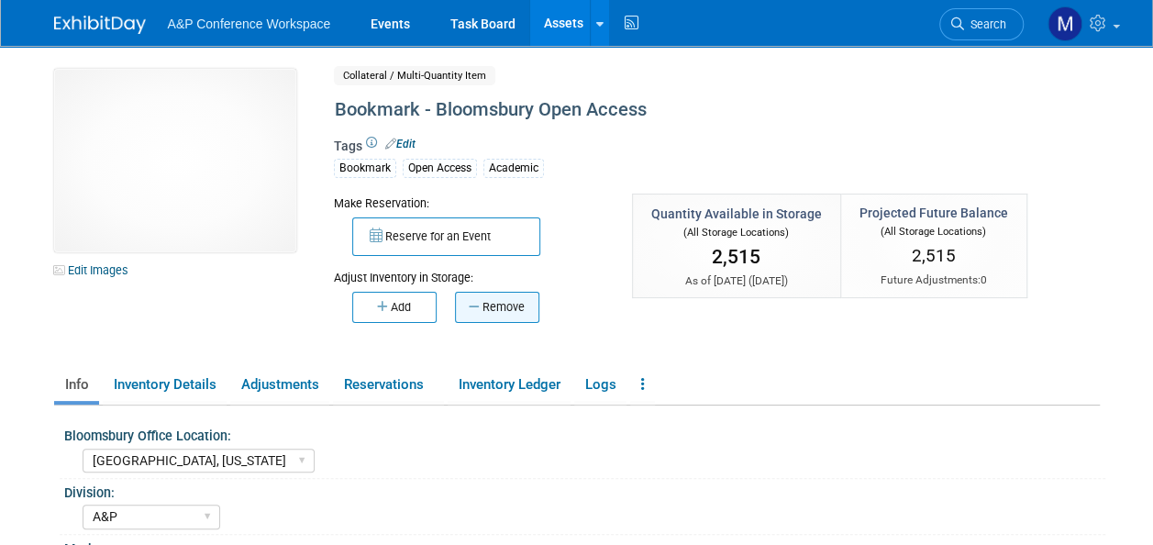
click at [515, 309] on button "Remove" at bounding box center [497, 307] width 84 height 31
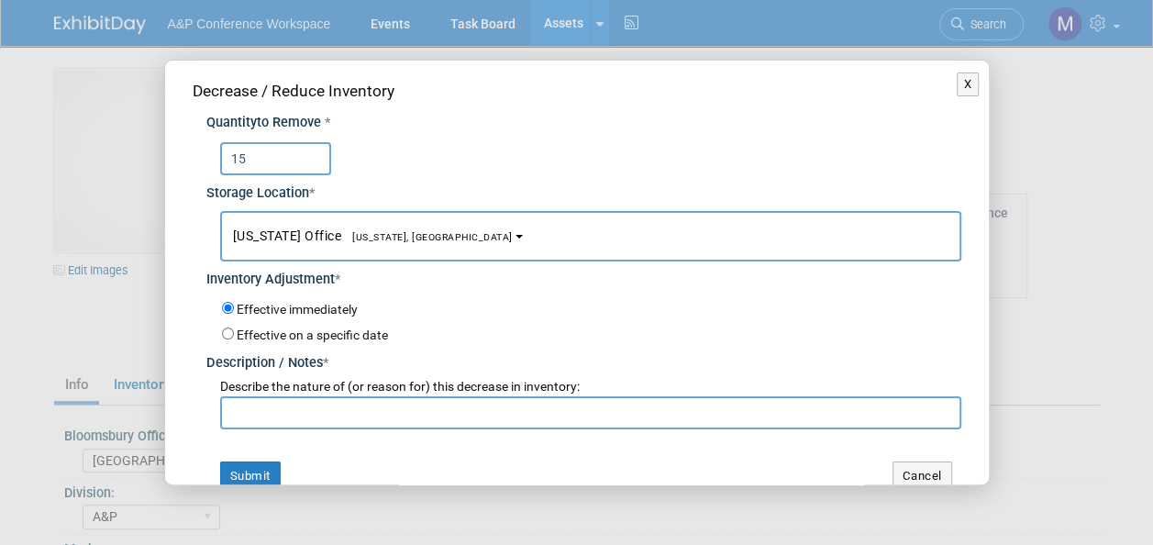
type input "15"
click at [363, 236] on span "[US_STATE], [GEOGRAPHIC_DATA]" at bounding box center [426, 237] width 171 height 12
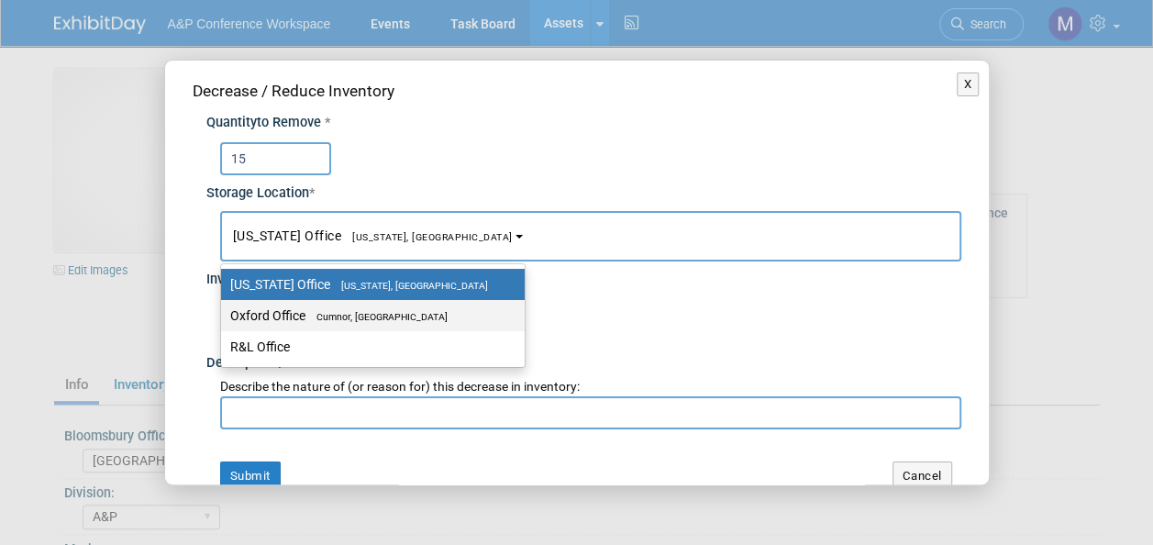
click at [384, 322] on label "Oxford Office Cumnor, United Kingdom" at bounding box center [368, 316] width 276 height 24
click at [224, 322] on input "Oxford Office Cumnor, United Kingdom" at bounding box center [218, 316] width 12 height 12
select select "11222978"
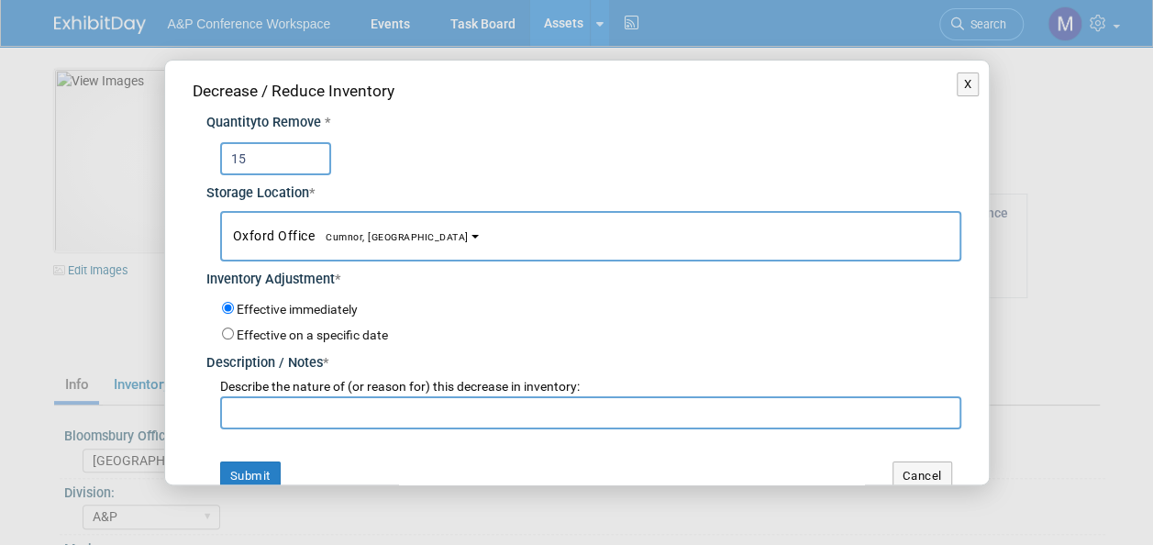
click at [351, 412] on input "text" at bounding box center [590, 412] width 741 height 33
type input "For ENIUGH 2025 Conference"
click at [259, 462] on button "Submit" at bounding box center [250, 475] width 61 height 29
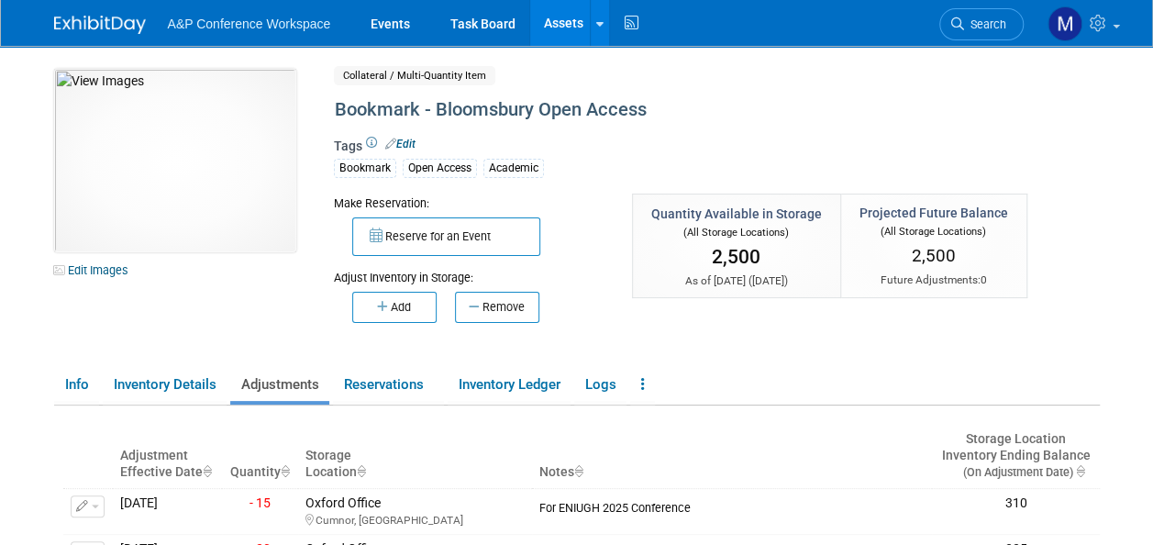
click at [574, 31] on link "Assets" at bounding box center [563, 23] width 67 height 46
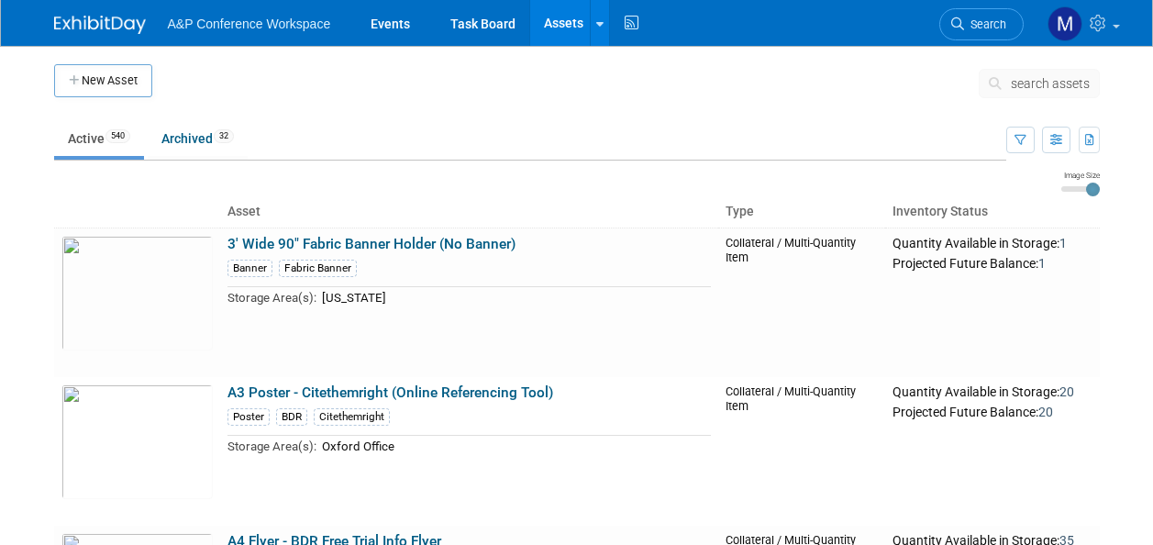
click at [1042, 82] on span "search assets" at bounding box center [1050, 83] width 79 height 15
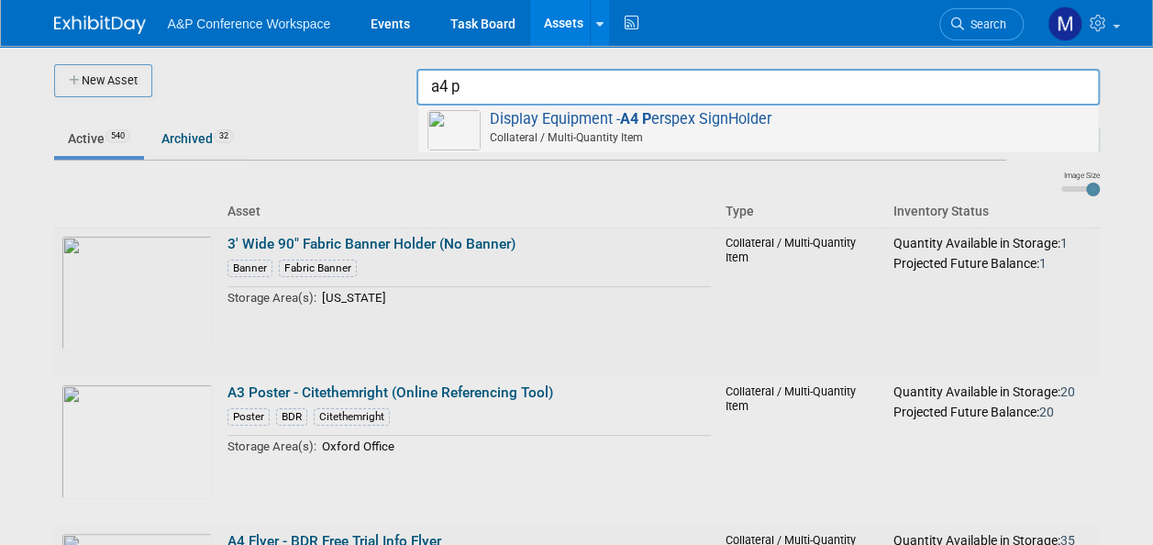
click at [730, 114] on span "Display Equipment - A4 P erspex SignHolder Collateral / Multi-Quantity Item" at bounding box center [757, 129] width 661 height 38
type input "Display Equipment - A4 Perspex SignHolder"
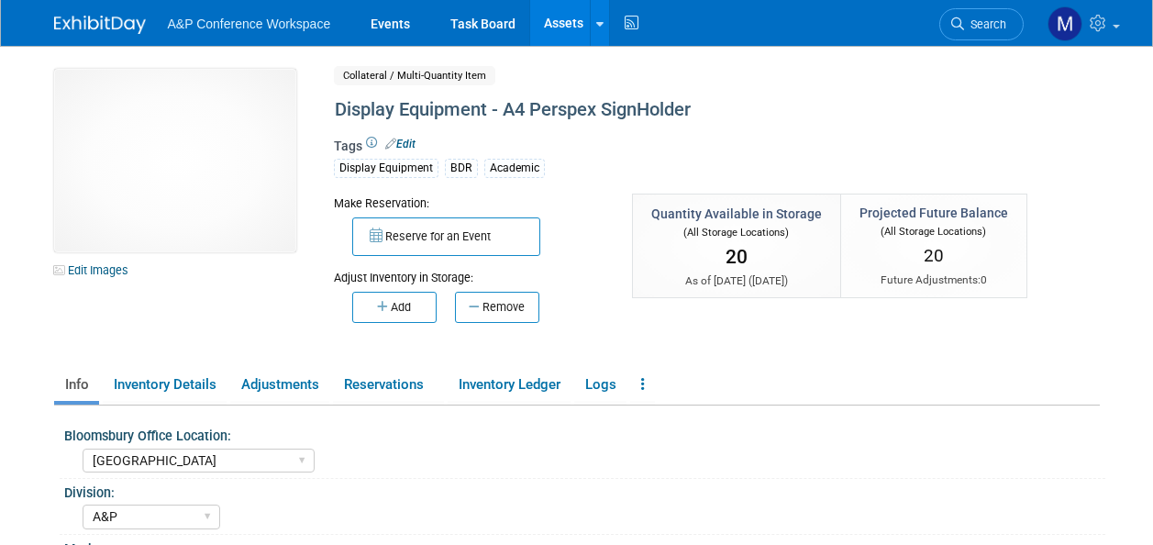
select select "[GEOGRAPHIC_DATA]"
select select "A&P"
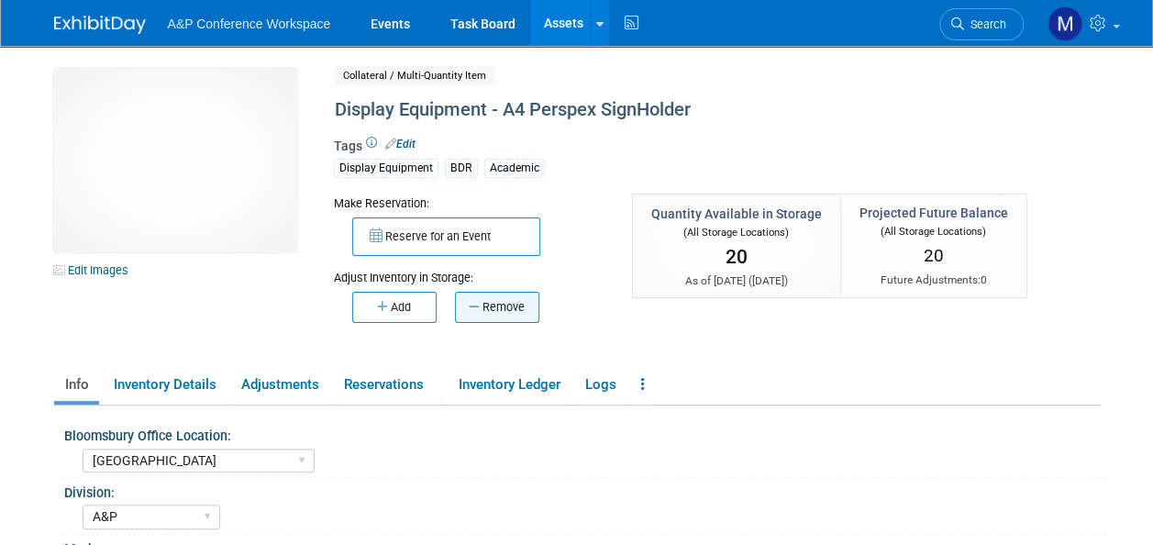
click at [522, 299] on button "Remove" at bounding box center [497, 307] width 84 height 31
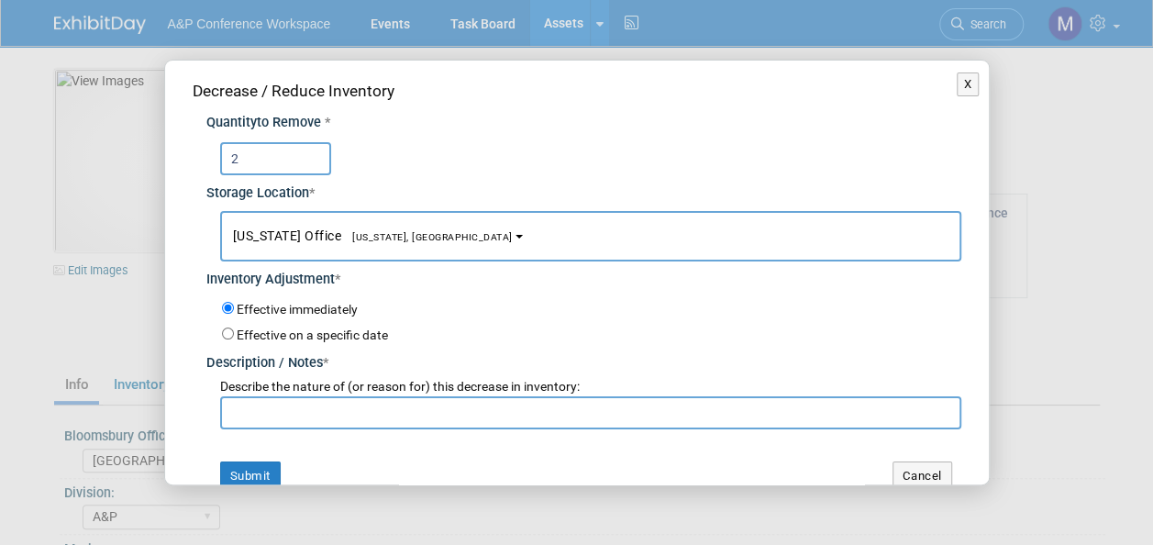
type input "2"
click at [376, 239] on span "[US_STATE], [GEOGRAPHIC_DATA]" at bounding box center [426, 237] width 171 height 12
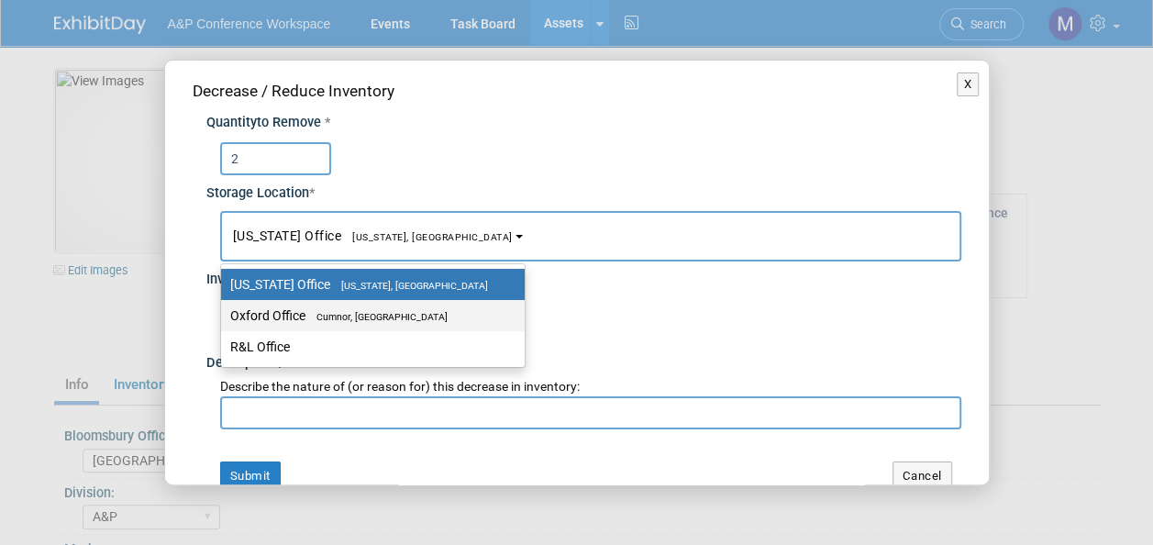
click at [378, 311] on span "Cumnor, [GEOGRAPHIC_DATA]" at bounding box center [376, 317] width 142 height 12
click at [224, 310] on input "Oxford Office [GEOGRAPHIC_DATA], [GEOGRAPHIC_DATA]" at bounding box center [218, 316] width 12 height 12
select select "11222978"
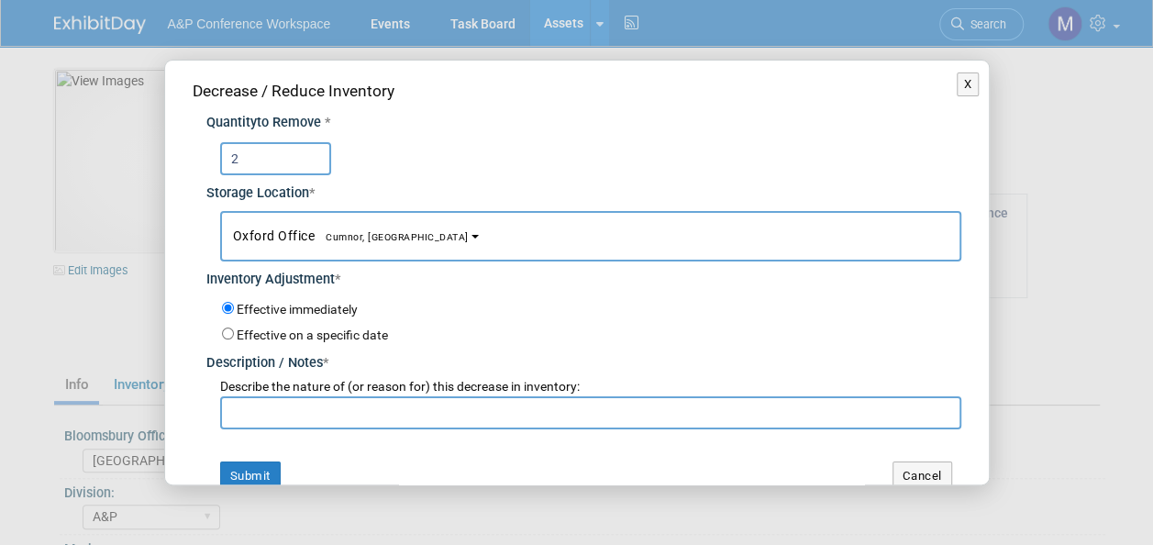
click at [372, 409] on input "text" at bounding box center [590, 412] width 741 height 33
drag, startPoint x: 429, startPoint y: 411, endPoint x: 227, endPoint y: 424, distance: 202.2
click at [227, 424] on input "For ENIUGH 2025 Conference" at bounding box center [590, 412] width 741 height 33
type input "For ENIUGH 2025 Conference"
click at [255, 475] on button "Submit" at bounding box center [250, 475] width 61 height 29
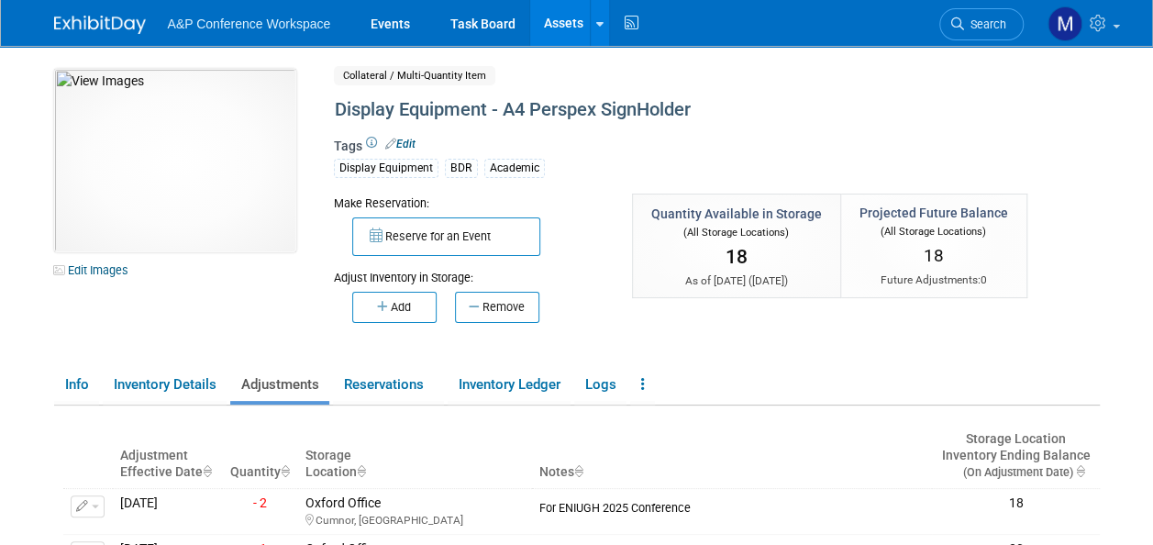
click at [543, 15] on link "Assets" at bounding box center [563, 23] width 67 height 46
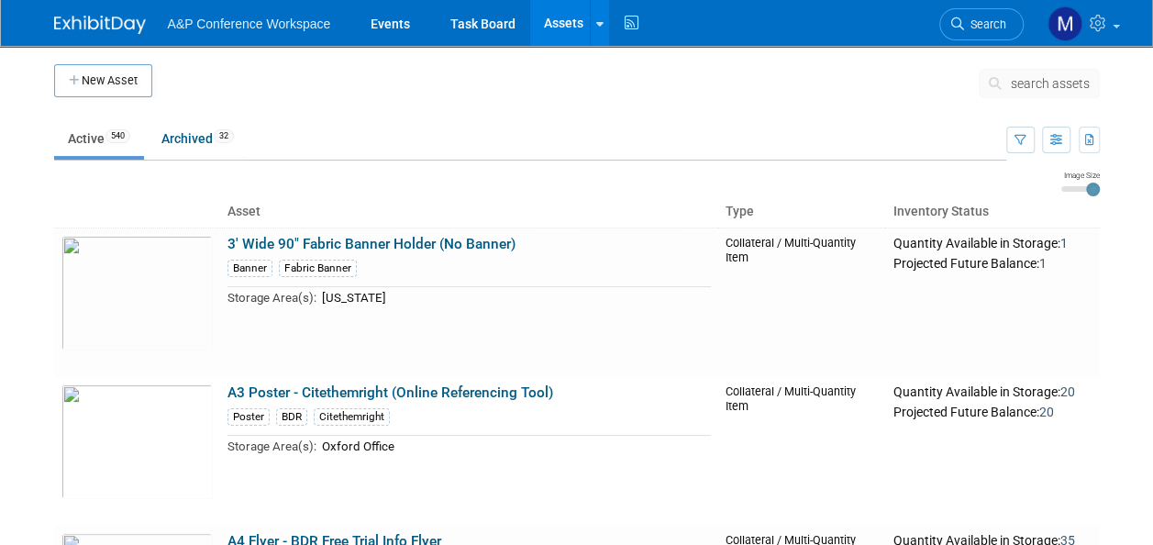
click at [1034, 80] on span "search assets" at bounding box center [1050, 83] width 79 height 15
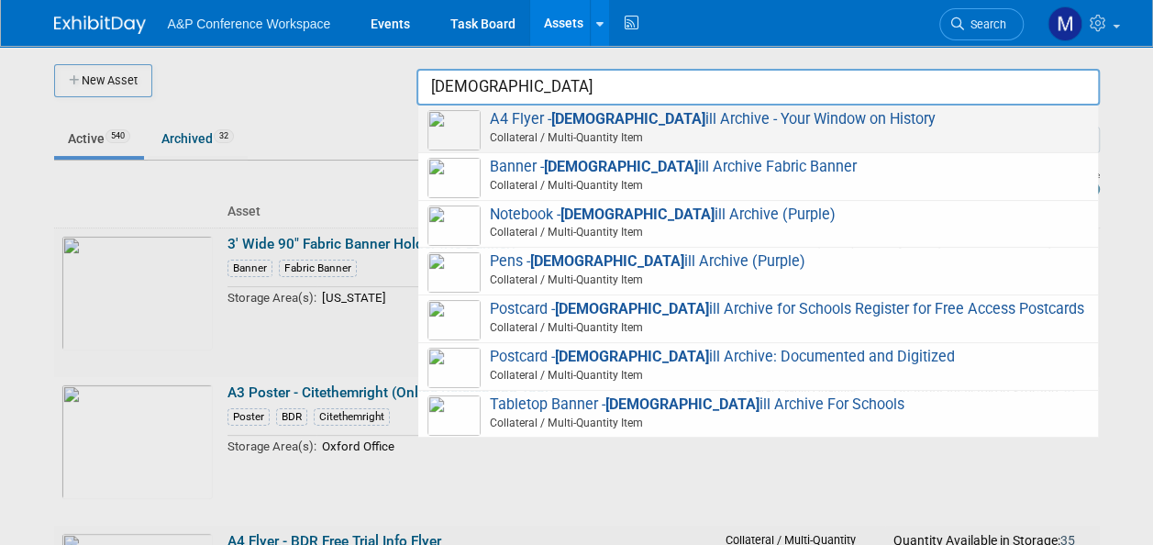
click at [680, 126] on span "A4 Flyer - Church ill Archive - Your Window on History Collateral / Multi-Quant…" at bounding box center [757, 129] width 661 height 38
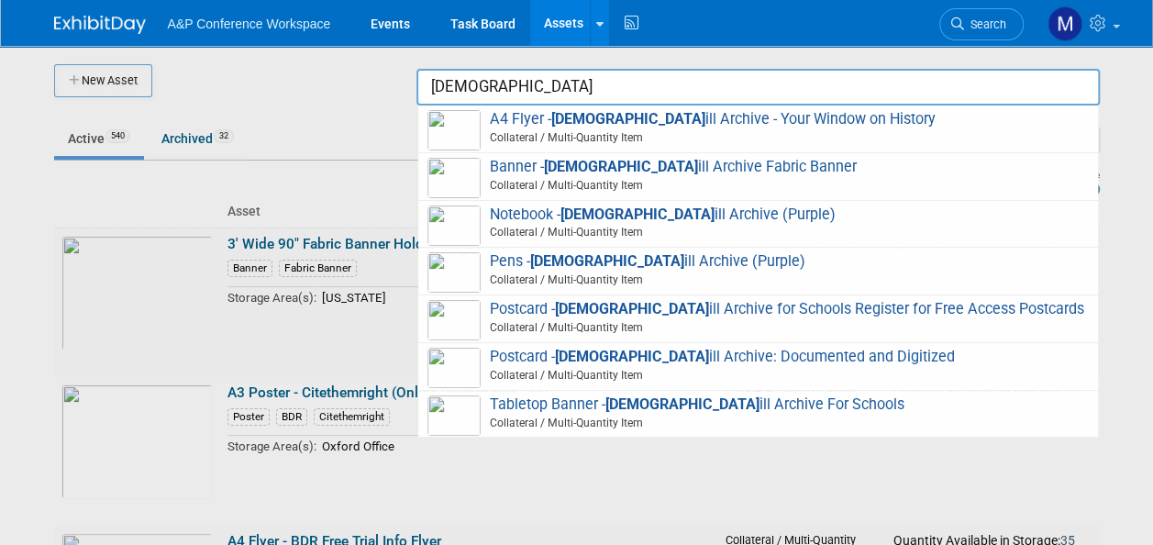
type input "A4 Flyer - [PERSON_NAME] Archive - Your Window on History"
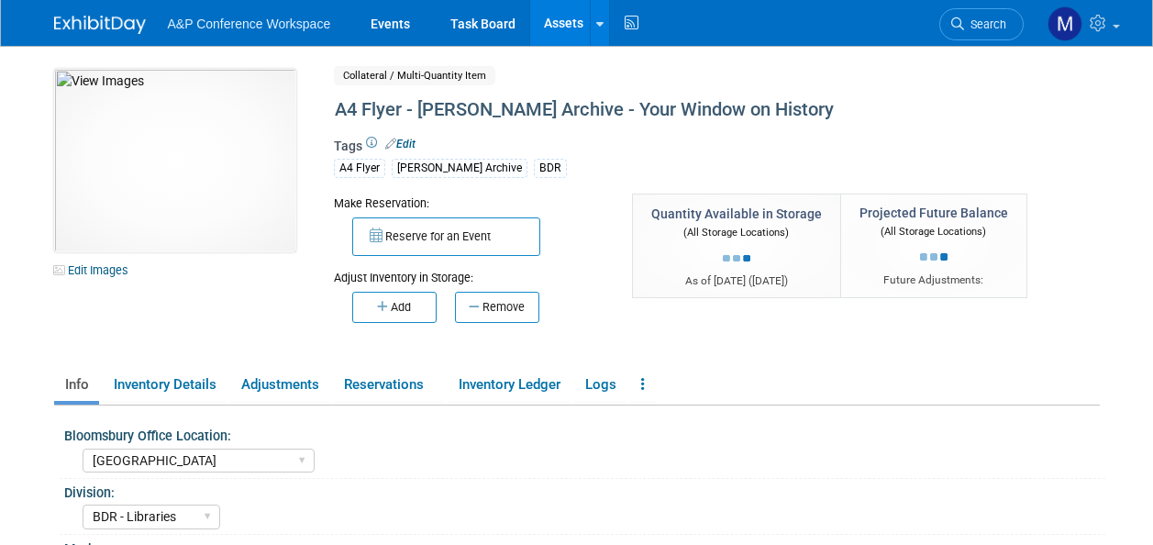
select select "[GEOGRAPHIC_DATA]"
select select "BDR - Libraries"
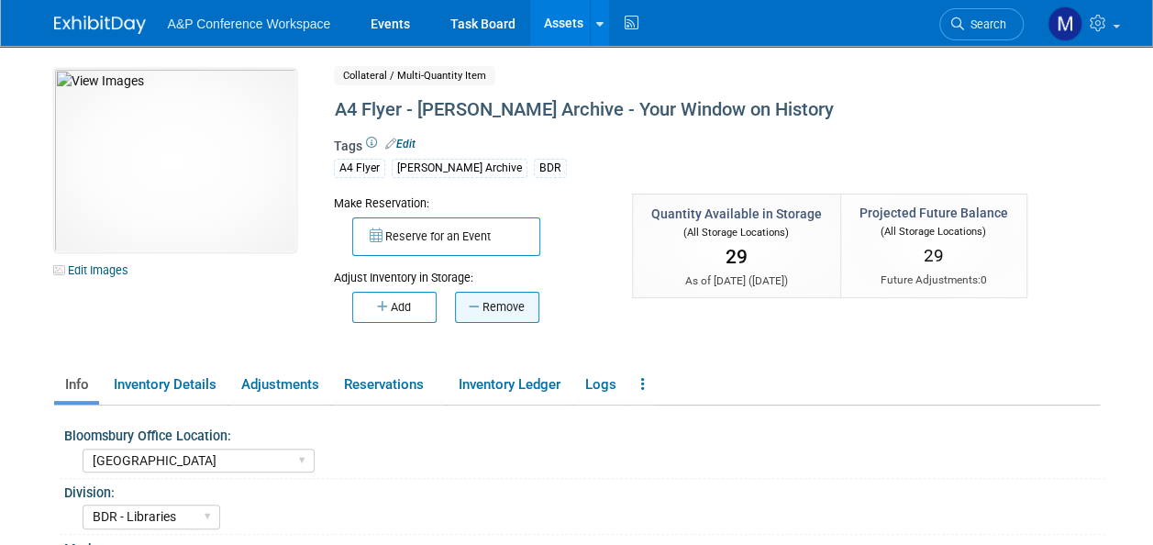
click at [524, 293] on button "Remove" at bounding box center [497, 307] width 84 height 31
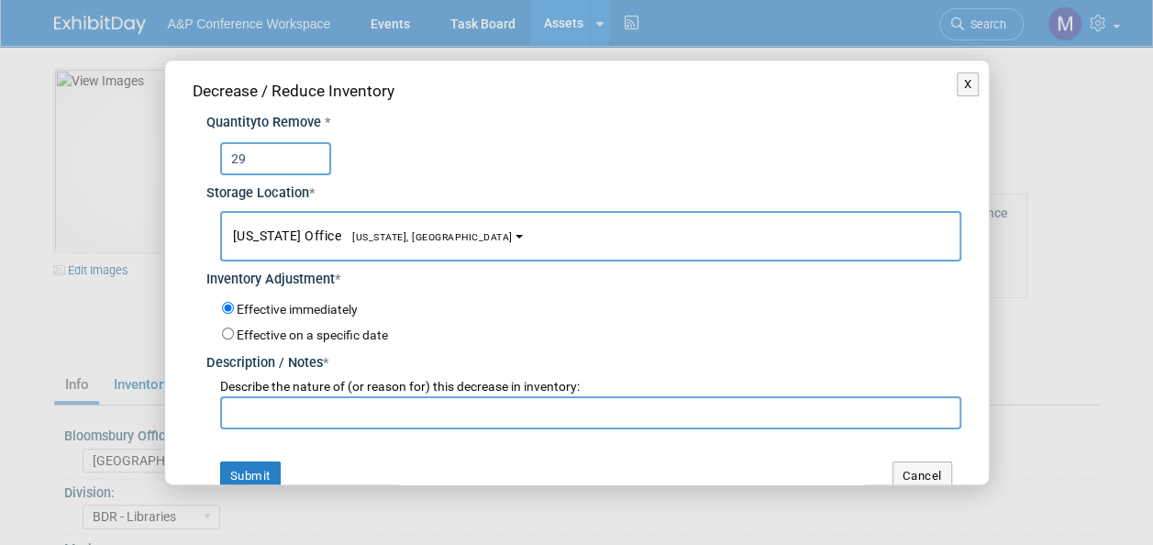
type input "29"
click at [383, 241] on span "[US_STATE], [GEOGRAPHIC_DATA]" at bounding box center [426, 237] width 171 height 12
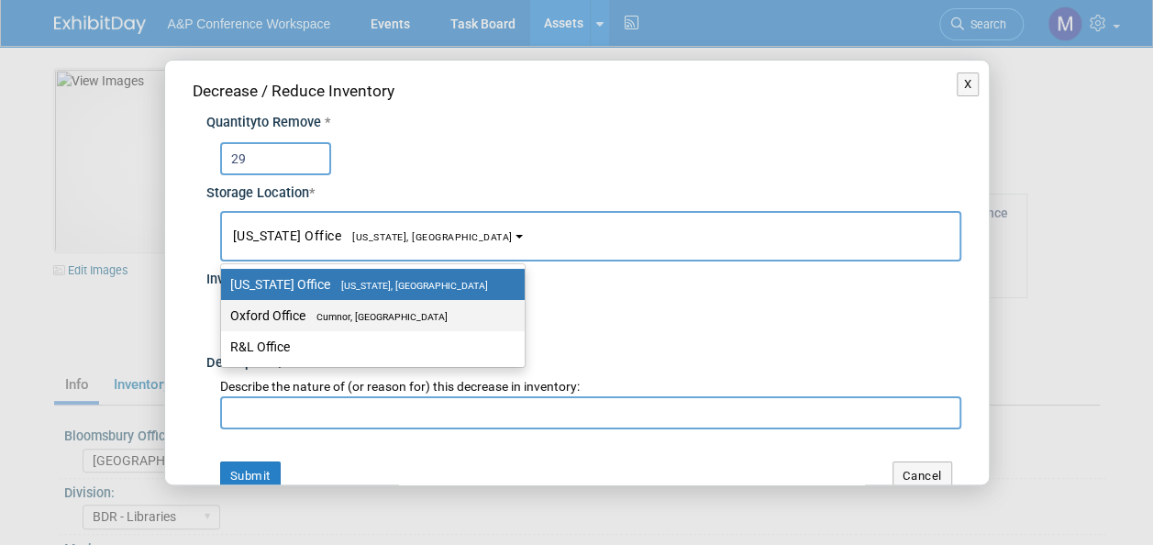
click at [385, 311] on span "Cumnor, [GEOGRAPHIC_DATA]" at bounding box center [376, 317] width 142 height 12
click at [224, 311] on input "Oxford Office [GEOGRAPHIC_DATA], [GEOGRAPHIC_DATA]" at bounding box center [218, 316] width 12 height 12
select select "11222978"
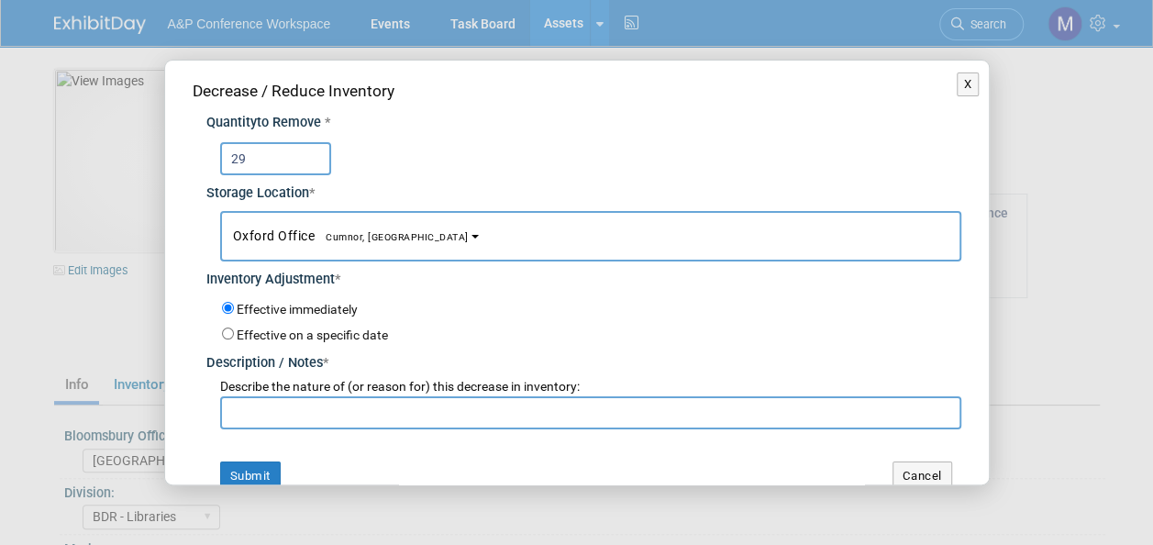
click at [376, 416] on input "text" at bounding box center [590, 412] width 741 height 33
paste input "For ENIUGH 2025 Conference"
type input "For ENIUGH 2025 Conference"
click at [255, 464] on button "Submit" at bounding box center [250, 475] width 61 height 29
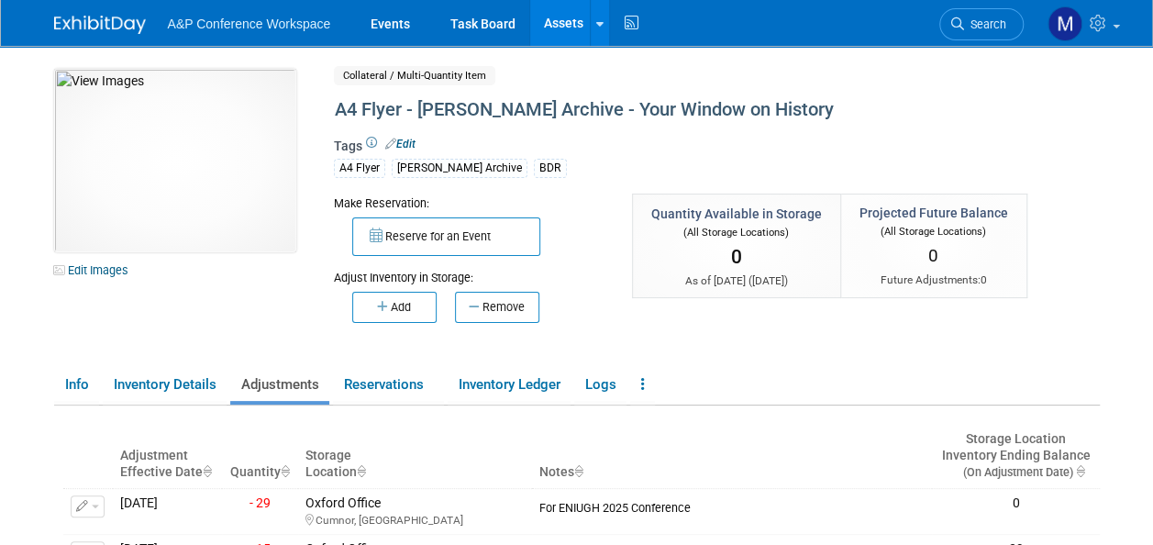
click at [568, 25] on link "Assets" at bounding box center [563, 23] width 67 height 46
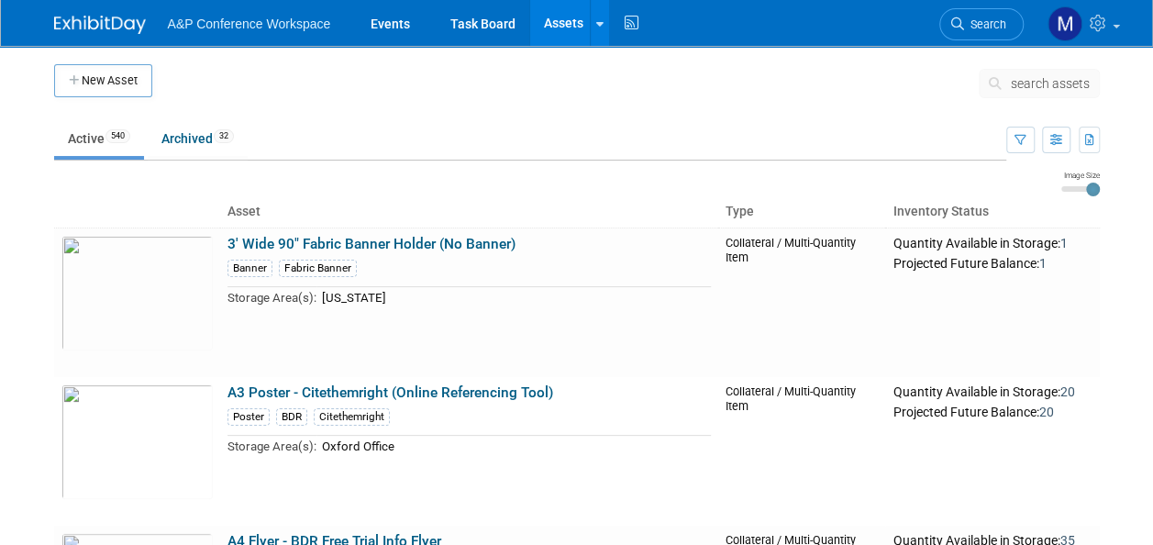
click at [1014, 86] on span "search assets" at bounding box center [1050, 83] width 79 height 15
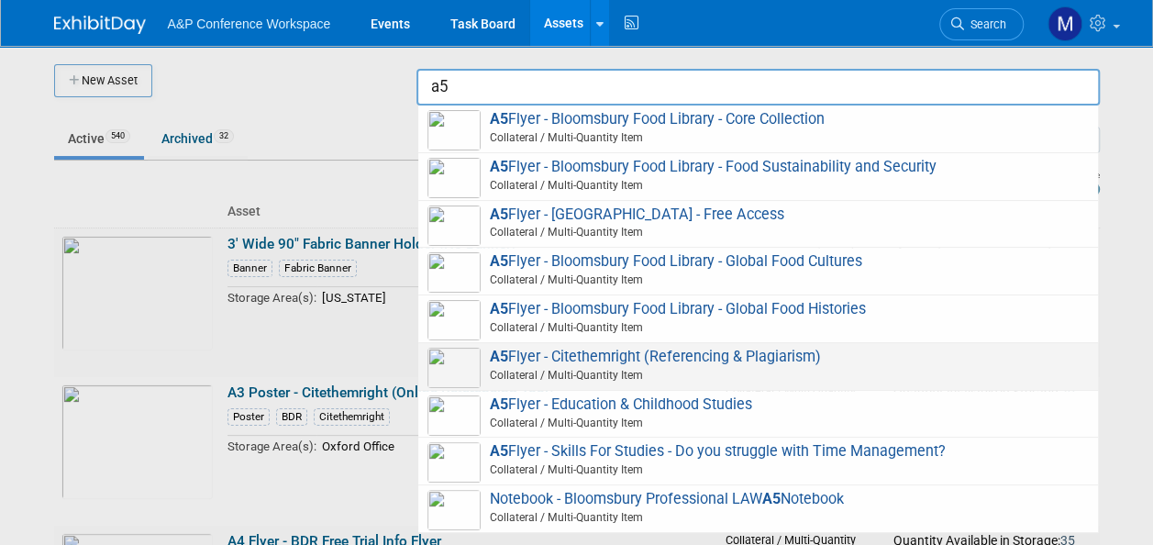
click at [589, 351] on span "A5 Flyer - Citethemright (Referencing & Plagiarism) Collateral / Multi-Quantity…" at bounding box center [757, 367] width 661 height 38
type input "A5 Flyer - Citethemright (Referencing & Plagiarism)"
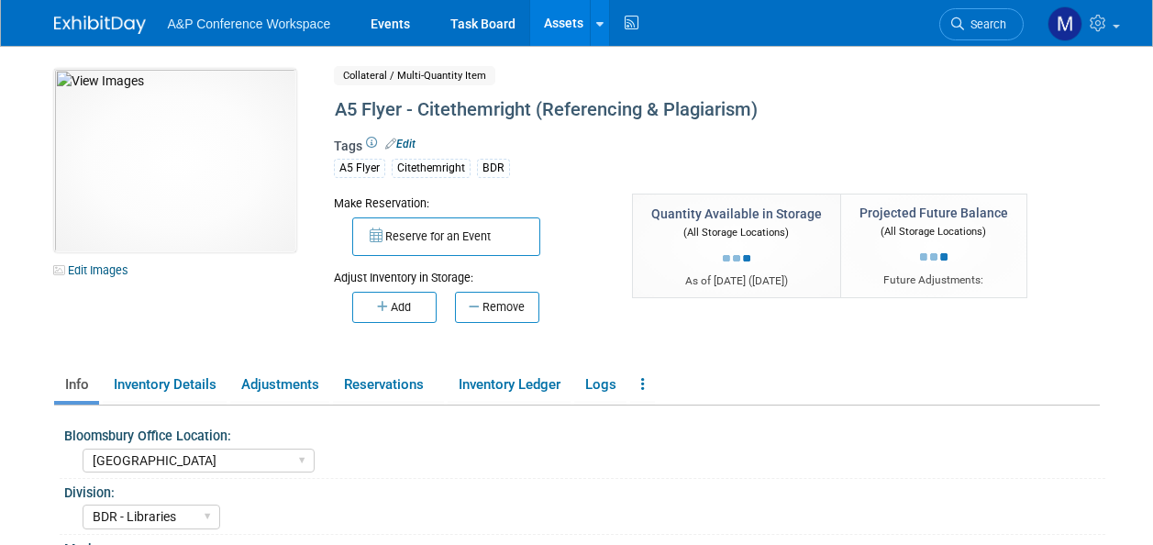
select select "[GEOGRAPHIC_DATA]"
select select "BDR - Libraries"
select select "[PERSON_NAME]"
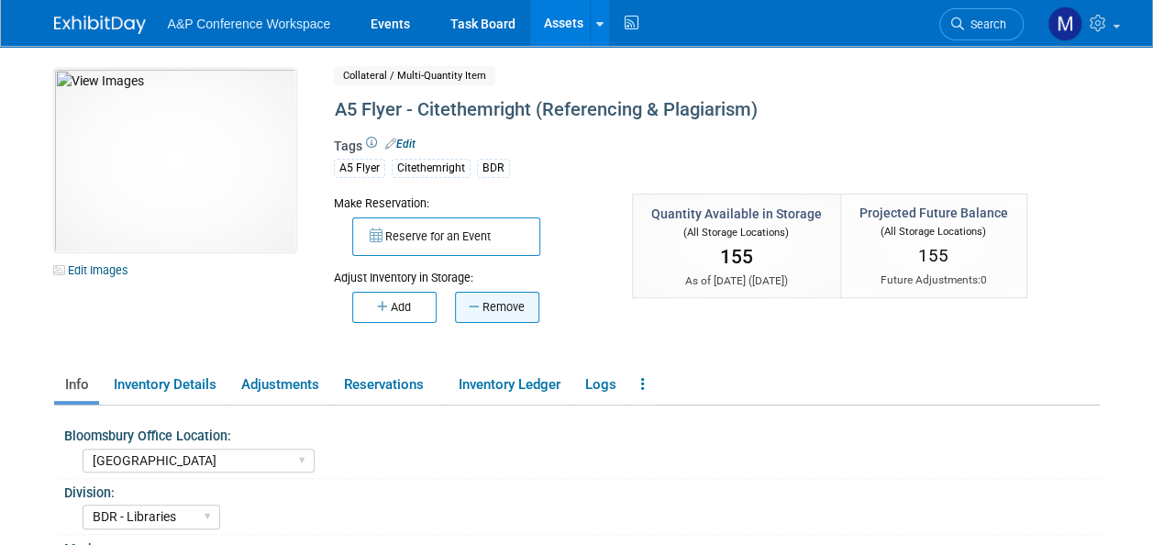
click at [510, 312] on button "Remove" at bounding box center [497, 307] width 84 height 31
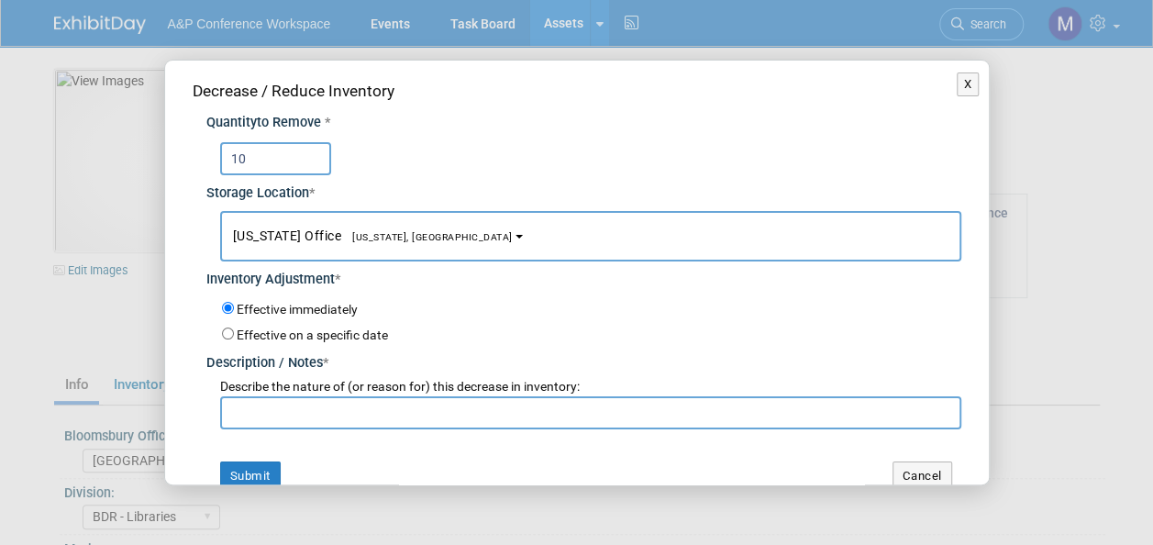
type input "10"
click at [315, 249] on button "[US_STATE] Office [US_STATE], [GEOGRAPHIC_DATA]" at bounding box center [590, 236] width 741 height 50
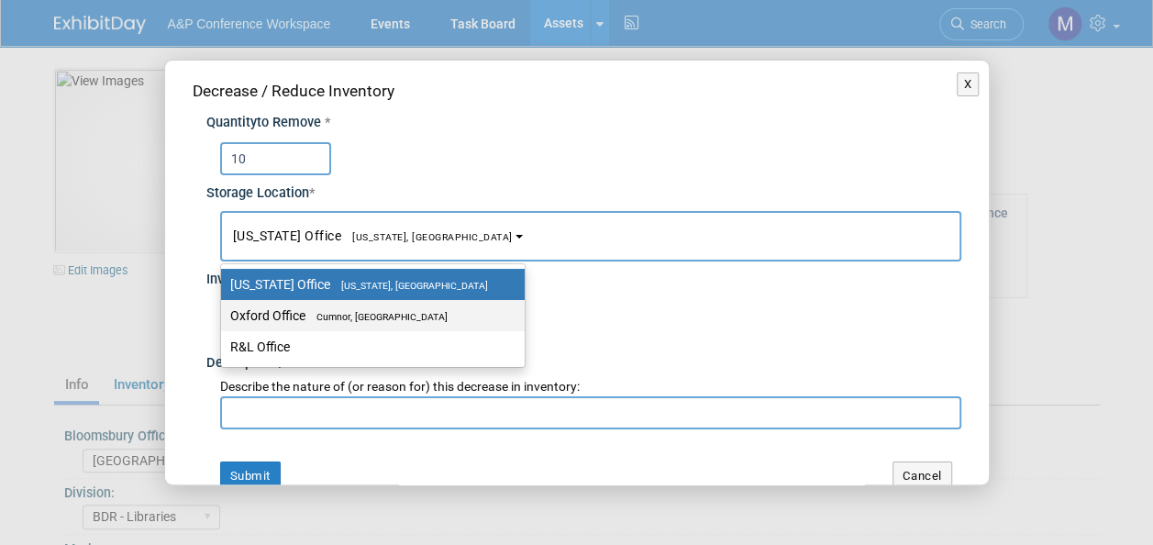
click at [321, 311] on span "Cumnor, [GEOGRAPHIC_DATA]" at bounding box center [376, 317] width 142 height 12
click at [224, 310] on input "Oxford Office Cumnor, United Kingdom" at bounding box center [218, 316] width 12 height 12
select select "11222978"
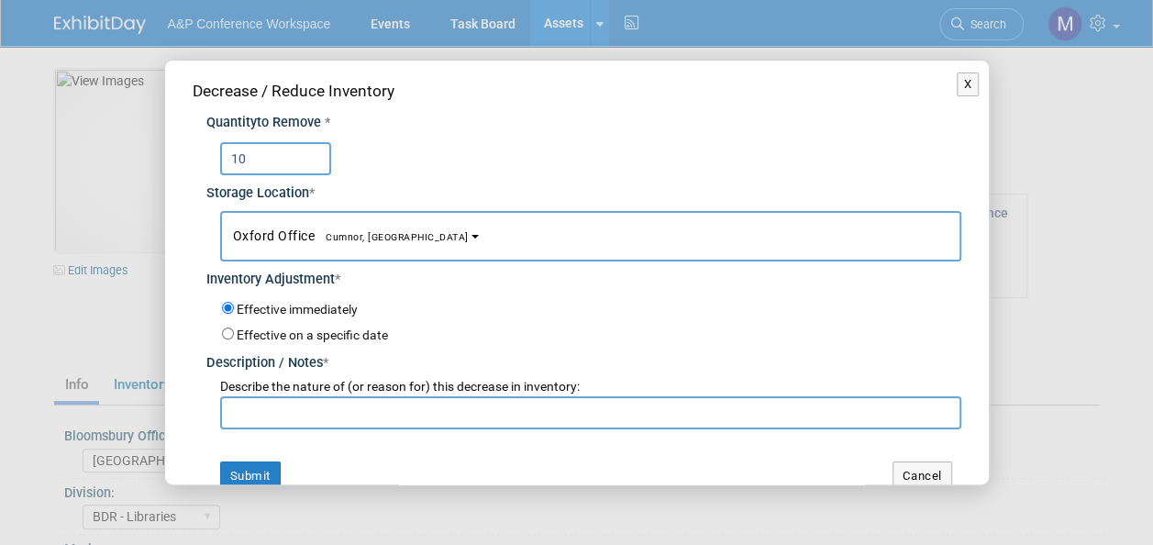
click at [315, 420] on input "text" at bounding box center [590, 412] width 741 height 33
paste input "For ENIUGH 2025 Conference"
type input "For ENIUGH 2025 Conference"
click at [246, 466] on button "Submit" at bounding box center [250, 475] width 61 height 29
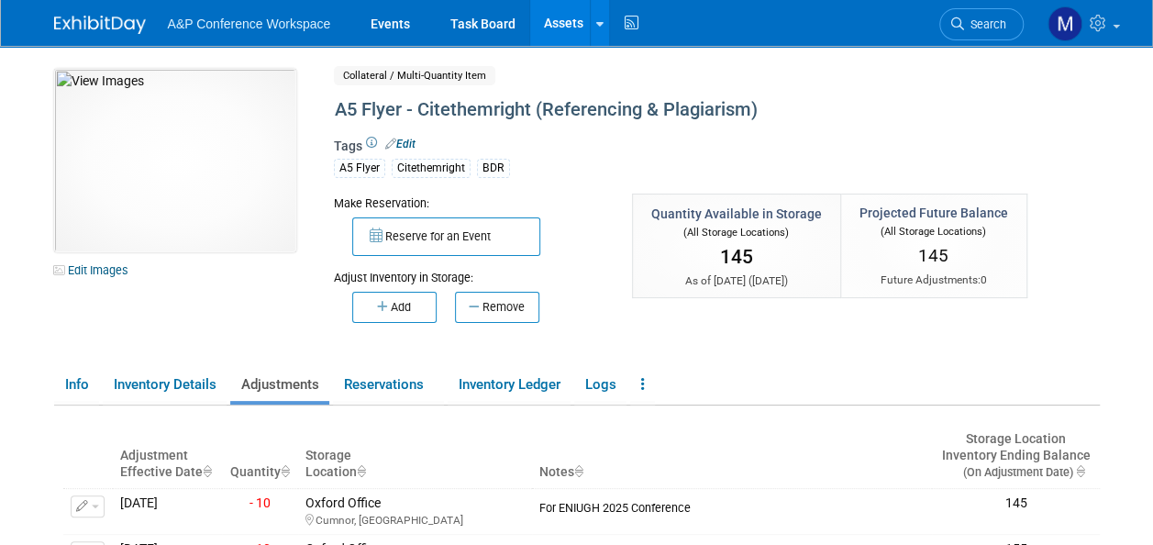
click at [551, 25] on link "Assets" at bounding box center [563, 23] width 67 height 46
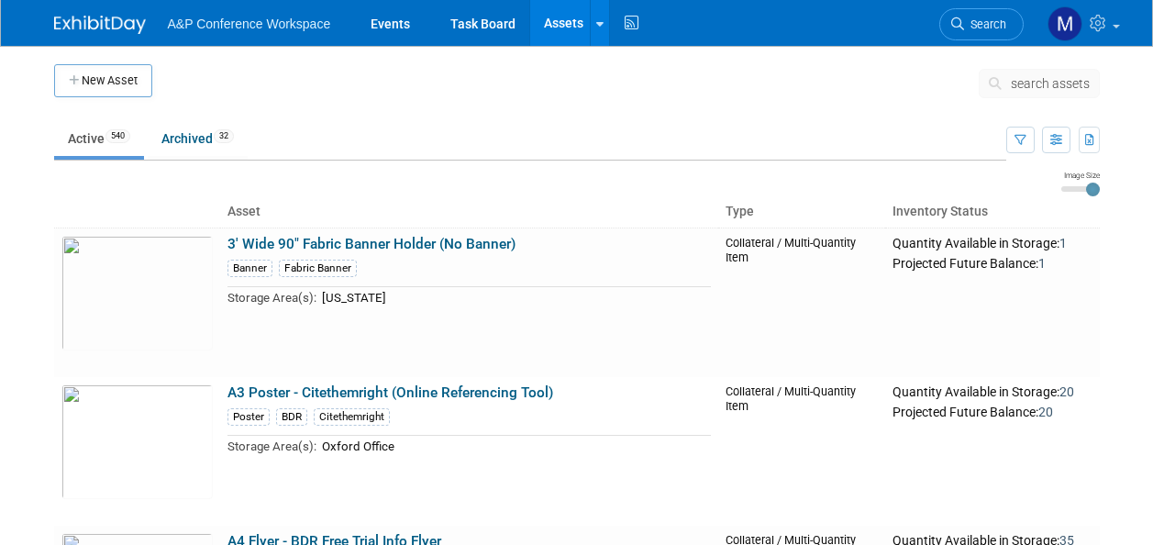
click at [1036, 73] on button "search assets" at bounding box center [1039, 83] width 121 height 29
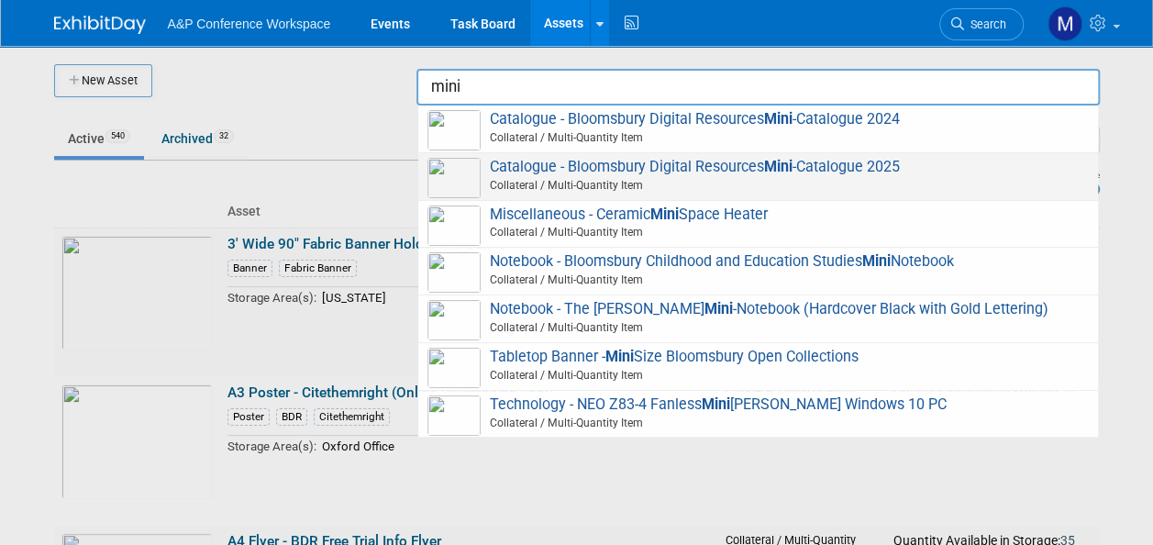
click at [647, 172] on span "Catalogue - Bloomsbury Digital Resources Mini -Catalogue 2025 Collateral / Mult…" at bounding box center [757, 177] width 661 height 38
type input "Catalogue - Bloomsbury Digital Resources Mini-Catalogue 2025"
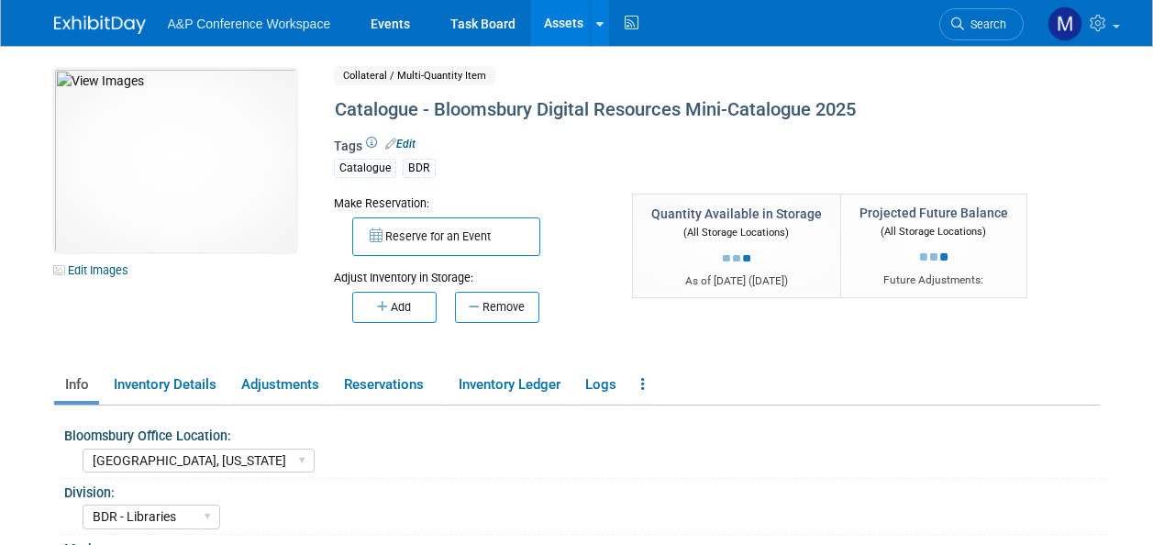
select select "[GEOGRAPHIC_DATA], [US_STATE]"
select select "BDR - Libraries"
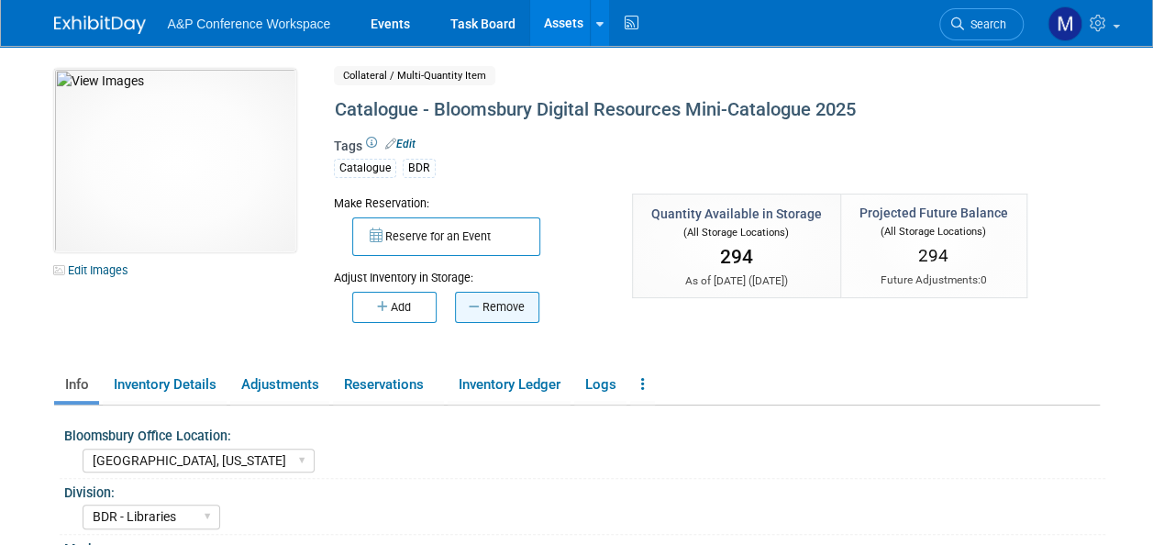
click at [495, 309] on button "Remove" at bounding box center [497, 307] width 84 height 31
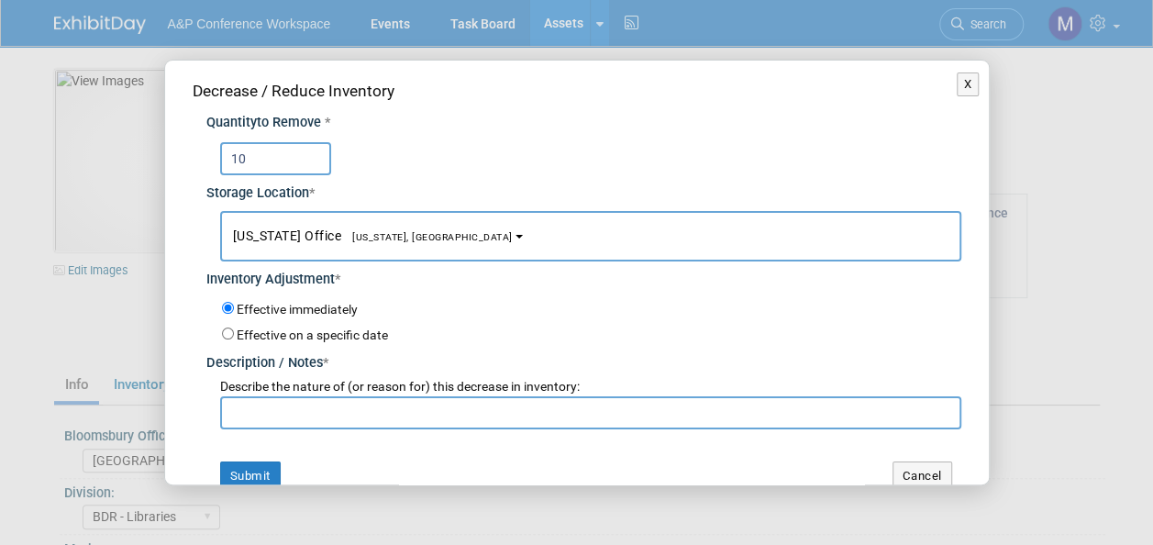
type input "10"
click at [372, 224] on button "[US_STATE] Office [US_STATE], [GEOGRAPHIC_DATA]" at bounding box center [590, 236] width 741 height 50
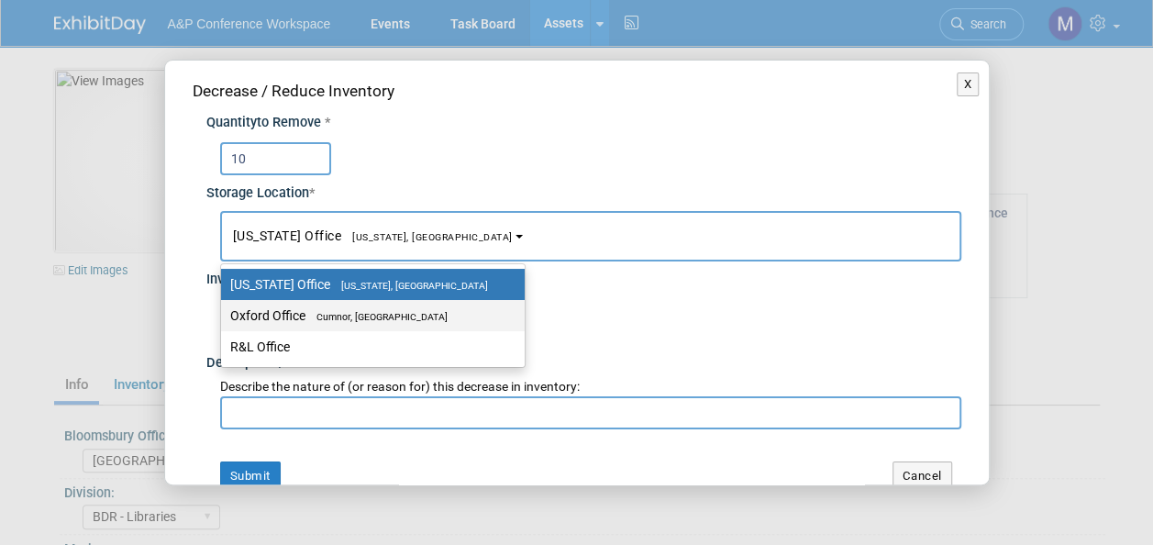
click at [365, 315] on span "Cumnor, [GEOGRAPHIC_DATA]" at bounding box center [376, 317] width 142 height 12
click at [224, 315] on input "Oxford Office [GEOGRAPHIC_DATA], [GEOGRAPHIC_DATA]" at bounding box center [218, 316] width 12 height 12
select select "11222978"
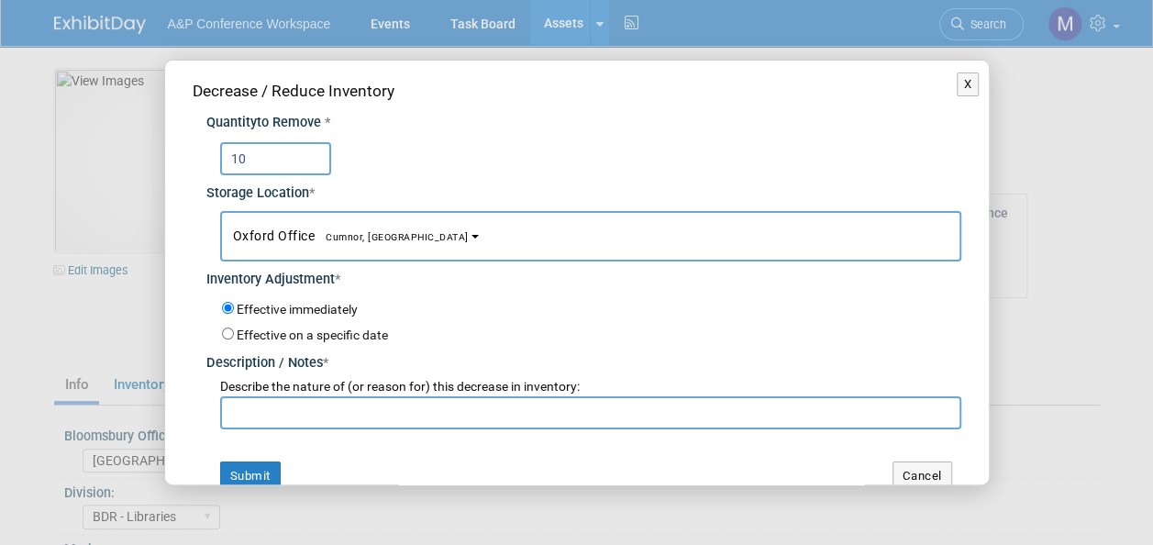
click at [361, 404] on input "text" at bounding box center [590, 412] width 741 height 33
paste input "For ENIUGH 2025 Conference"
type input "For ENIUGH 2025 Conference"
click at [226, 463] on button "Submit" at bounding box center [250, 475] width 61 height 29
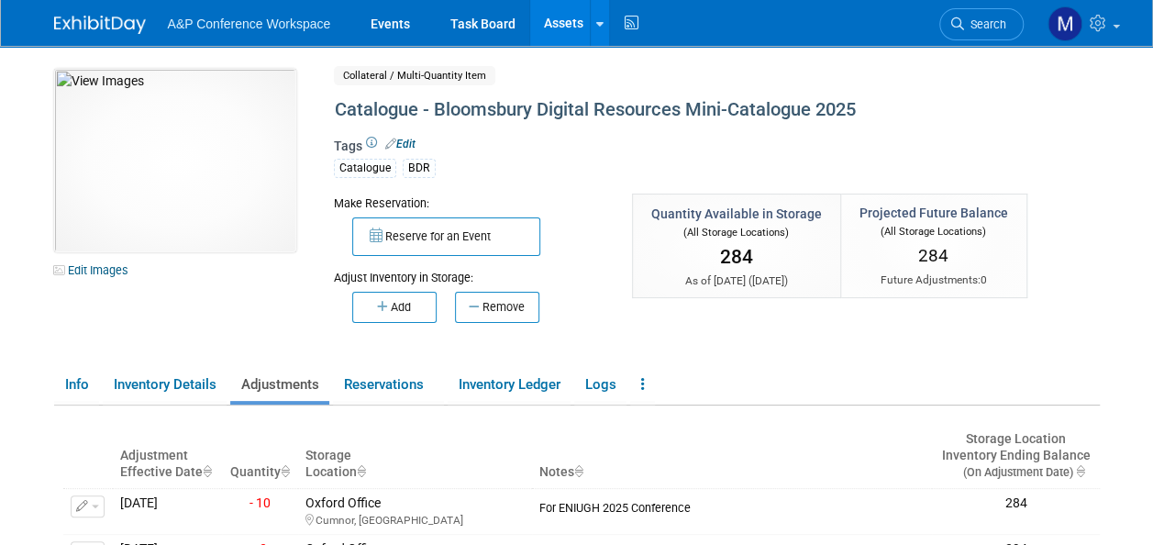
click at [556, 28] on link "Assets" at bounding box center [563, 23] width 67 height 46
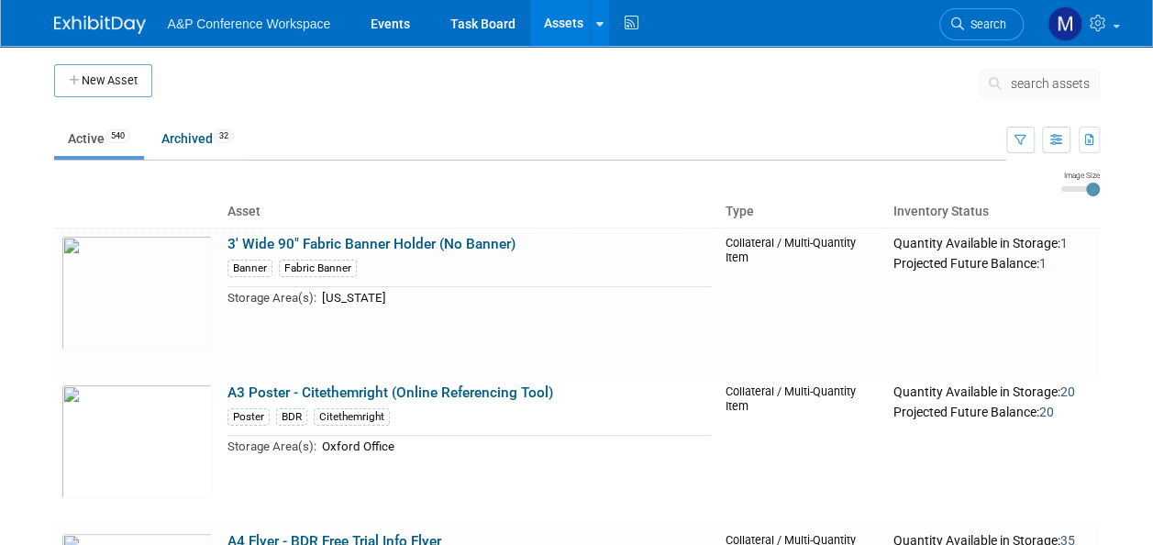
click at [1019, 84] on span "search assets" at bounding box center [1050, 83] width 79 height 15
click at [1022, 84] on span "search assets" at bounding box center [1050, 83] width 79 height 15
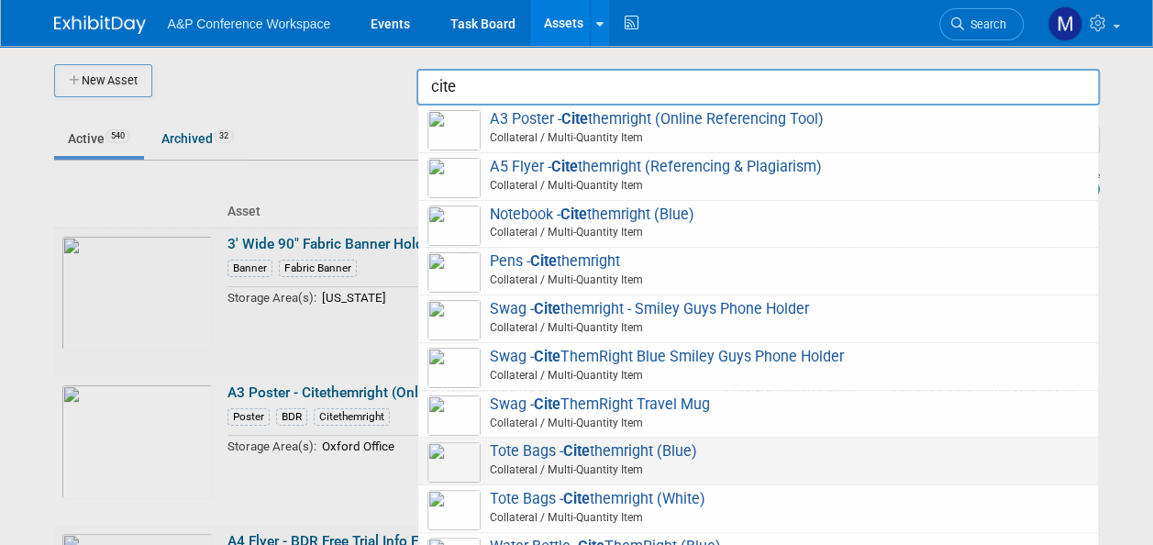
click at [677, 452] on span "Tote Bags - Cite themright (Blue) Collateral / Multi-Quantity Item" at bounding box center [757, 461] width 661 height 38
type input "Tote Bags - Citethemright (Blue)"
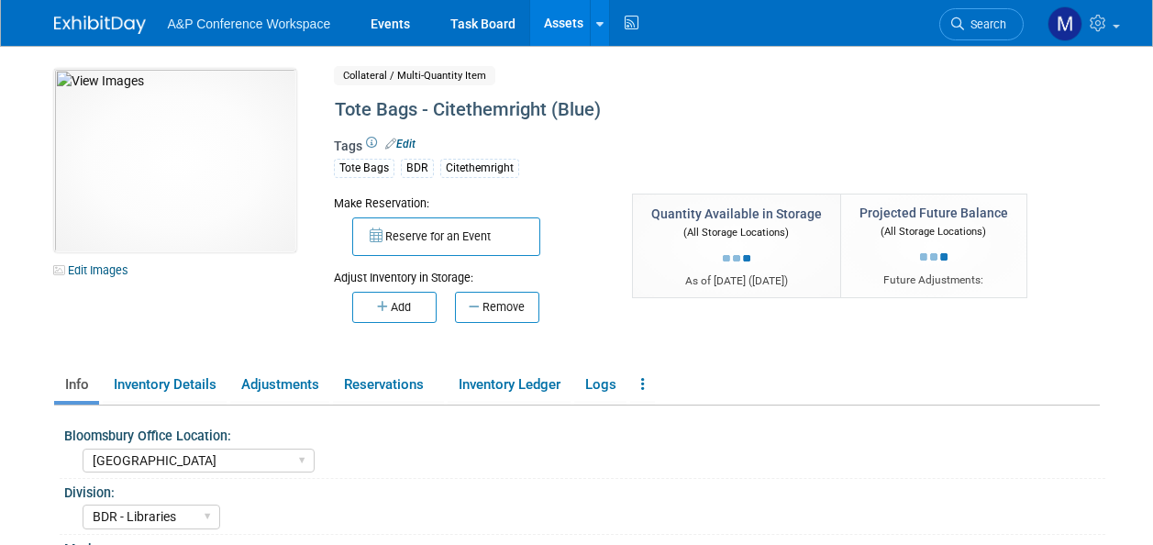
select select "[GEOGRAPHIC_DATA]"
select select "BDR - Libraries"
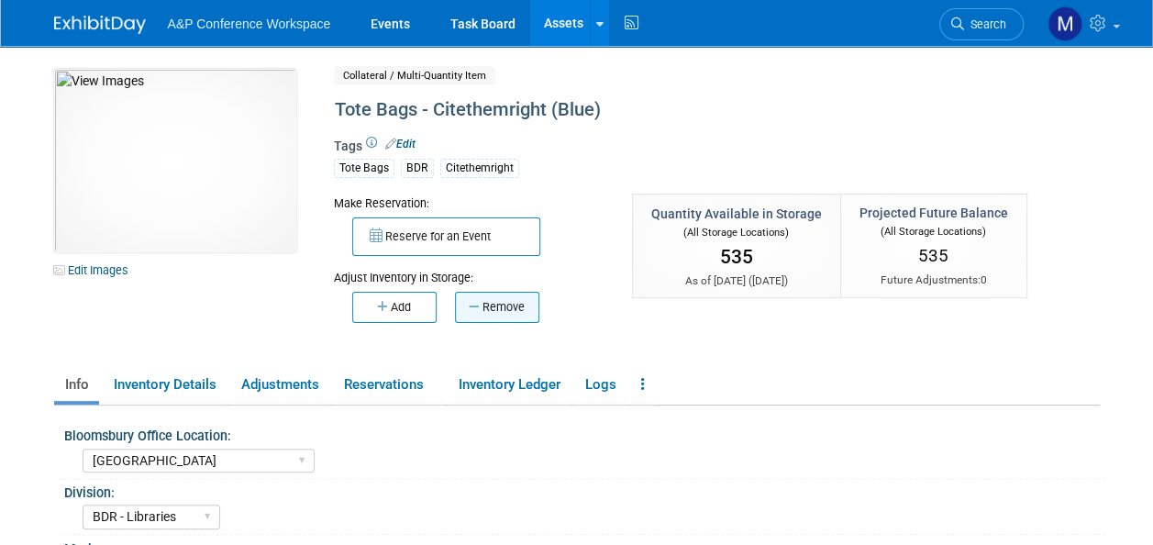
click at [513, 308] on button "Remove" at bounding box center [497, 307] width 84 height 31
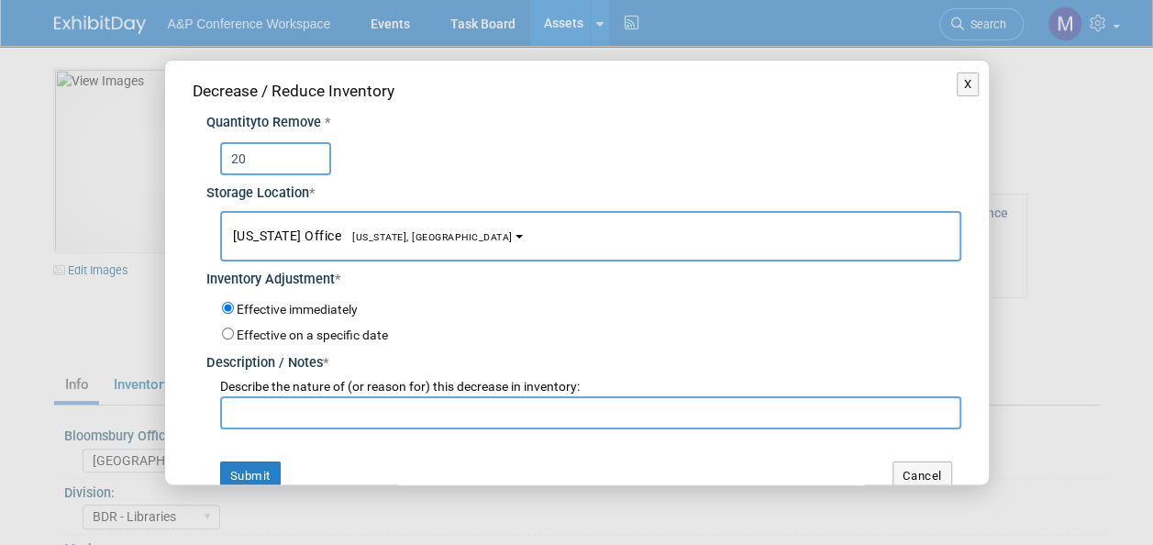
type input "20"
click at [374, 232] on span "[US_STATE], [GEOGRAPHIC_DATA]" at bounding box center [426, 237] width 171 height 12
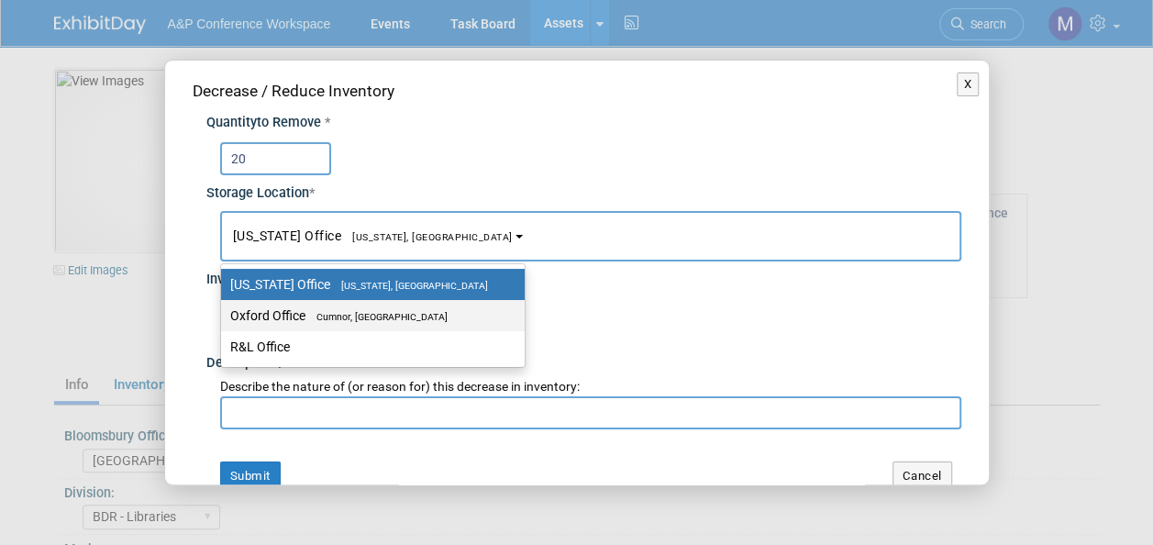
click at [381, 317] on span "Cumnor, [GEOGRAPHIC_DATA]" at bounding box center [376, 317] width 142 height 12
click at [224, 317] on input "Oxford Office [GEOGRAPHIC_DATA], [GEOGRAPHIC_DATA]" at bounding box center [218, 316] width 12 height 12
select select "11222978"
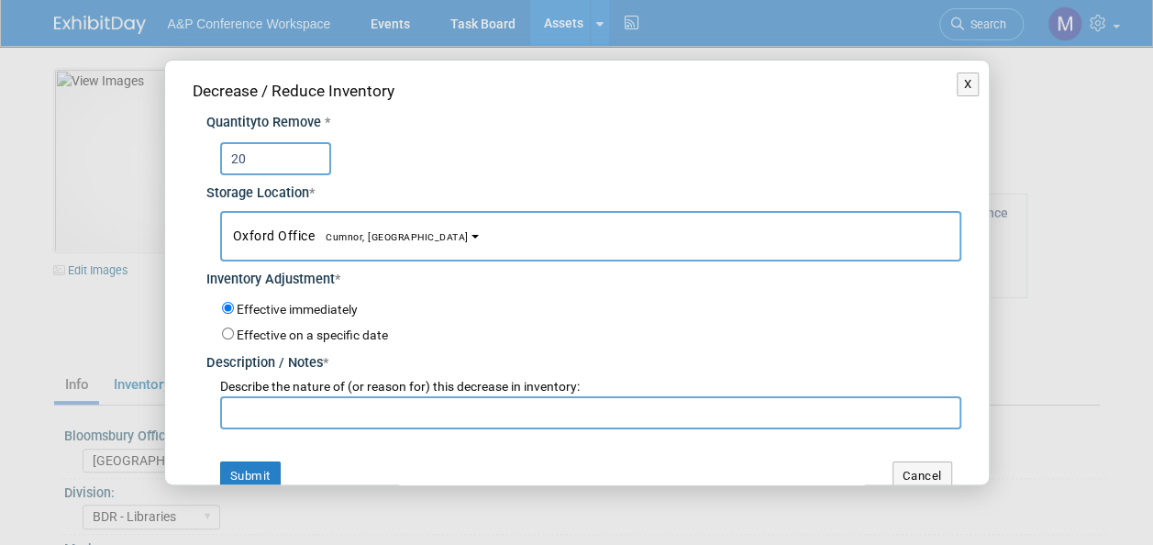
click at [367, 413] on input "text" at bounding box center [590, 412] width 741 height 33
paste input "For ENIUGH 2025 Conference"
type input "For ENIUGH 2025 Conference"
click at [253, 477] on button "Submit" at bounding box center [250, 475] width 61 height 29
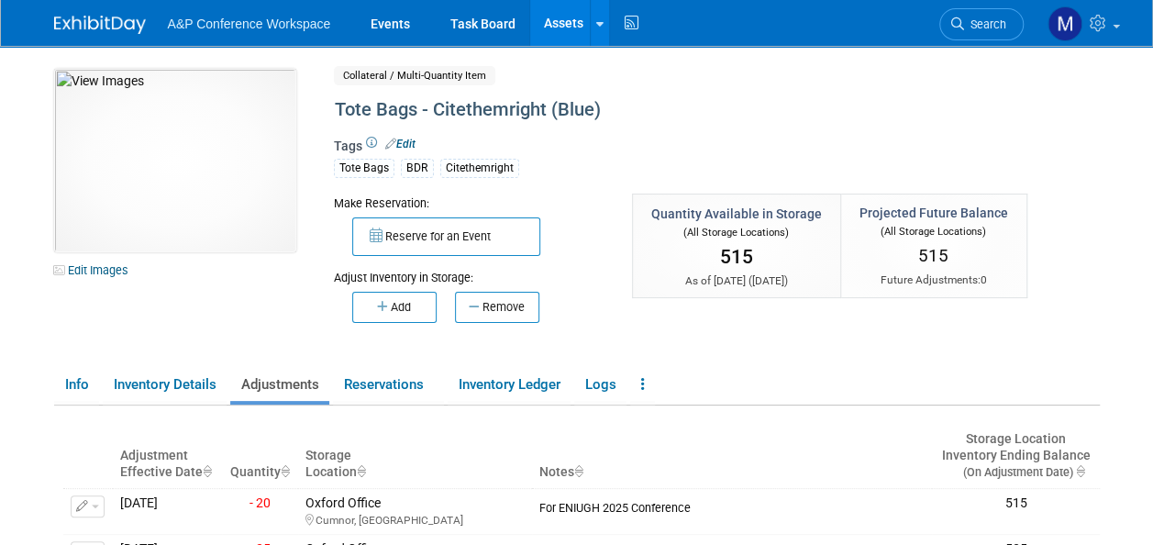
click at [556, 19] on link "Assets" at bounding box center [563, 23] width 67 height 46
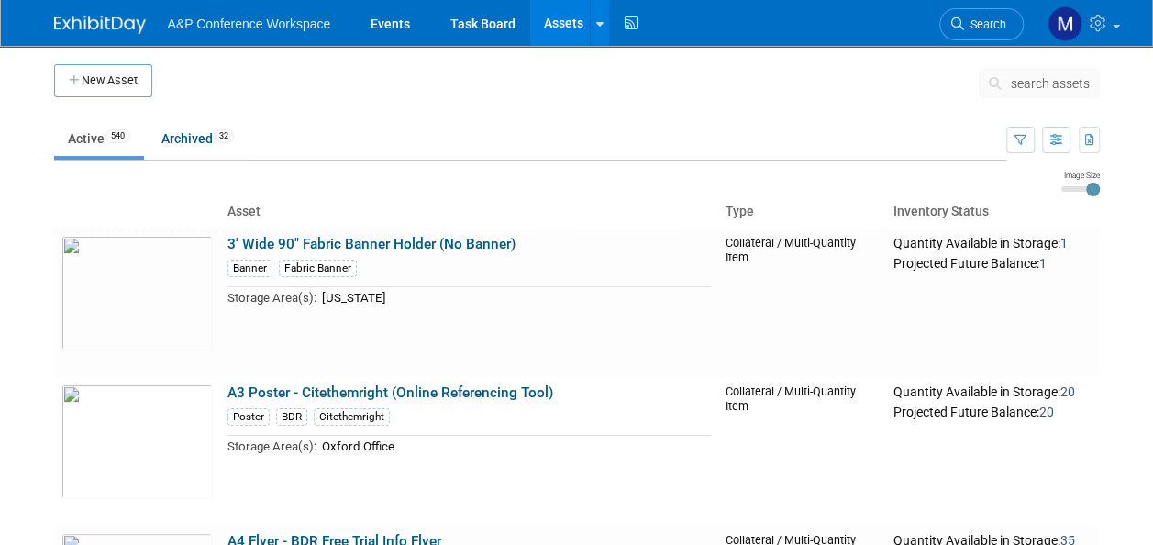
click at [1032, 82] on span "search assets" at bounding box center [1050, 83] width 79 height 15
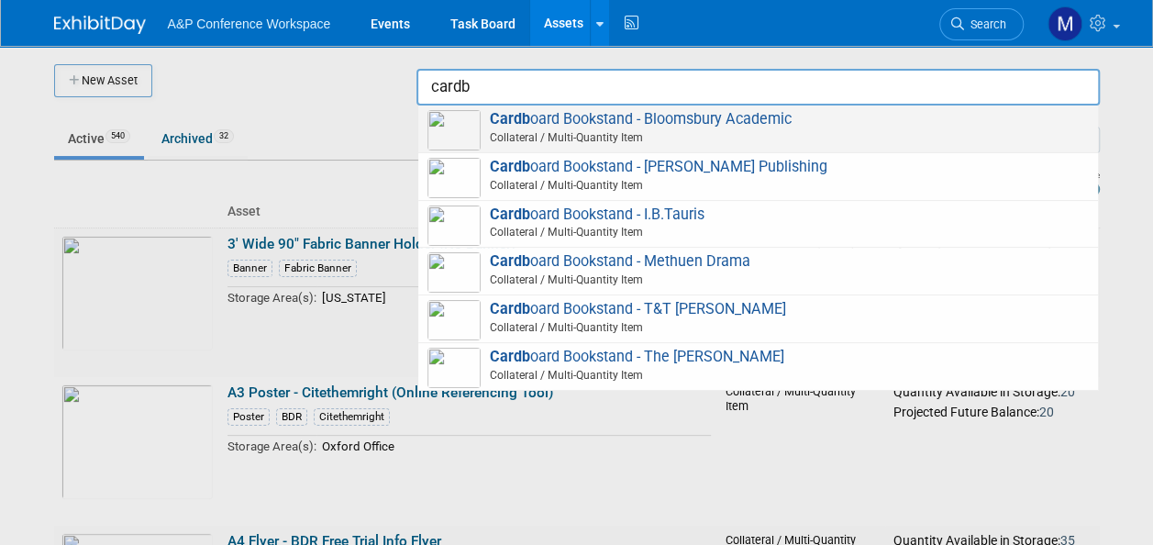
click at [737, 120] on span "Cardb oard Bookstand - Bloomsbury Academic Collateral / Multi-Quantity Item" at bounding box center [757, 129] width 661 height 38
type input "Cardboard Bookstand - Bloomsbury Academic"
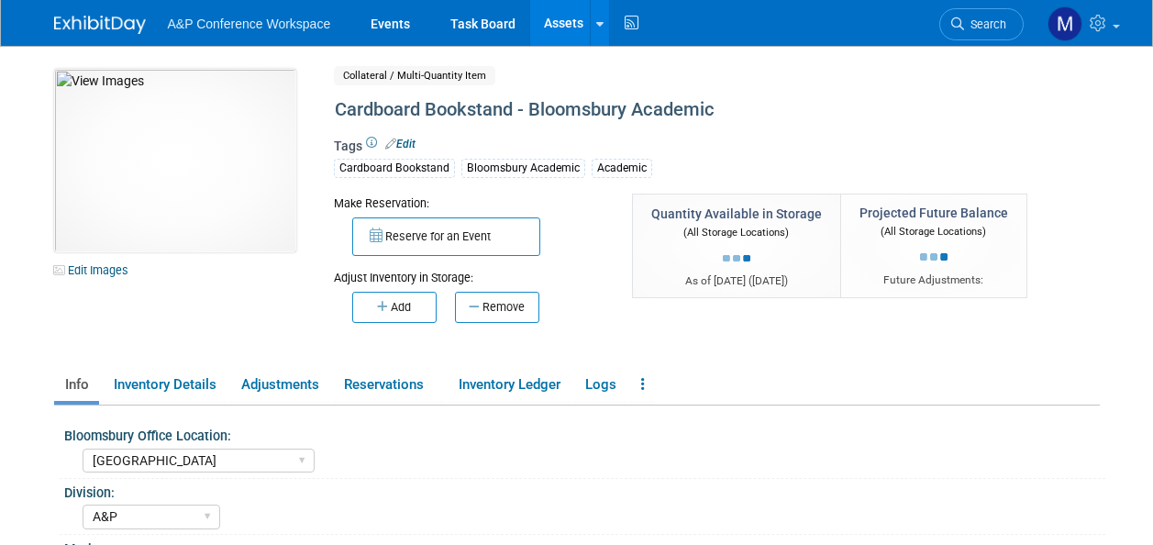
select select "[GEOGRAPHIC_DATA]"
select select "A&P"
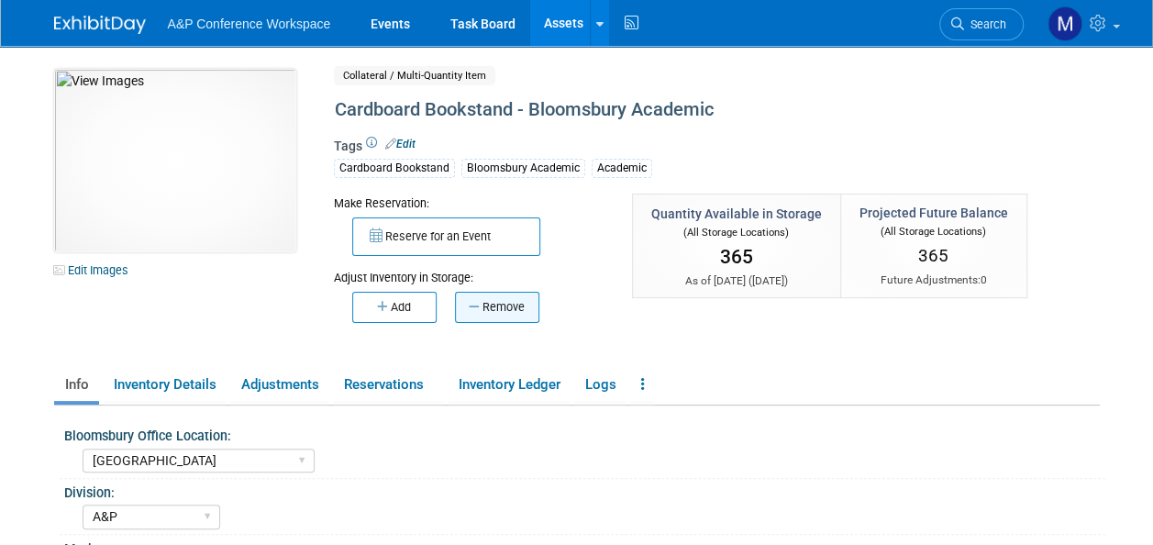
click at [512, 303] on button "Remove" at bounding box center [497, 307] width 84 height 31
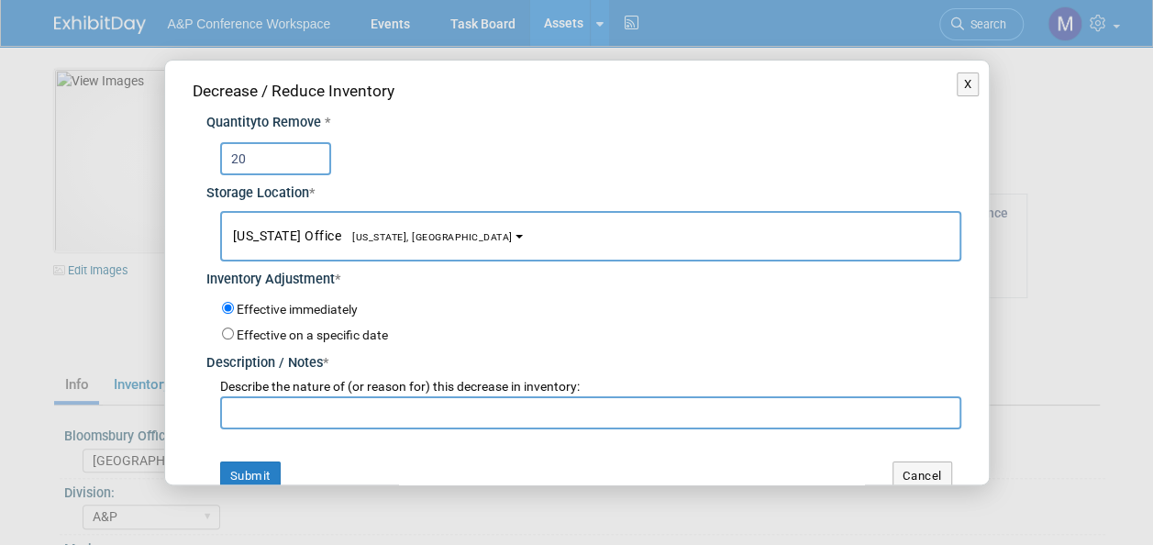
type input "20"
click at [405, 231] on span "[US_STATE], [GEOGRAPHIC_DATA]" at bounding box center [426, 237] width 171 height 12
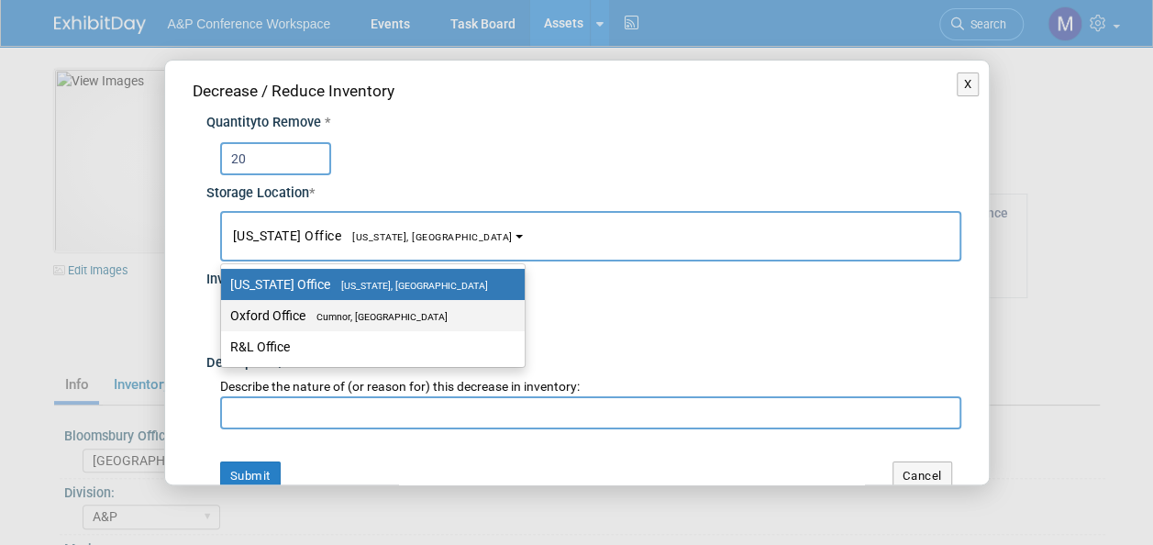
click at [423, 320] on span "Cumnor, [GEOGRAPHIC_DATA]" at bounding box center [376, 317] width 142 height 12
click at [224, 320] on input "Oxford Office Cumnor, United Kingdom" at bounding box center [218, 316] width 12 height 12
select select "11222978"
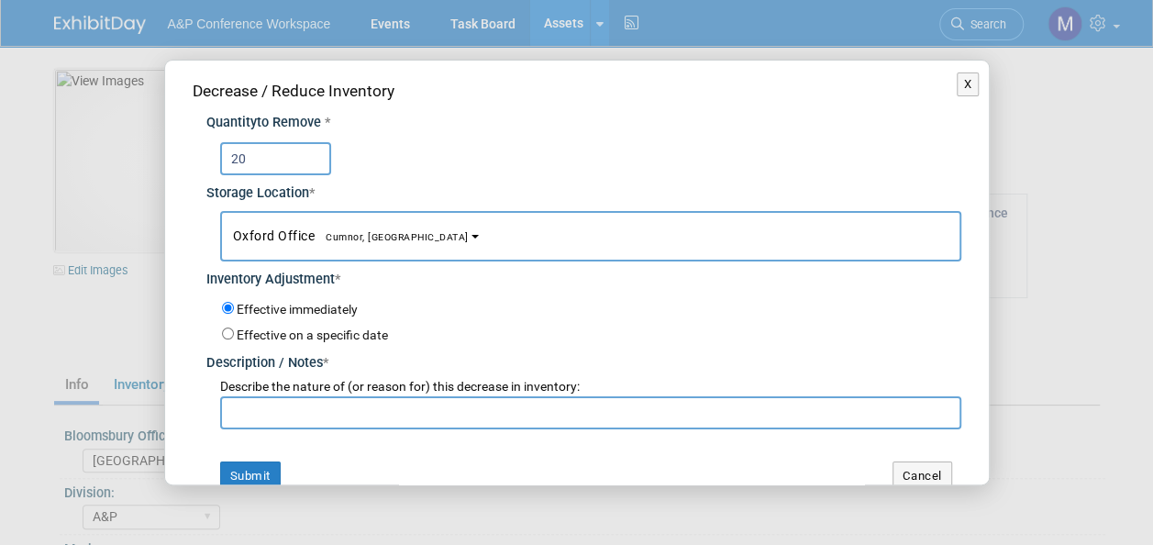
click at [387, 404] on input "text" at bounding box center [590, 412] width 741 height 33
paste input "For ENIUGH 2025 Conference"
type input "For ENIUGH 2025 Conference"
click at [269, 470] on button "Submit" at bounding box center [250, 475] width 61 height 29
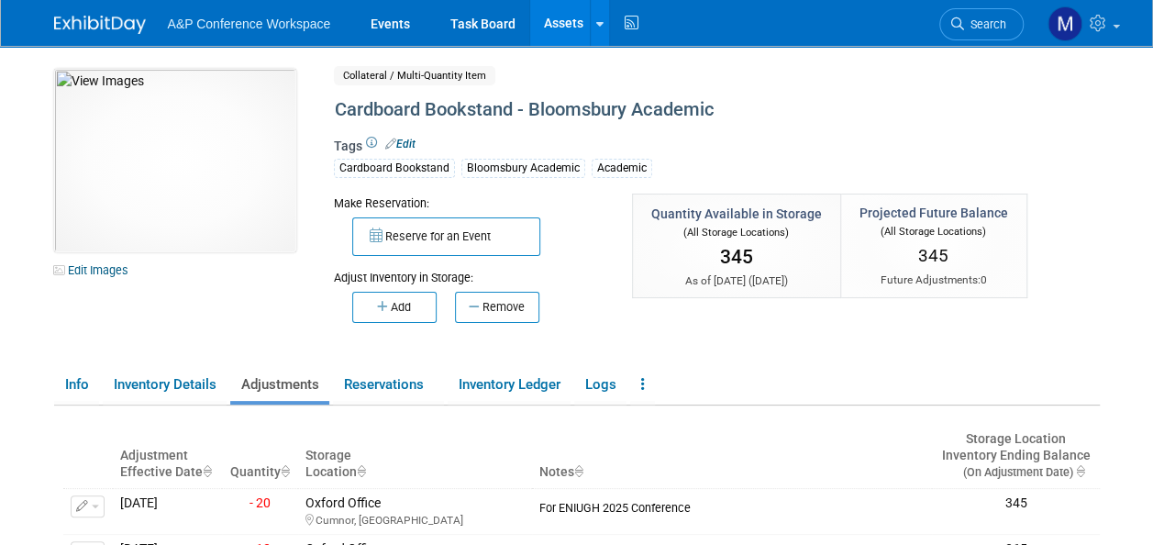
click at [577, 31] on link "Assets" at bounding box center [563, 23] width 67 height 46
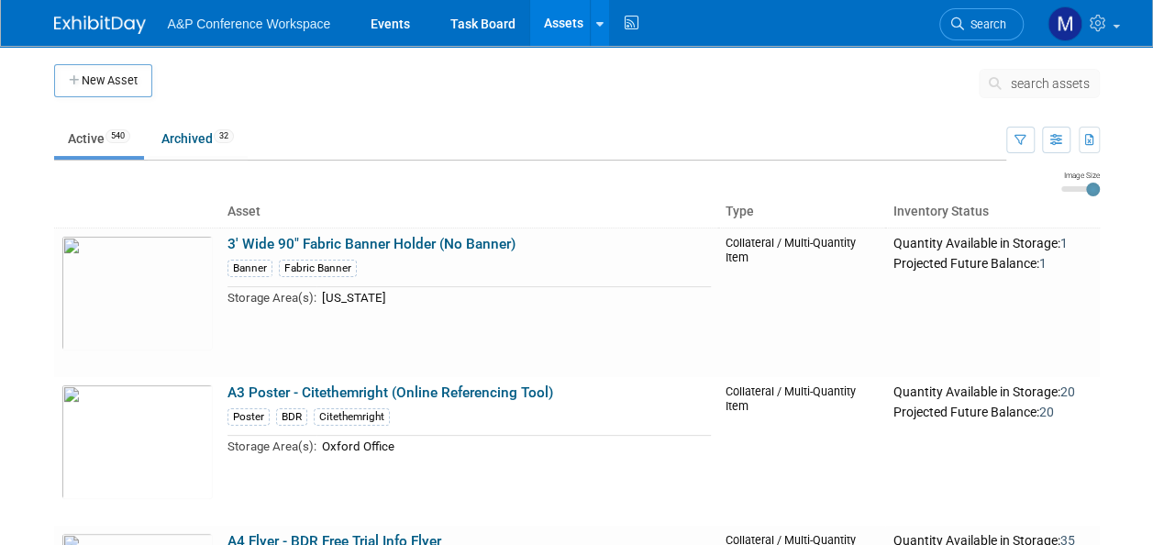
click at [1067, 86] on span "search assets" at bounding box center [1050, 83] width 79 height 15
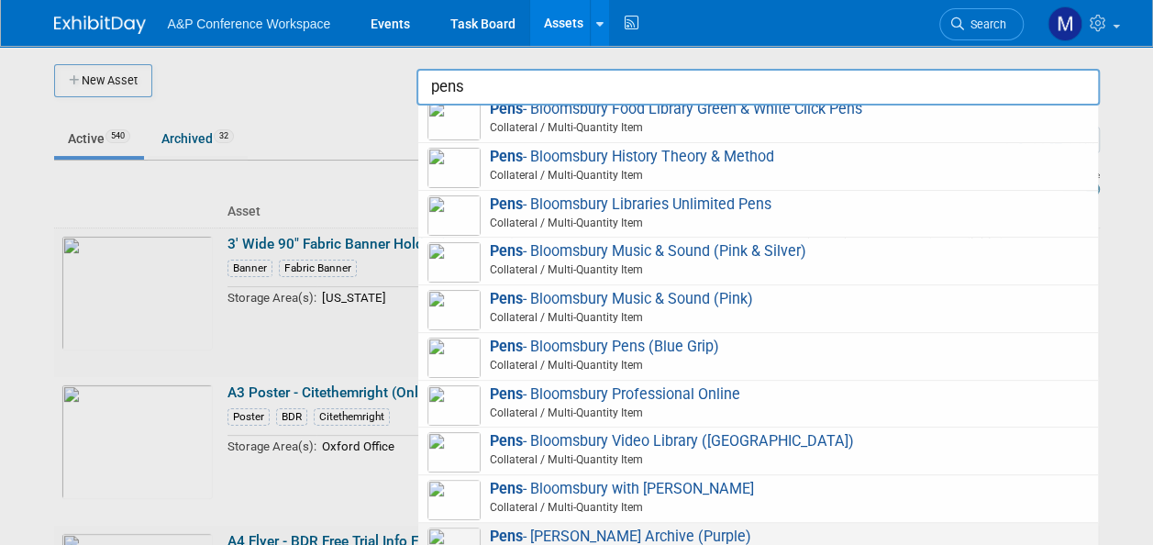
scroll to position [550, 0]
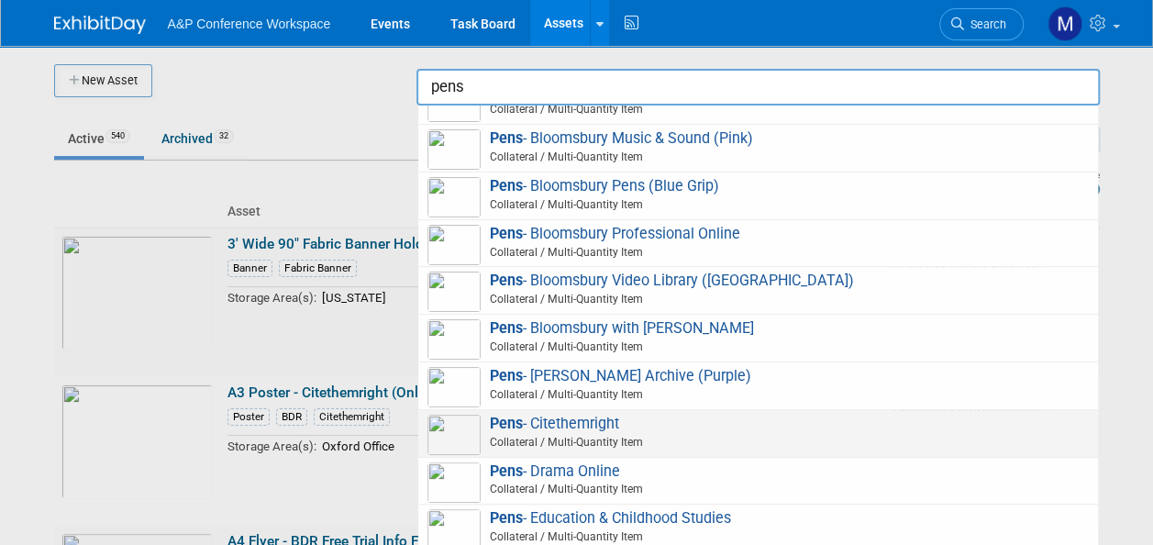
click at [605, 415] on span "Pens - Citethemright Collateral / Multi-Quantity Item" at bounding box center [757, 434] width 661 height 38
type input "Pens - Citethemright"
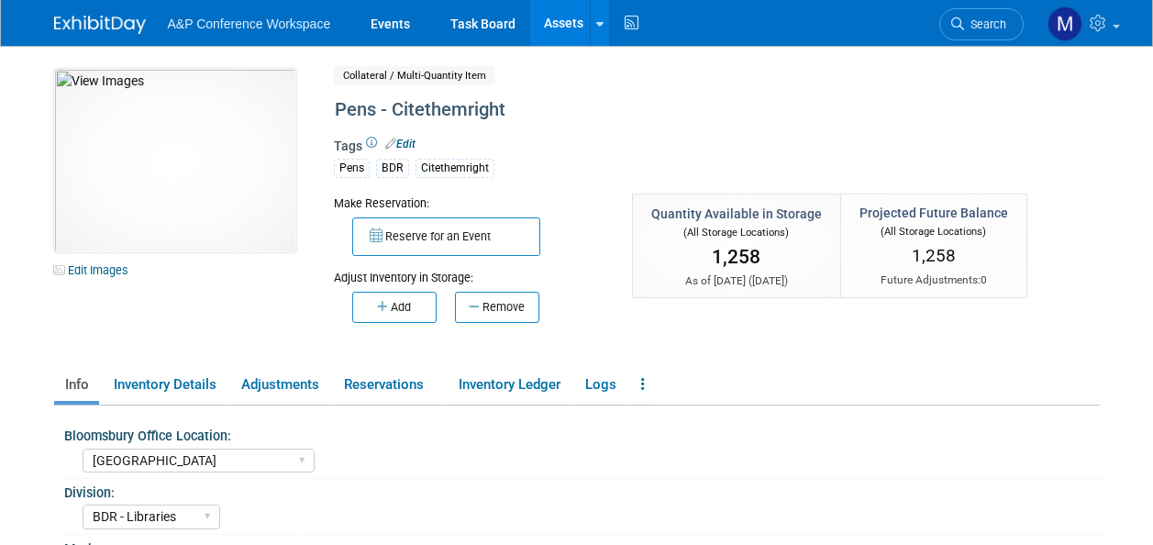
select select "[GEOGRAPHIC_DATA]"
select select "BDR - Libraries"
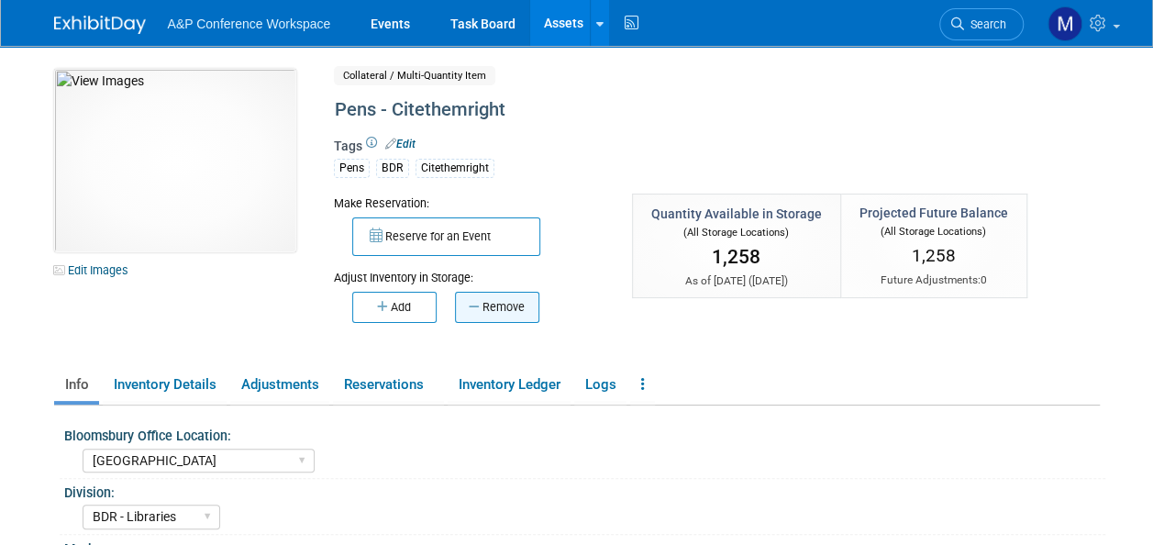
click at [517, 303] on button "Remove" at bounding box center [497, 307] width 84 height 31
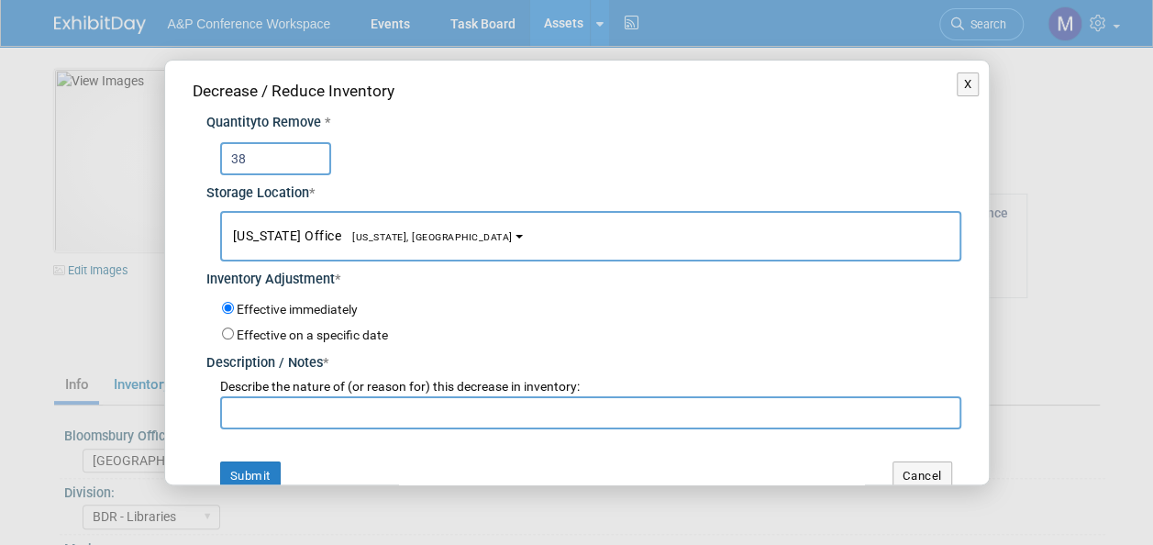
type input "38"
click at [426, 237] on button "[US_STATE] Office [US_STATE], [GEOGRAPHIC_DATA]" at bounding box center [590, 236] width 741 height 50
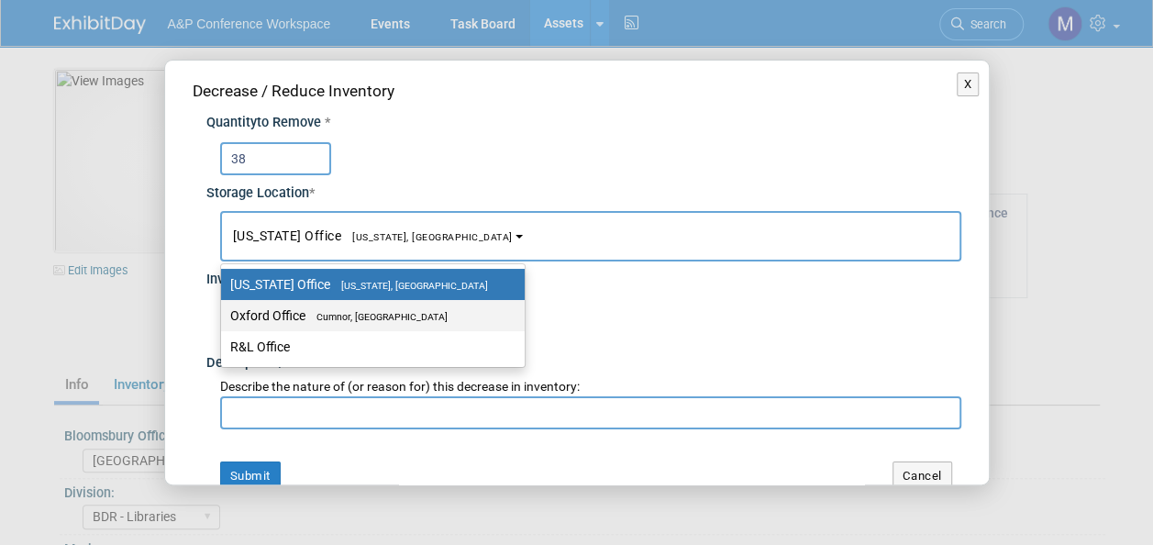
click at [403, 318] on span "Cumnor, [GEOGRAPHIC_DATA]" at bounding box center [376, 317] width 142 height 12
click at [224, 318] on input "Oxford Office [GEOGRAPHIC_DATA], [GEOGRAPHIC_DATA]" at bounding box center [218, 316] width 12 height 12
select select "11222978"
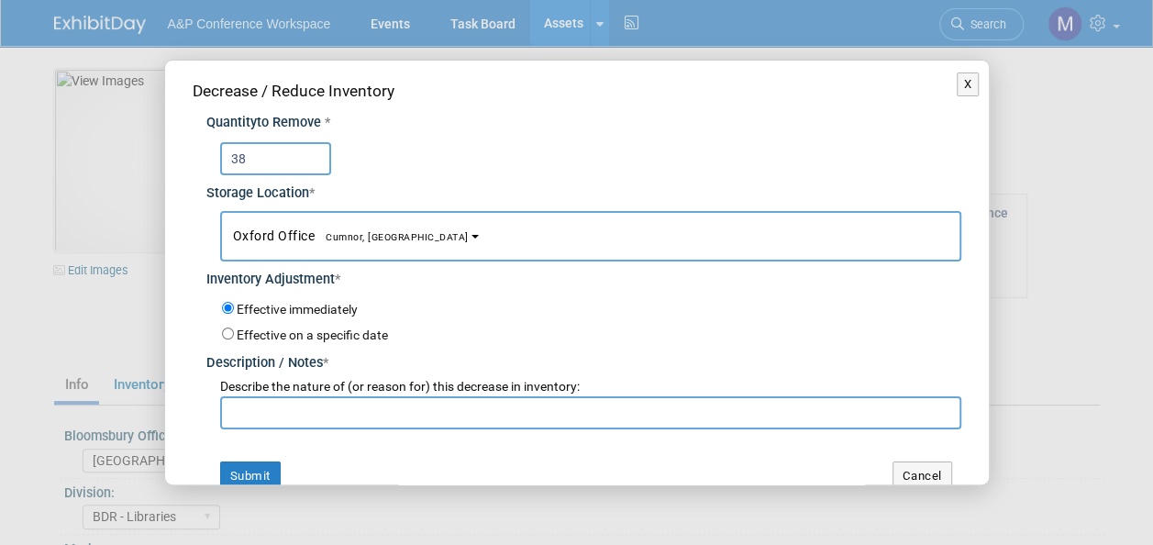
click at [409, 411] on input "text" at bounding box center [590, 412] width 741 height 33
paste input "For ENIUGH 2025 Conference"
type input "For ENIUGH 2025 Conference"
click at [268, 470] on button "Submit" at bounding box center [250, 475] width 61 height 29
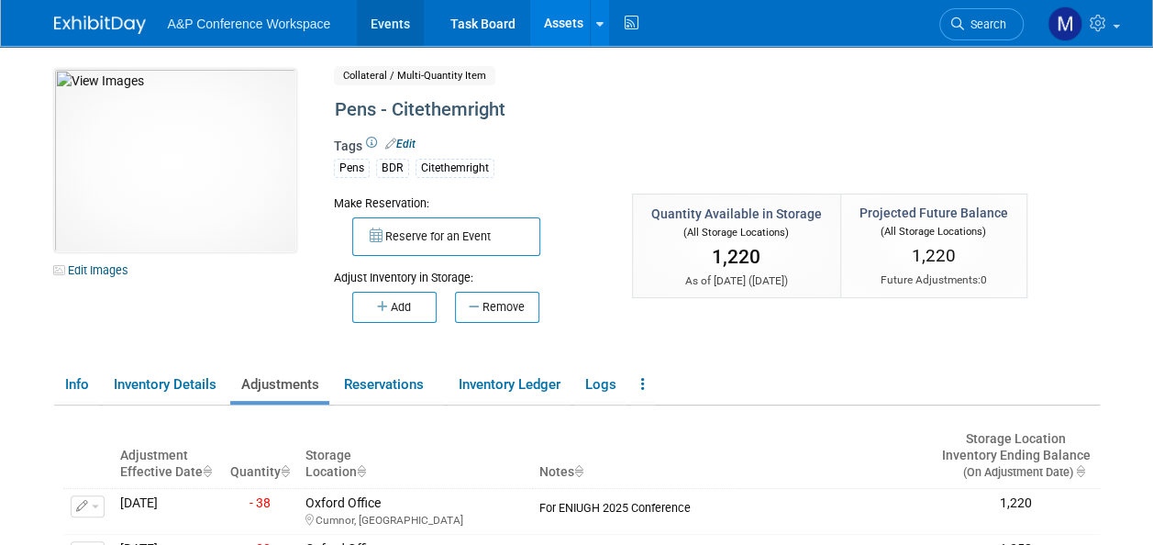
click at [406, 20] on link "Events" at bounding box center [390, 23] width 67 height 46
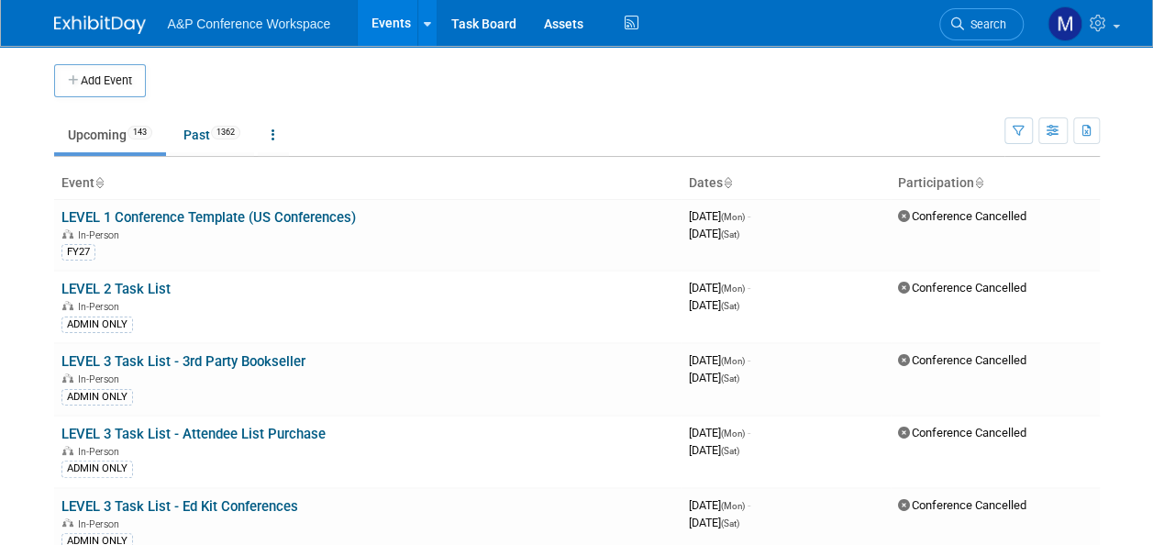
click at [990, 25] on span "Search" at bounding box center [985, 24] width 42 height 14
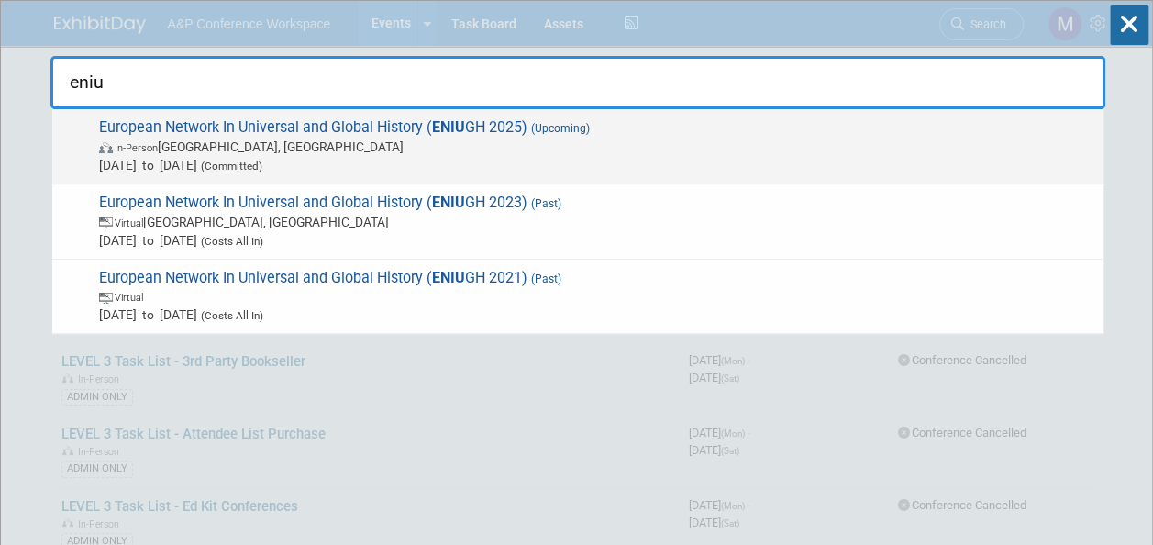
type input "eniu"
click at [475, 125] on span "European Network In Universal and Global History ( ENIU GH 2025) (Upcoming) In-…" at bounding box center [594, 146] width 1001 height 56
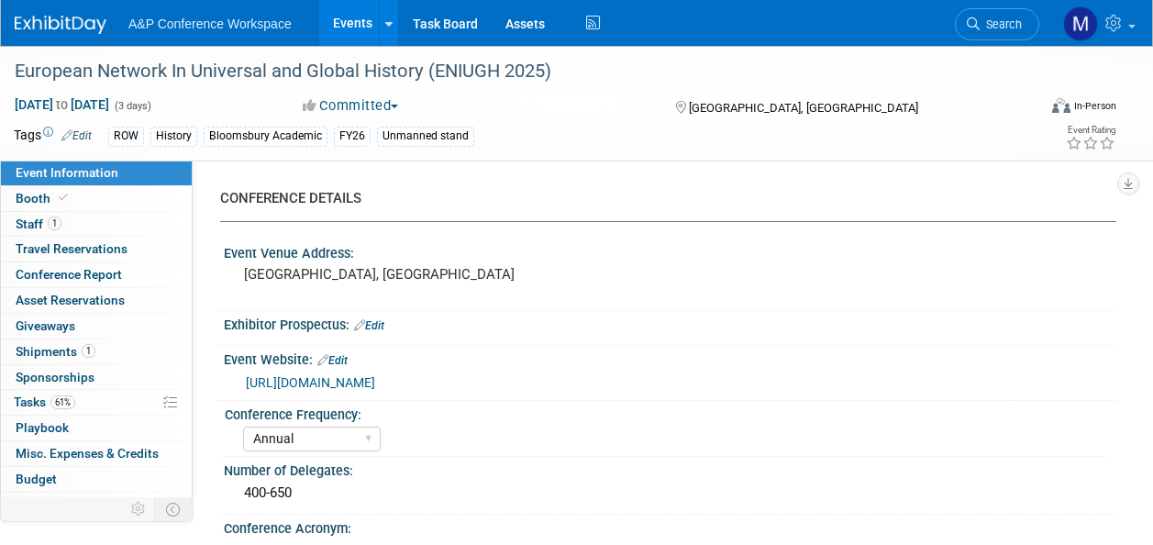
select select "Annual"
select select "Level 3"
select select "Unmanned Display"
select select "History"
select select "Bloomsbury Academic"
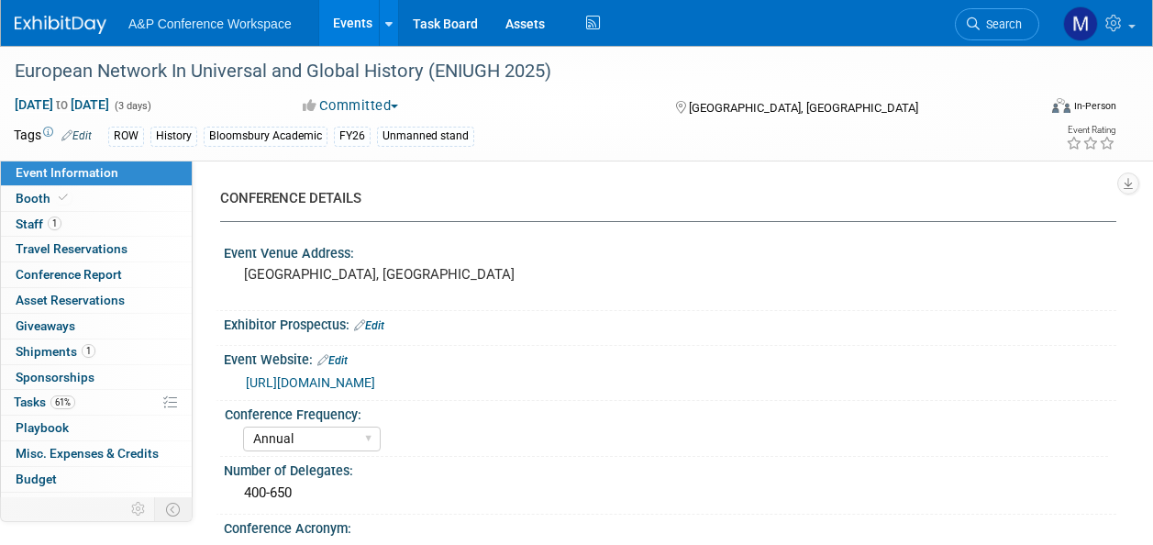
select select "[PERSON_NAME]"
select select "Brand/Subject Presence​"
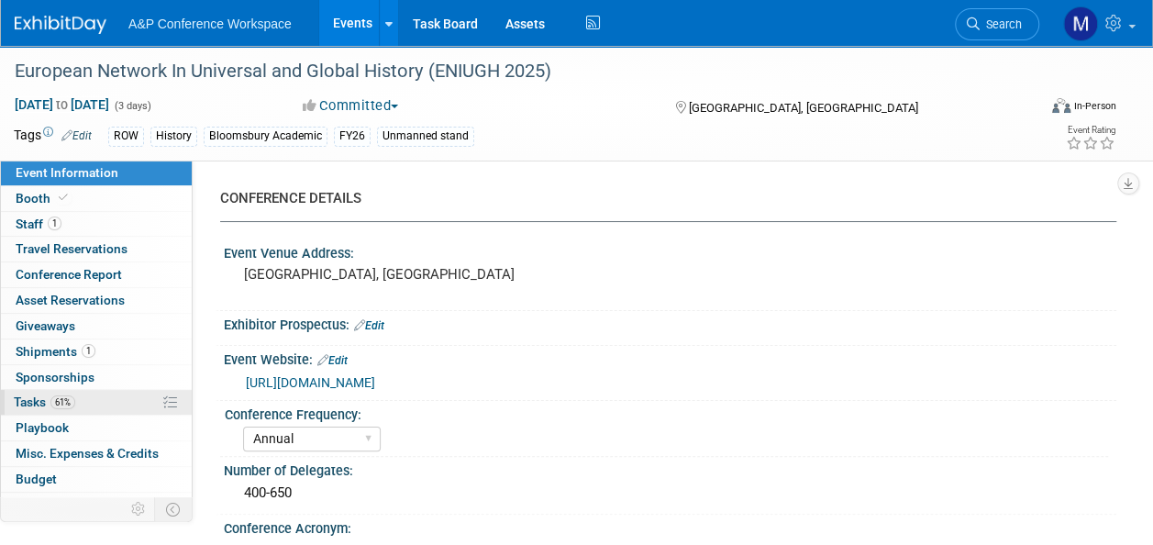
click at [96, 408] on link "61% Tasks 61%" at bounding box center [96, 402] width 191 height 25
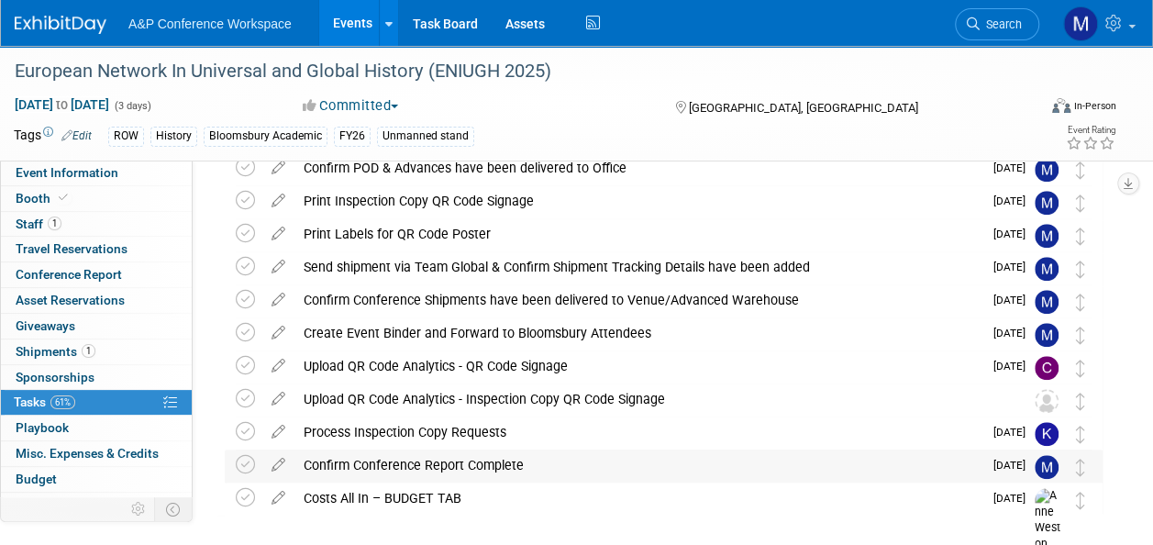
scroll to position [546, 0]
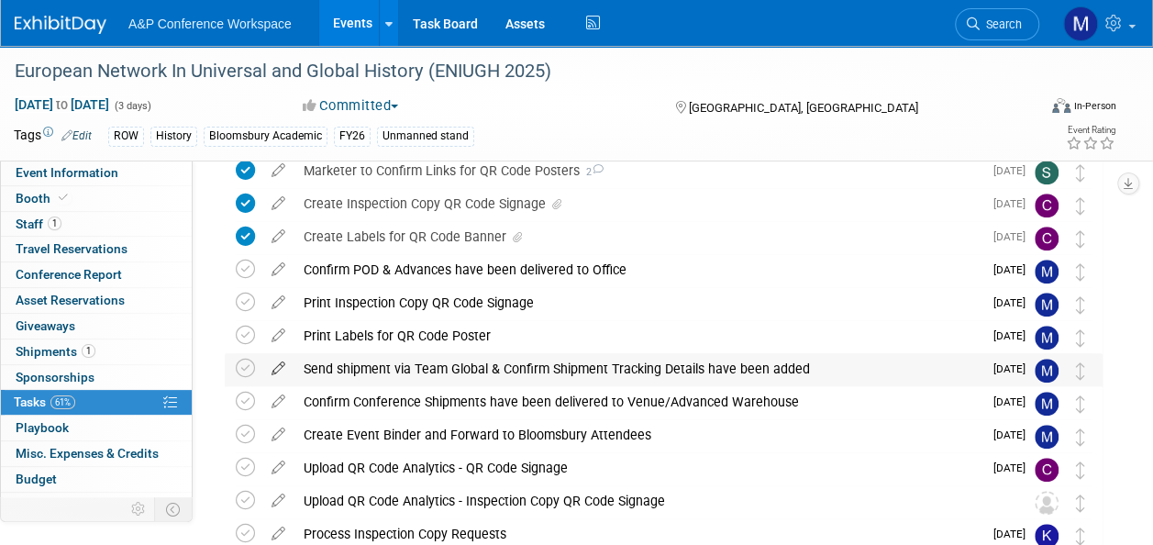
click at [279, 368] on icon at bounding box center [278, 364] width 32 height 23
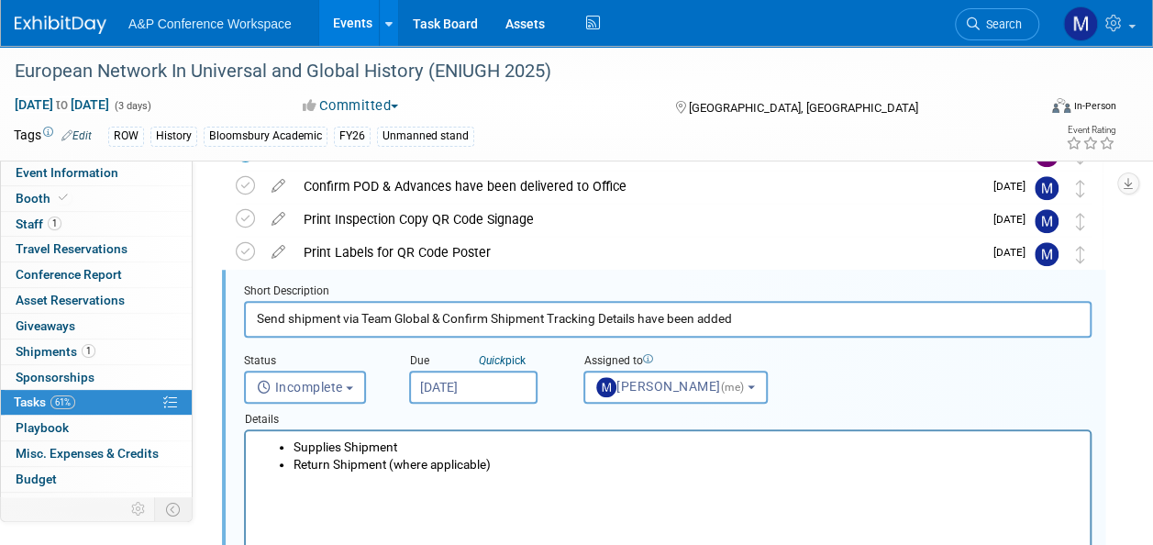
scroll to position [0, 0]
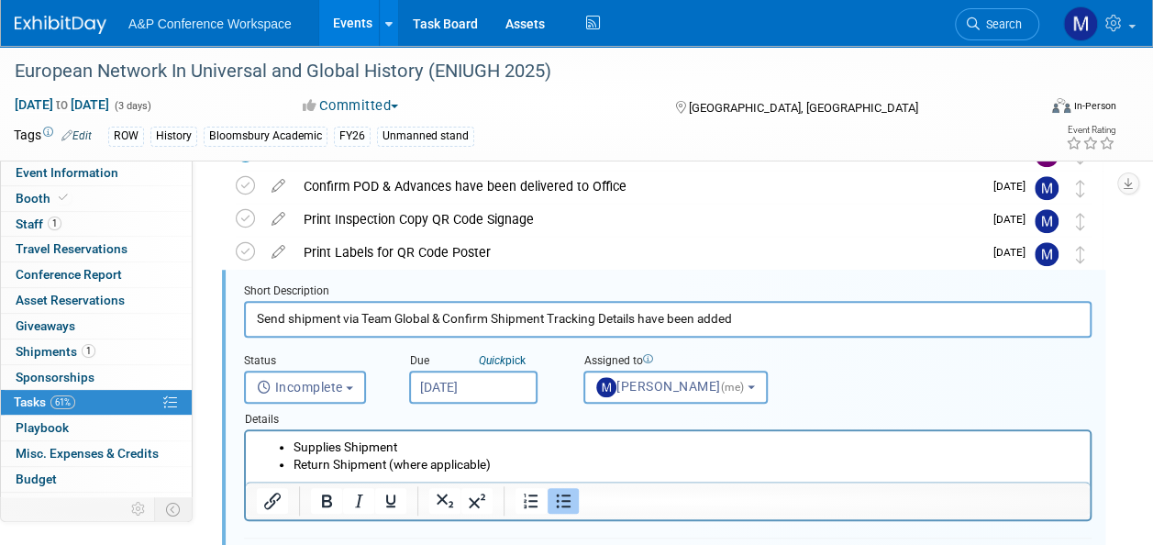
click at [481, 394] on input "[DATE]" at bounding box center [473, 386] width 128 height 33
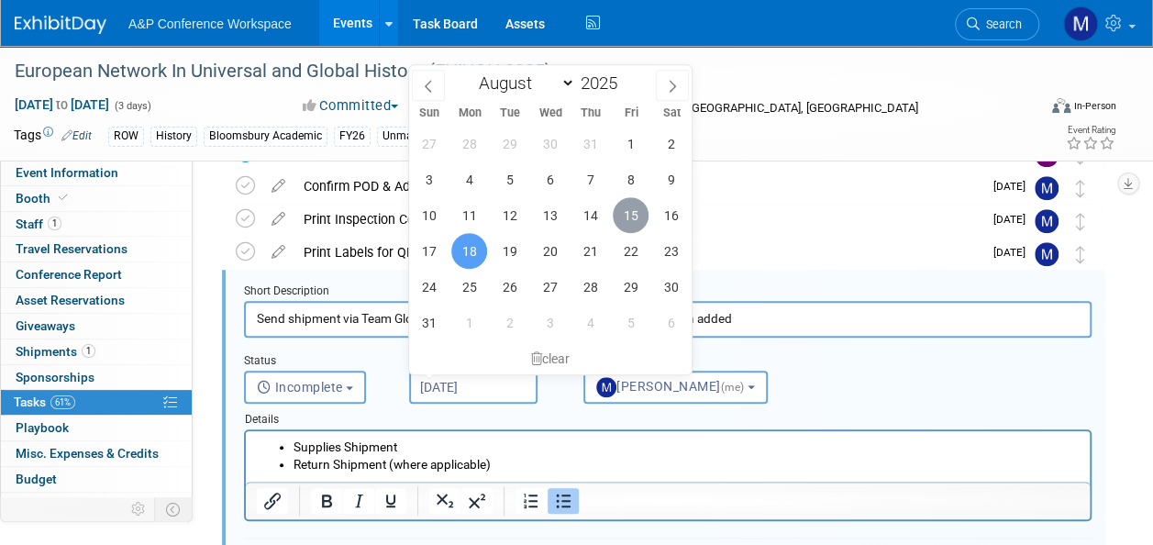
click at [631, 222] on span "15" at bounding box center [631, 215] width 36 height 36
type input "[DATE]"
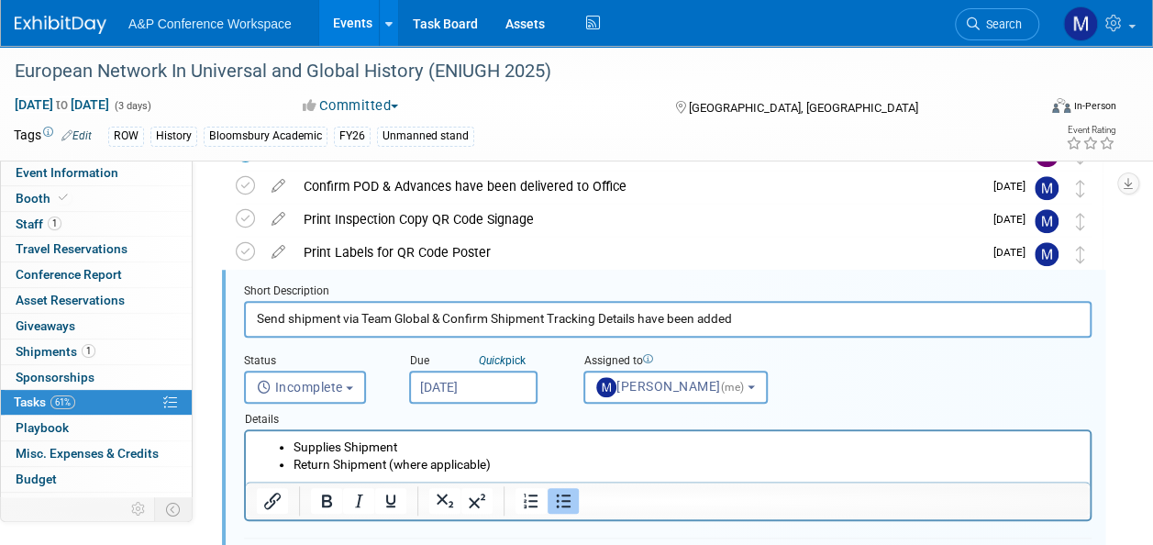
click at [531, 452] on li "Supplies Shipment" at bounding box center [686, 446] width 786 height 17
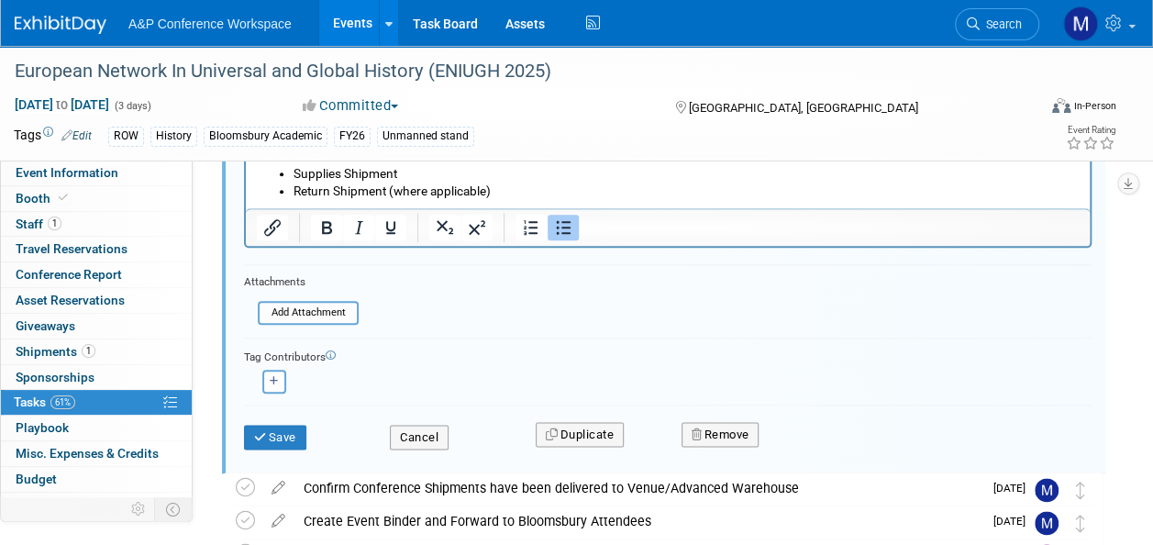
scroll to position [904, 0]
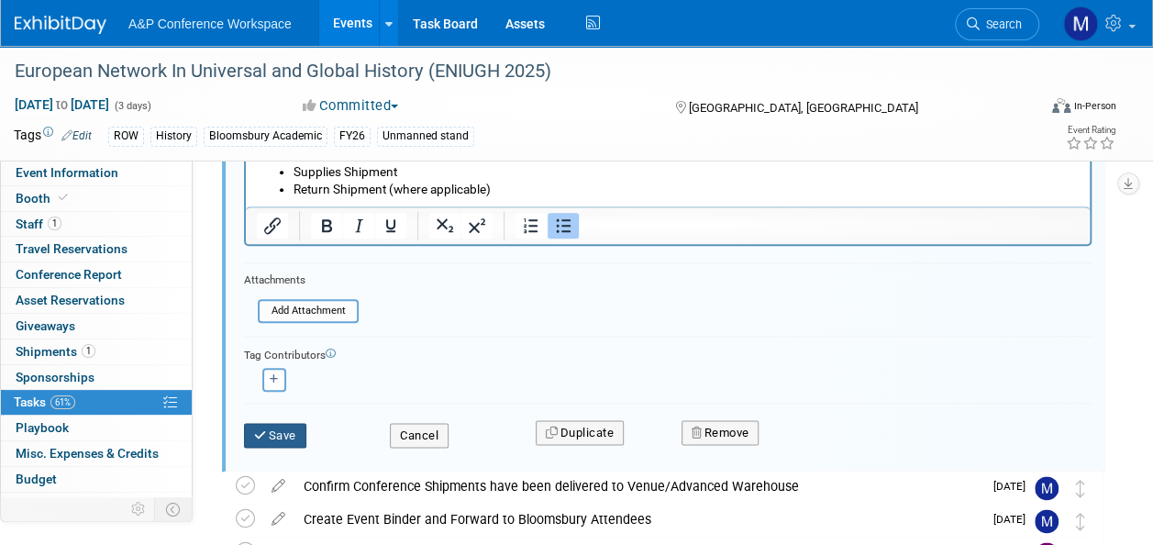
click at [285, 436] on button "Save" at bounding box center [275, 436] width 62 height 26
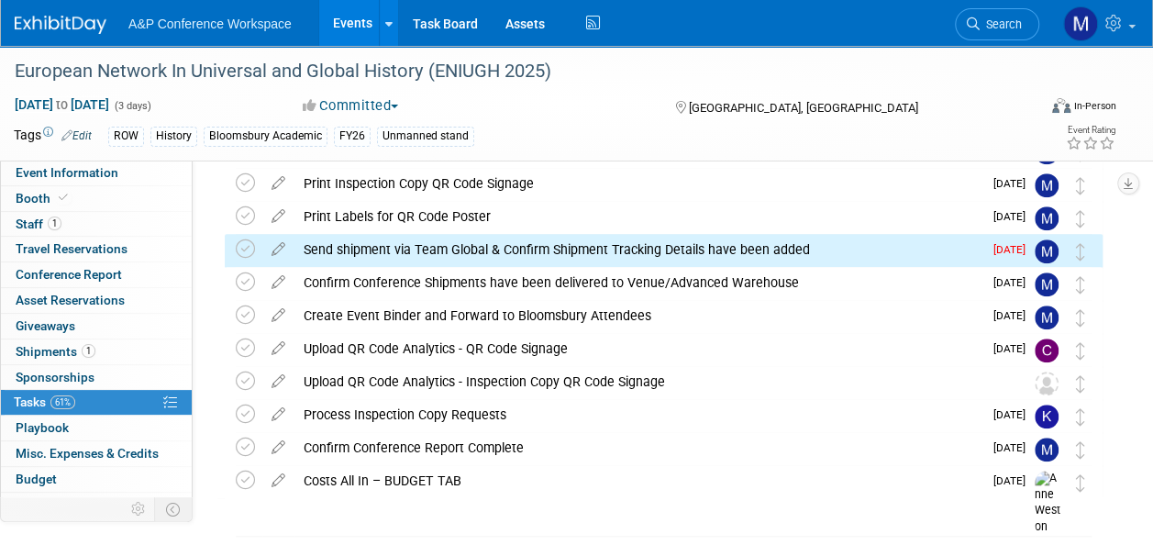
scroll to position [637, 0]
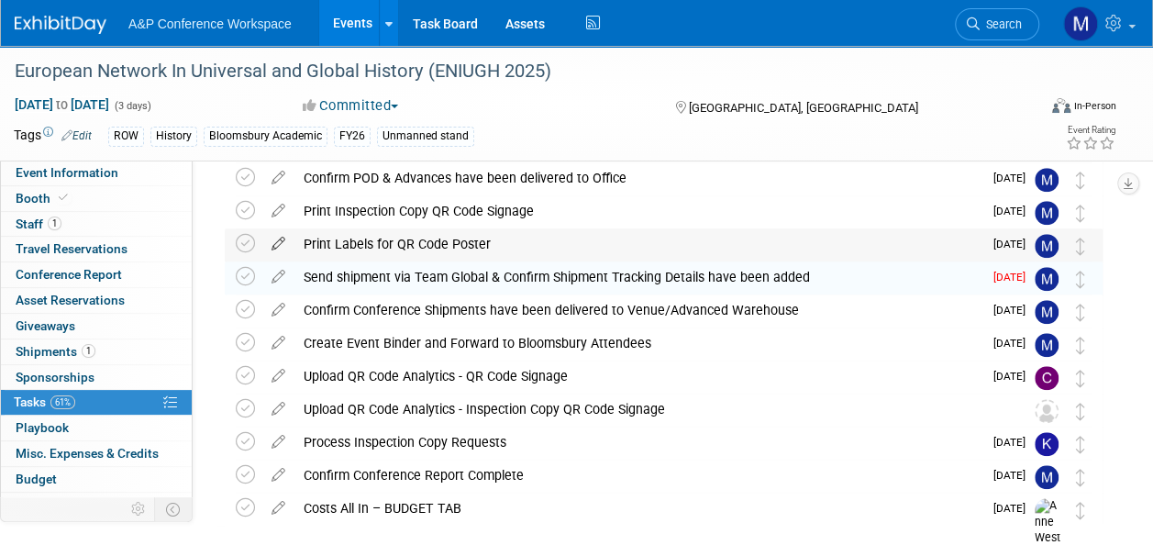
click at [283, 239] on icon at bounding box center [278, 239] width 32 height 23
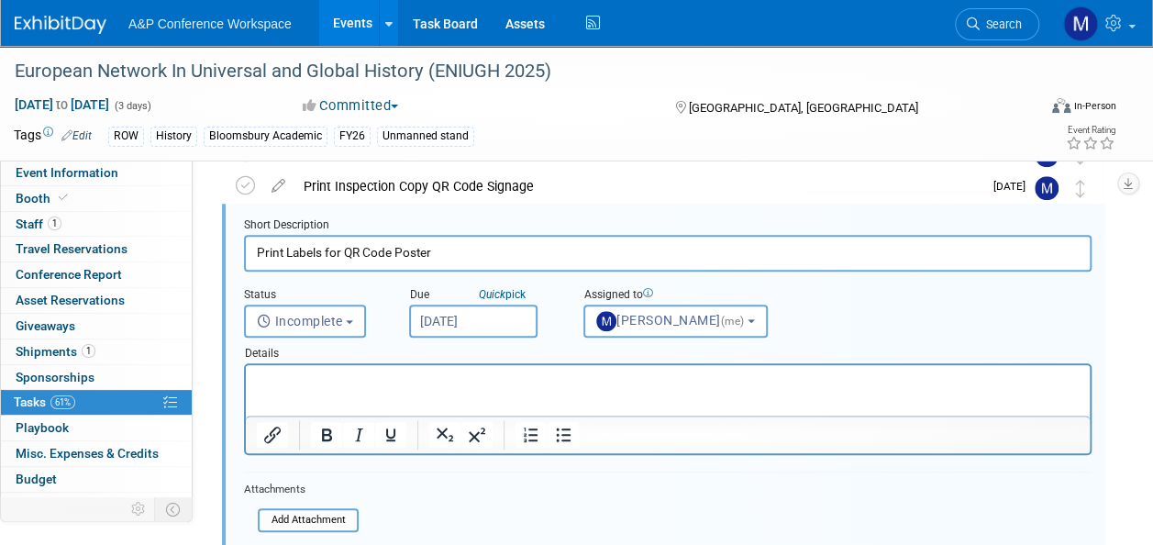
scroll to position [780, 0]
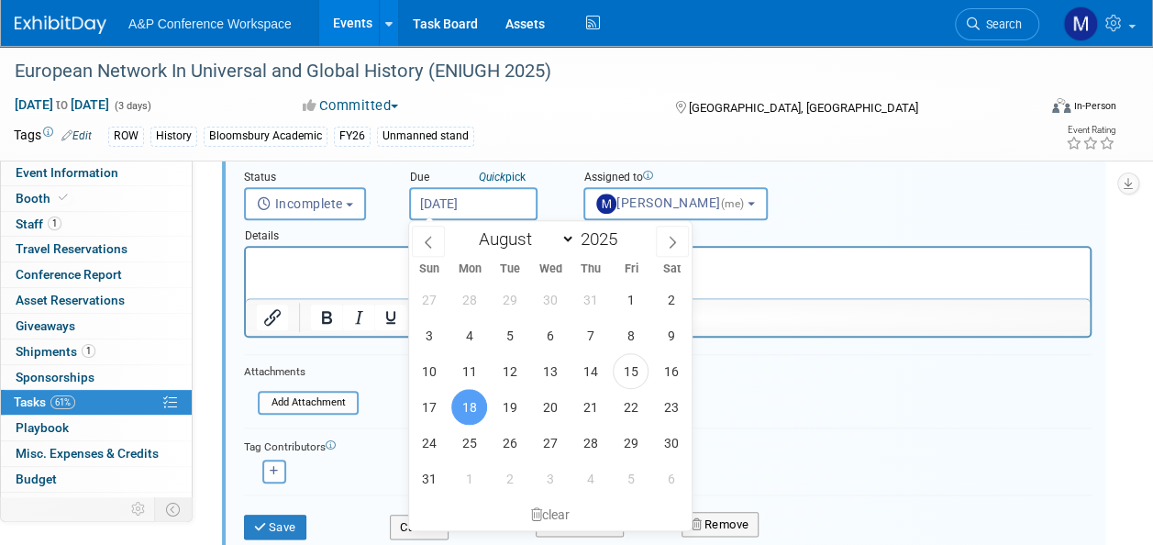
click at [477, 194] on input "[DATE]" at bounding box center [473, 203] width 128 height 33
click at [625, 369] on span "15" at bounding box center [631, 371] width 36 height 36
type input "[DATE]"
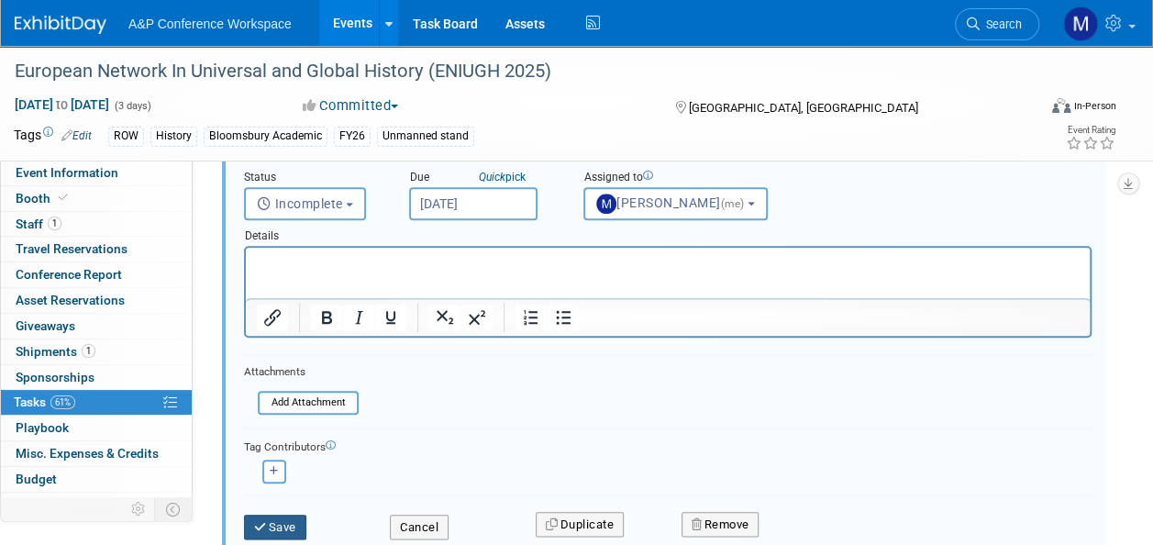
click at [292, 521] on button "Save" at bounding box center [275, 527] width 62 height 26
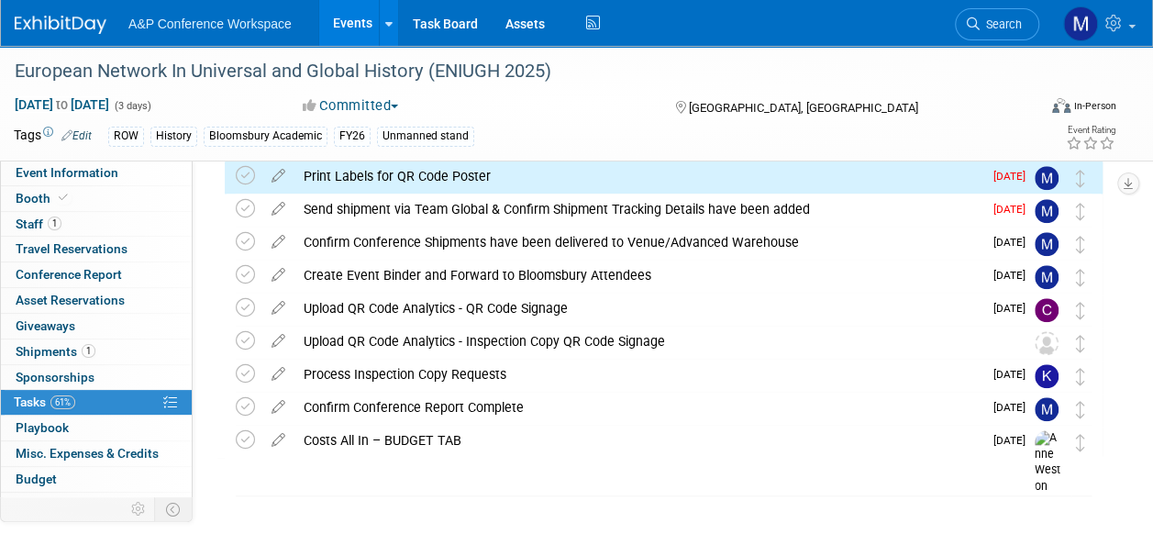
scroll to position [637, 0]
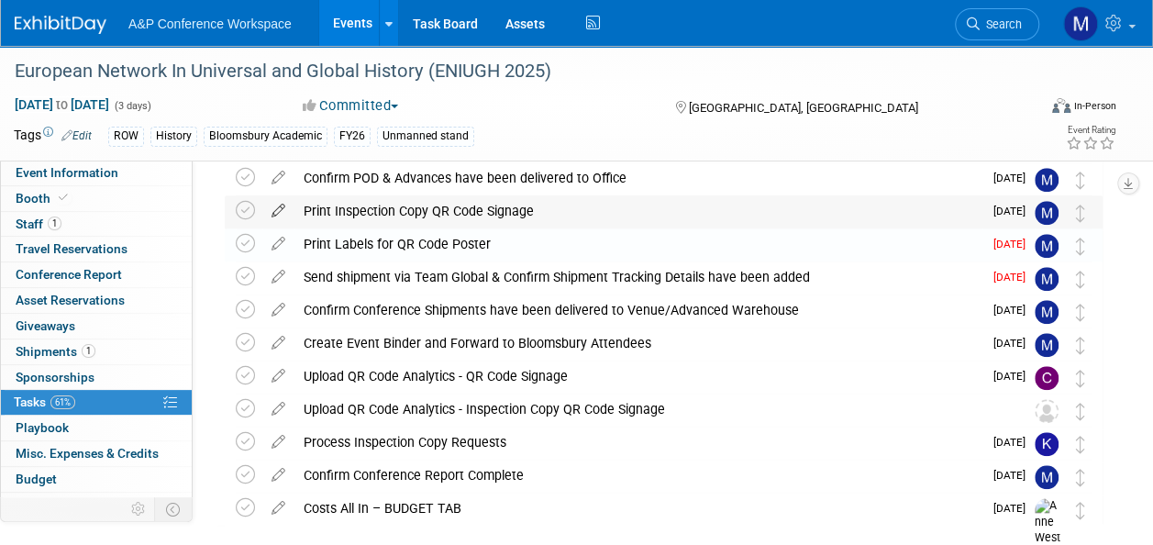
click at [279, 211] on icon at bounding box center [278, 206] width 32 height 23
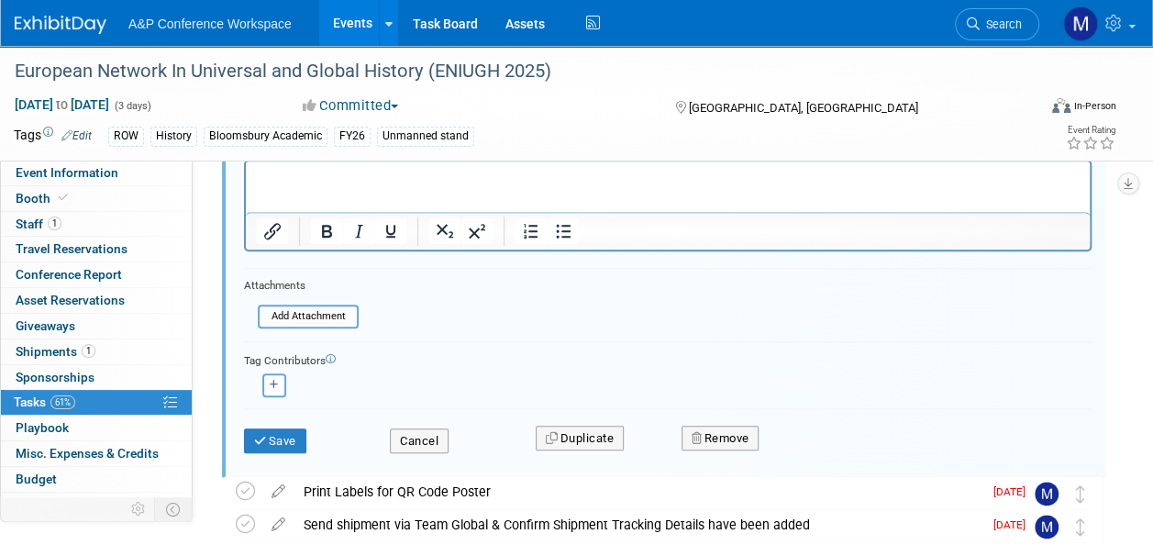
scroll to position [655, 0]
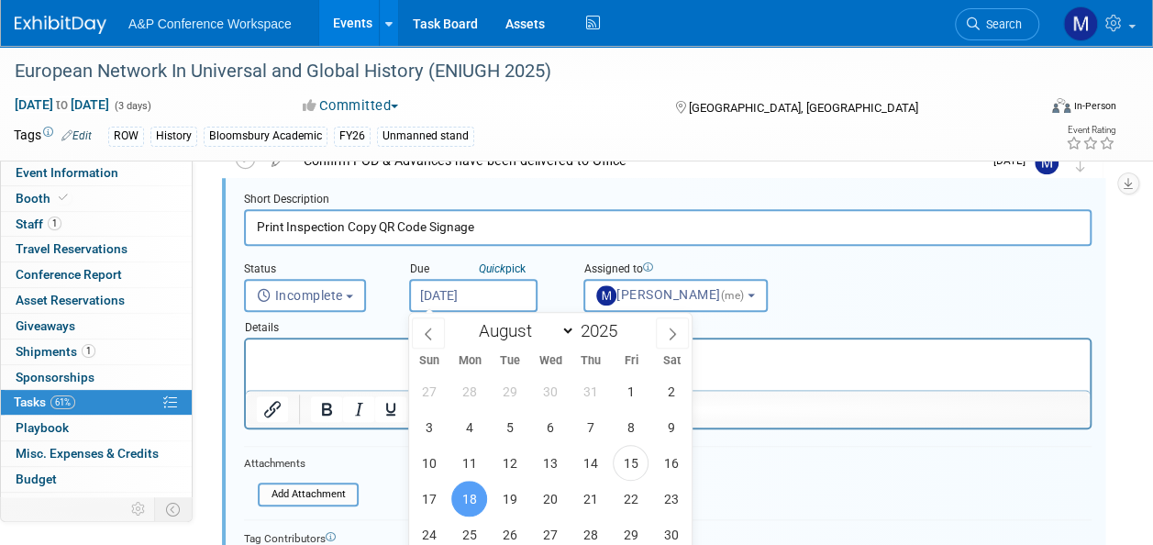
click at [490, 293] on input "[DATE]" at bounding box center [473, 295] width 128 height 33
click at [624, 456] on span "15" at bounding box center [631, 463] width 36 height 36
type input "[DATE]"
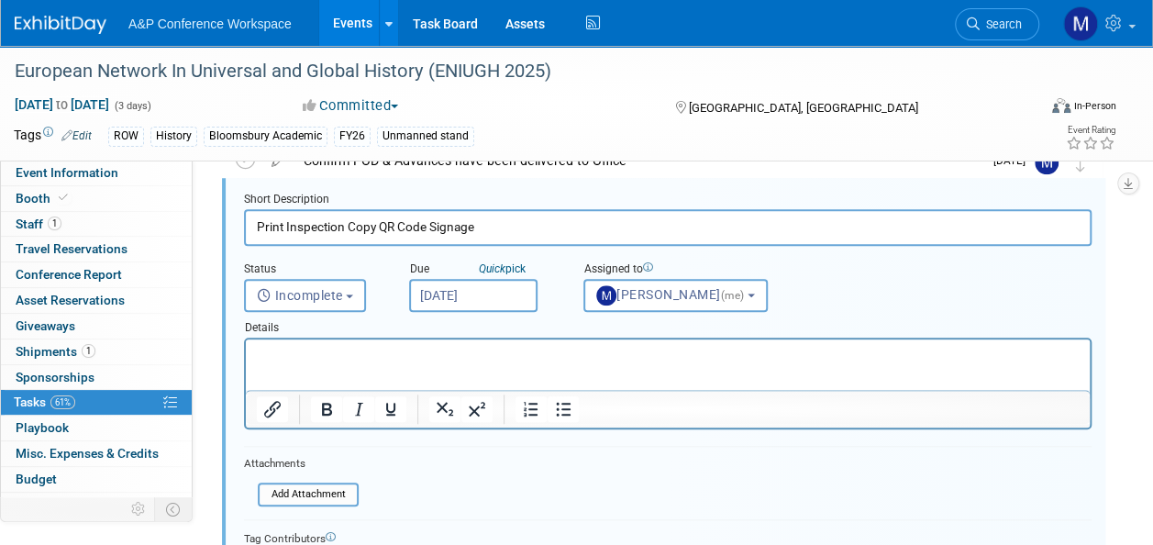
click at [494, 363] on p "Rich Text Area. Press ALT-0 for help." at bounding box center [668, 355] width 823 height 17
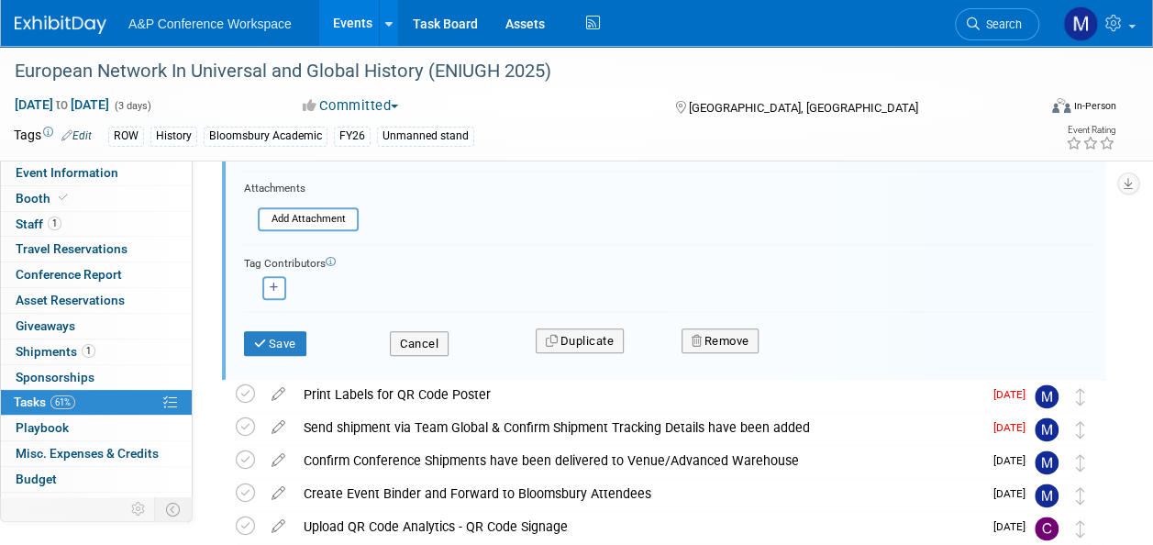
scroll to position [930, 0]
click at [283, 347] on button "Save" at bounding box center [275, 344] width 62 height 26
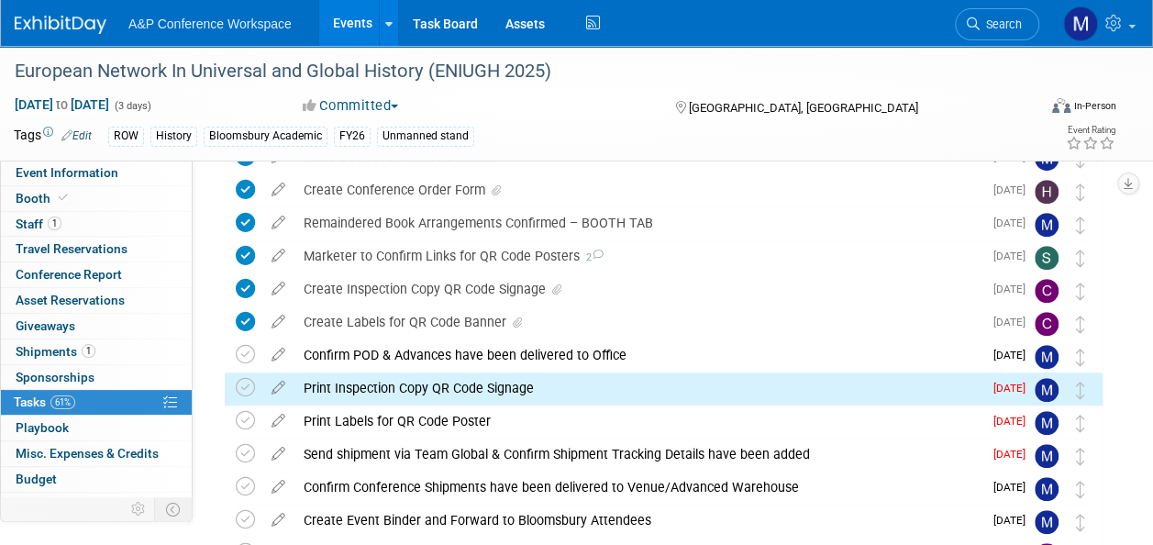
scroll to position [454, 0]
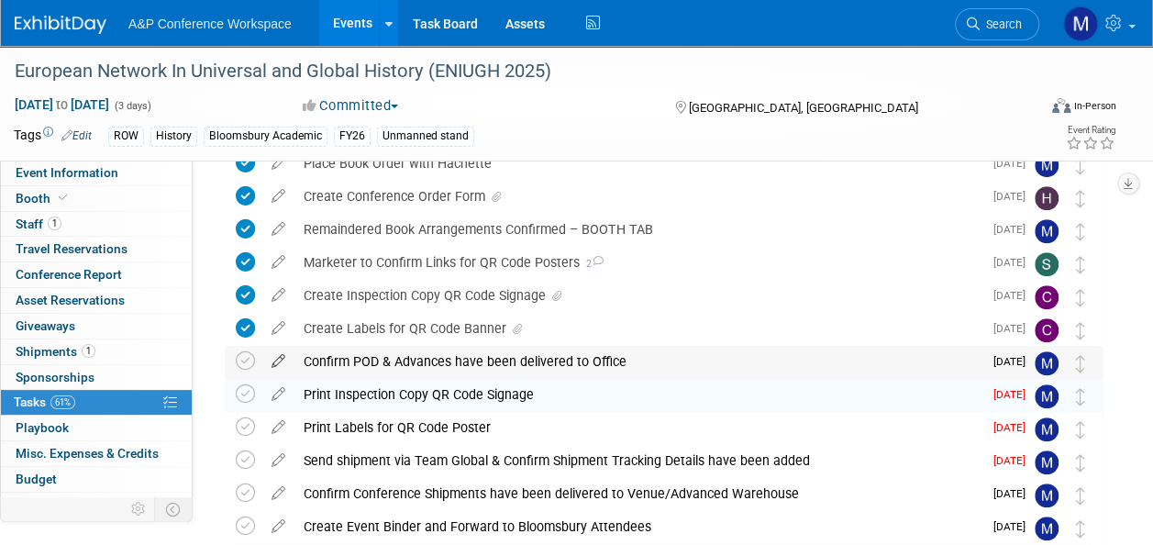
click at [273, 359] on icon at bounding box center [278, 357] width 32 height 23
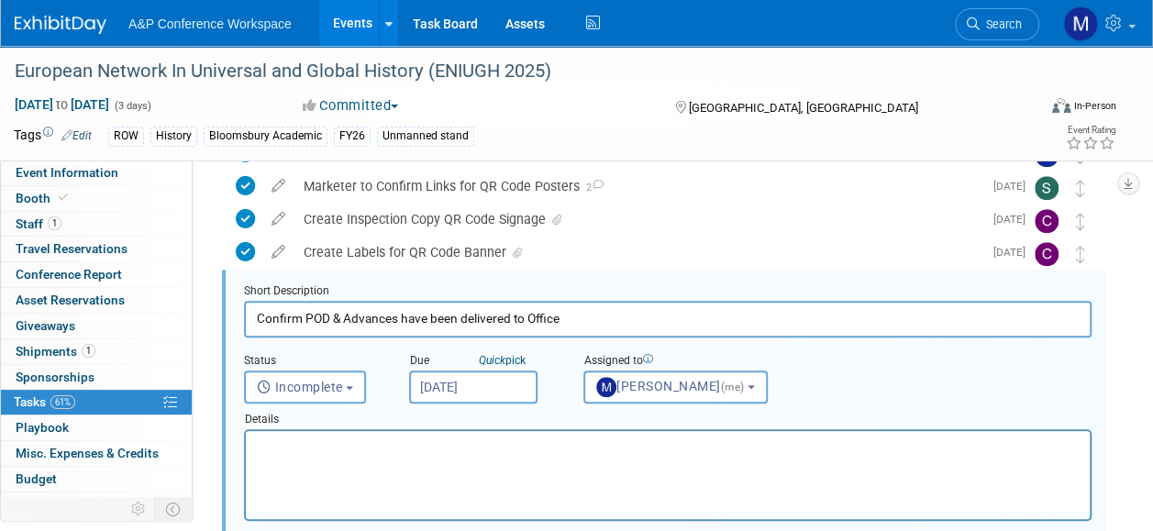
scroll to position [0, 0]
click at [493, 395] on input "[DATE]" at bounding box center [473, 386] width 128 height 33
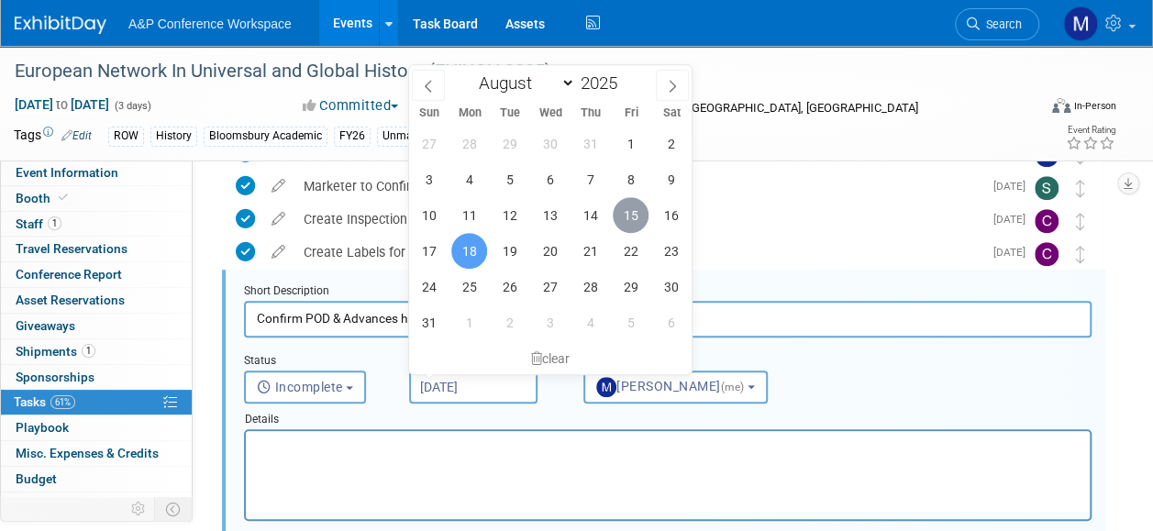
click at [627, 211] on span "15" at bounding box center [631, 215] width 36 height 36
type input "[DATE]"
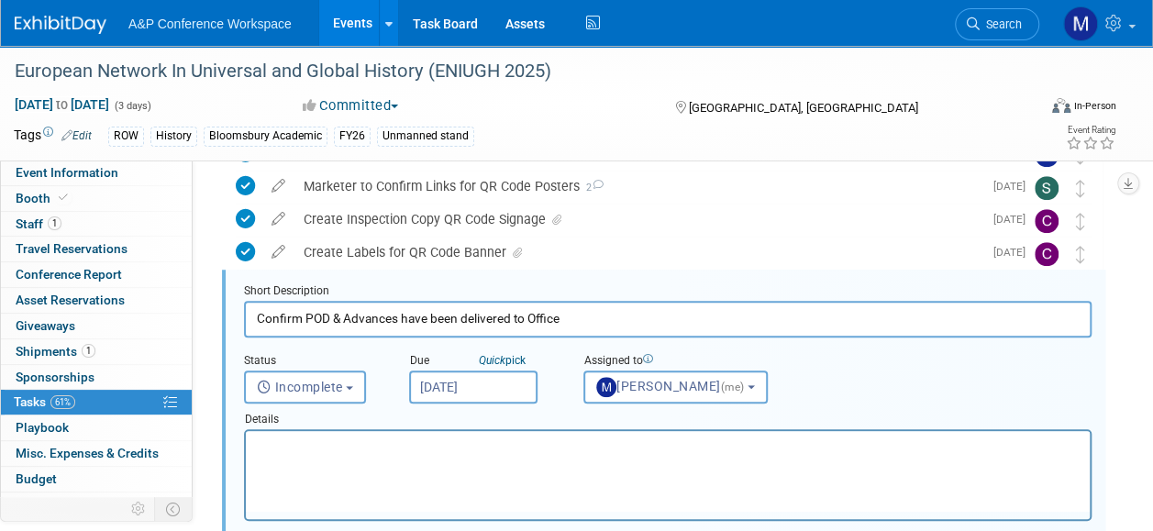
click at [504, 432] on html at bounding box center [668, 443] width 844 height 25
click at [343, 393] on button "Incomplete" at bounding box center [305, 386] width 122 height 33
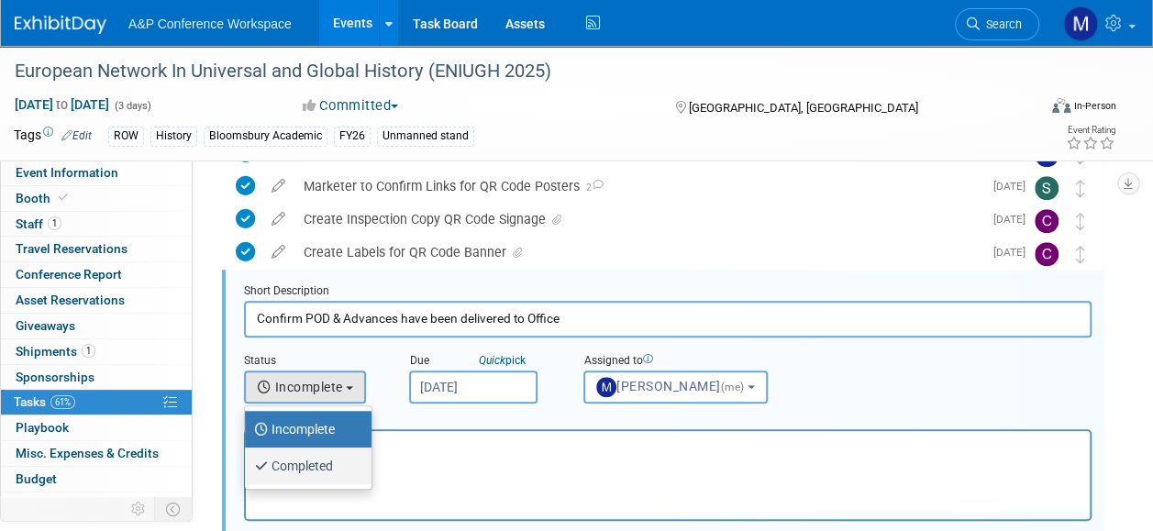
drag, startPoint x: 332, startPoint y: 450, endPoint x: 86, endPoint y: 26, distance: 490.6
click at [332, 451] on label "Completed" at bounding box center [303, 465] width 99 height 29
click at [248, 458] on input "Completed" at bounding box center [242, 464] width 12 height 12
select select "3"
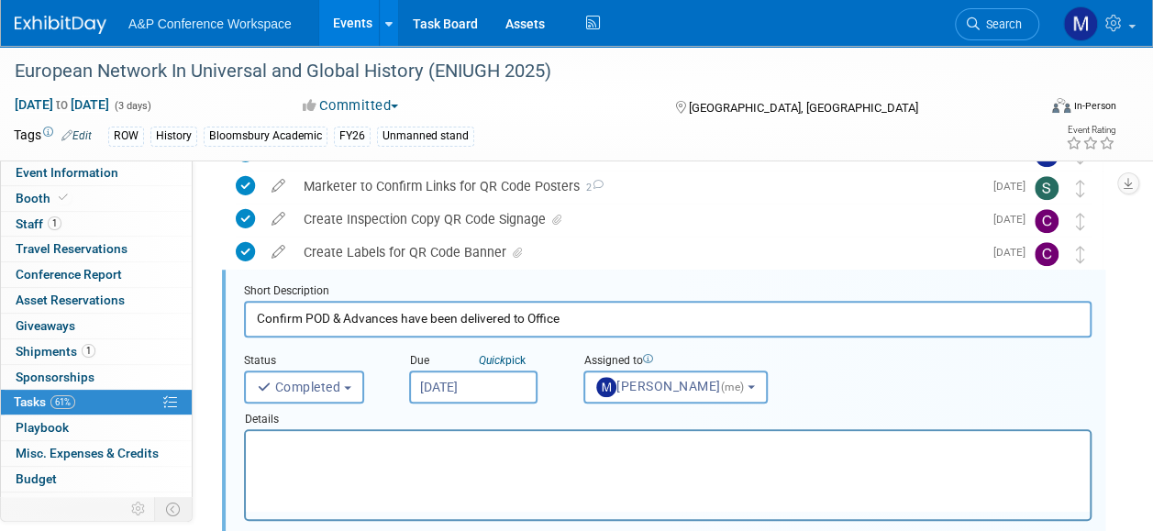
click at [338, 447] on p "Rich Text Area. Press ALT-0 for help." at bounding box center [668, 446] width 823 height 17
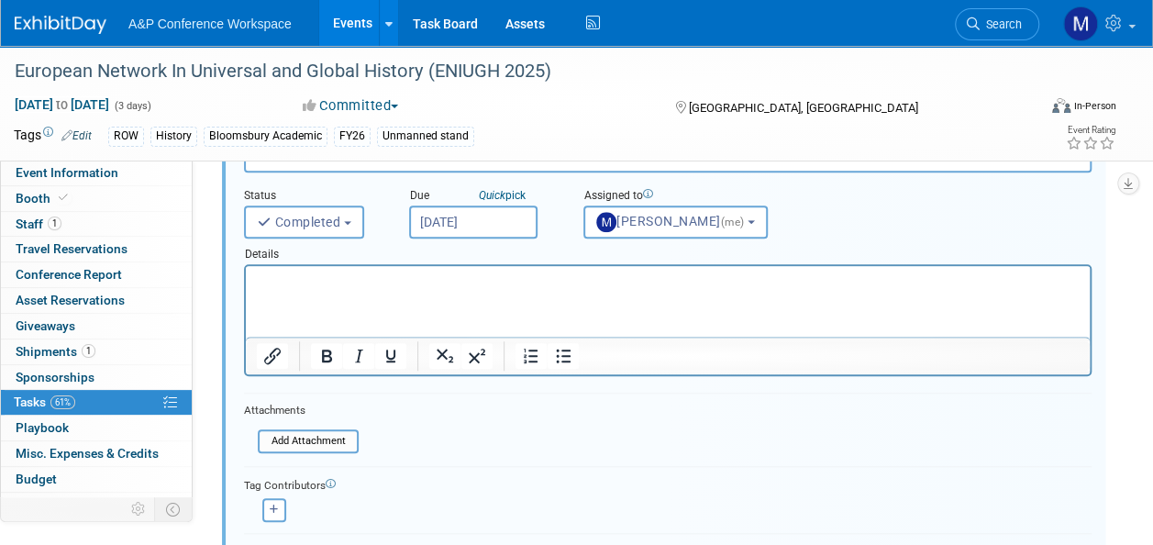
scroll to position [805, 0]
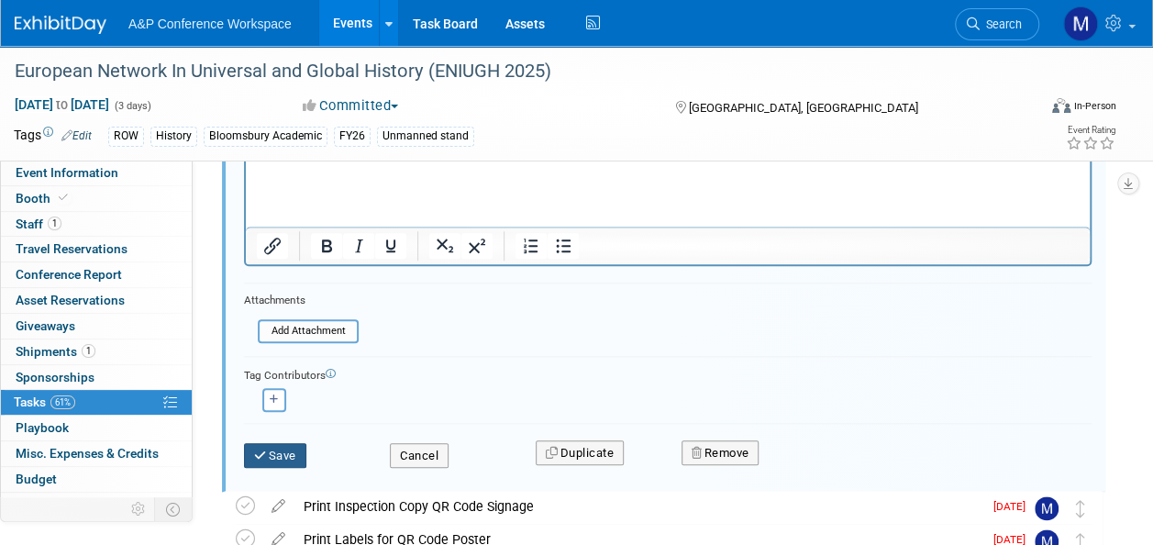
click at [304, 453] on button "Save" at bounding box center [275, 456] width 62 height 26
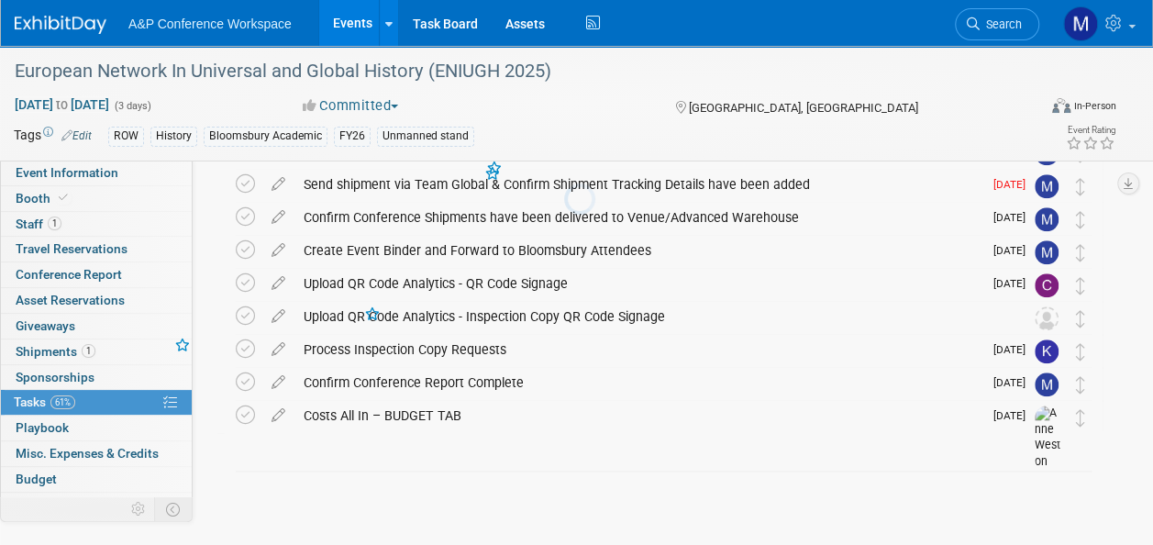
scroll to position [729, 0]
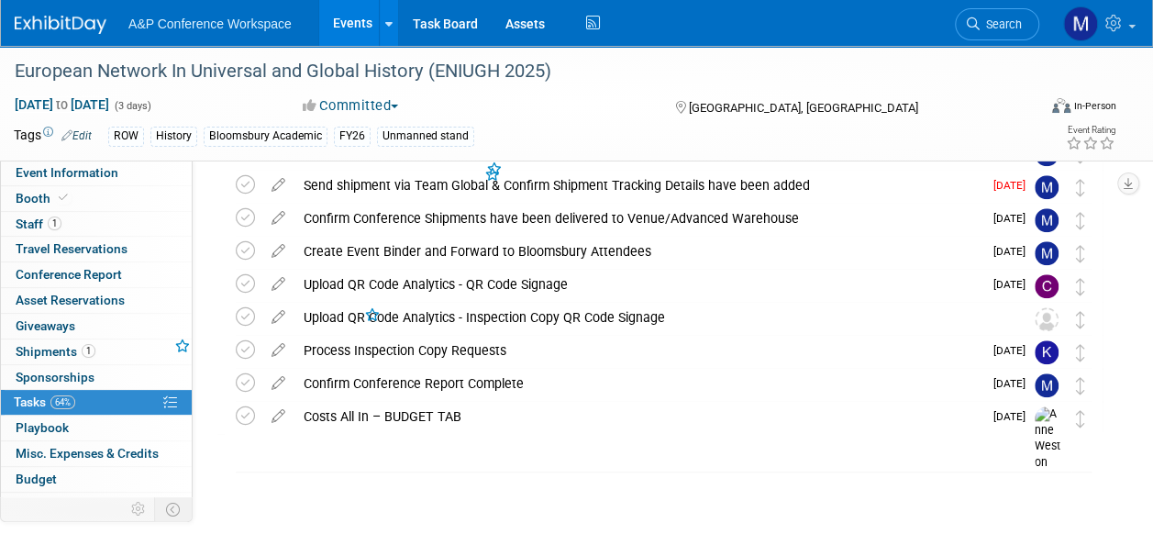
click at [128, 201] on link "Booth" at bounding box center [96, 198] width 191 height 25
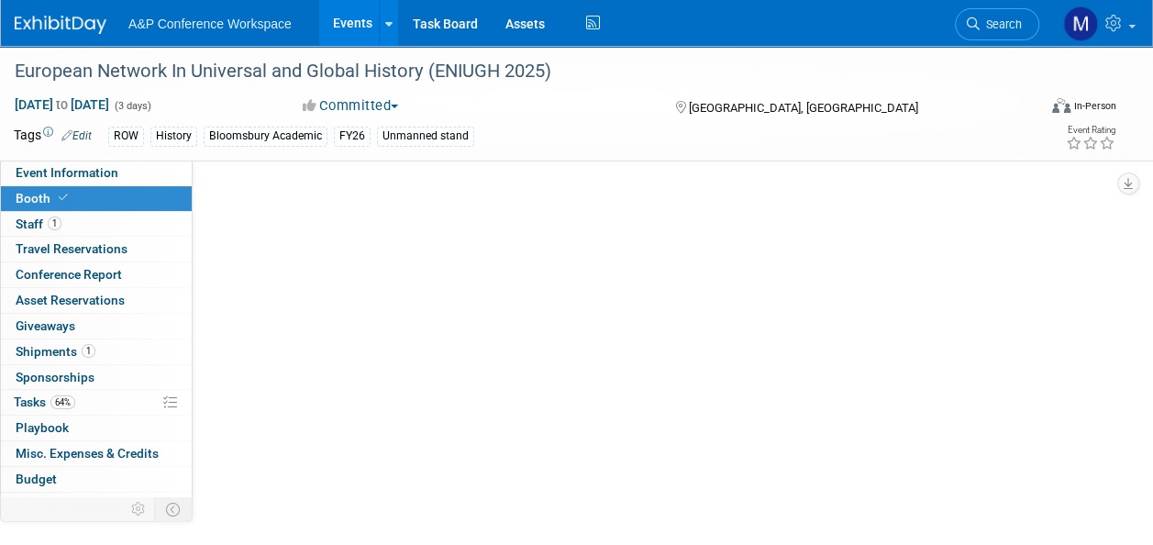
select select "COBA"
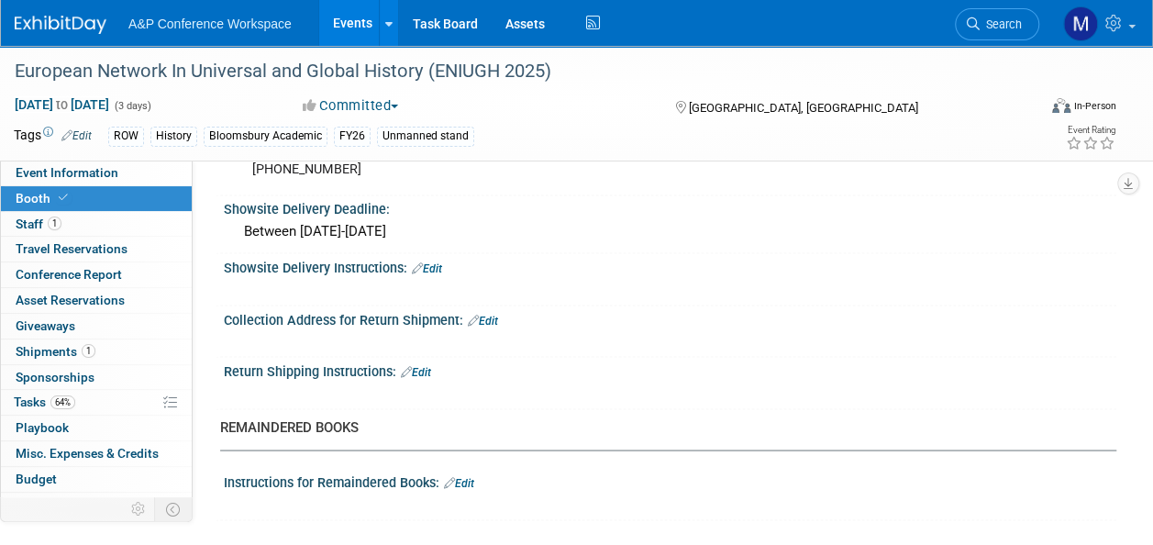
scroll to position [1482, 0]
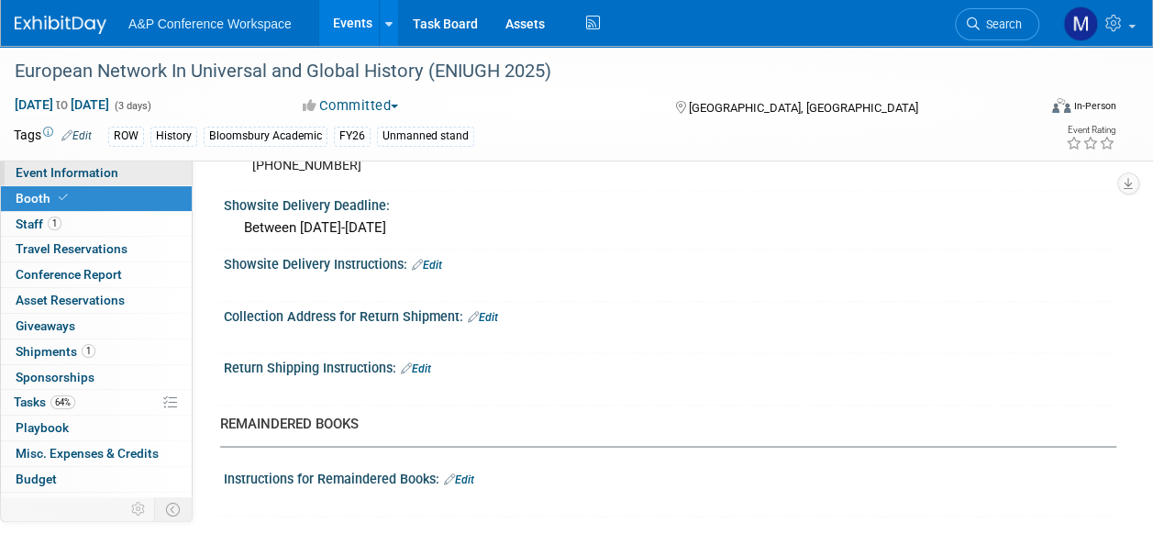
click at [137, 178] on link "Event Information" at bounding box center [96, 172] width 191 height 25
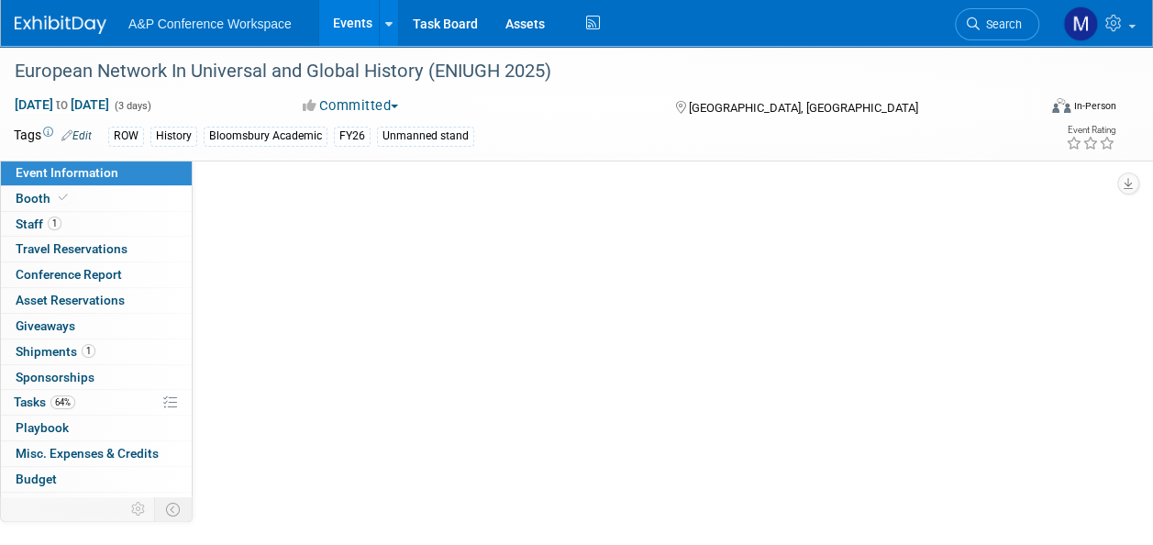
scroll to position [0, 0]
select select "Annual"
select select "Level 3"
select select "Unmanned Display"
select select "History"
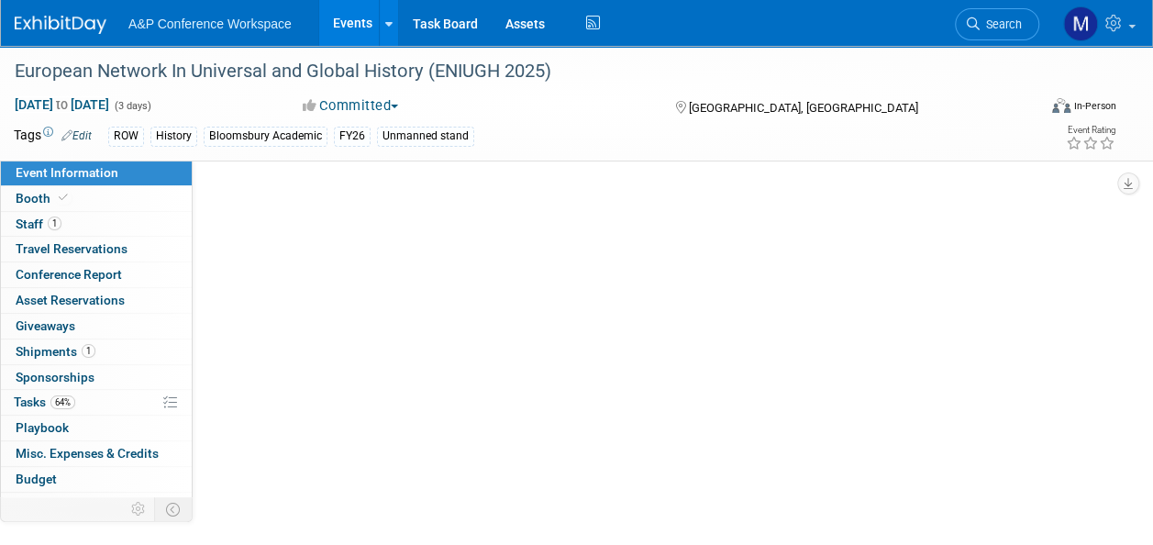
select select "Bloomsbury Academic"
select select "[PERSON_NAME]"
select select "Brand/Subject Presence​"
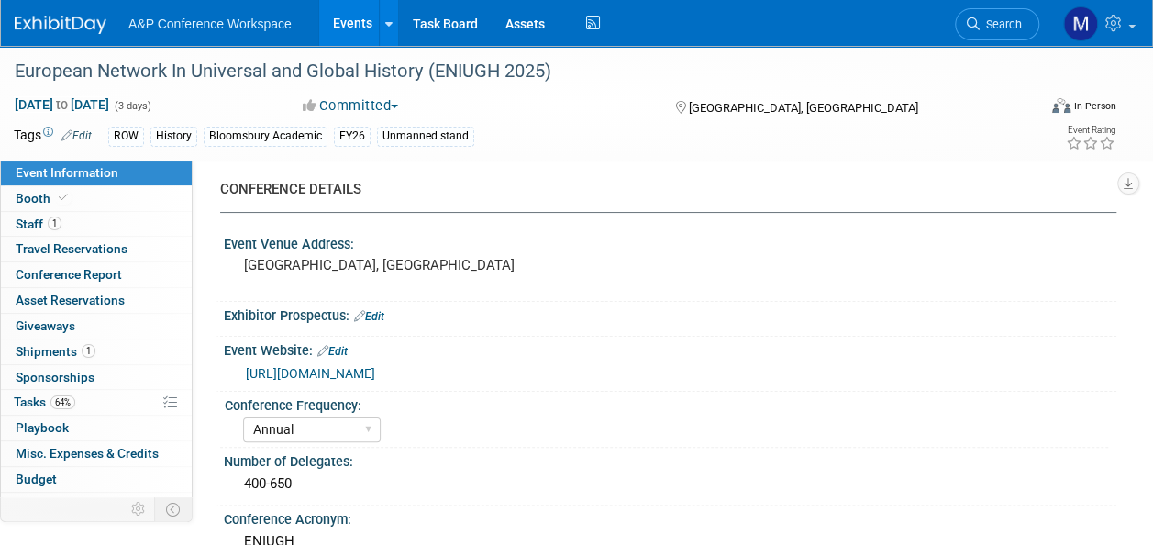
scroll to position [2, 0]
